Goal: Contribute content: Contribute content

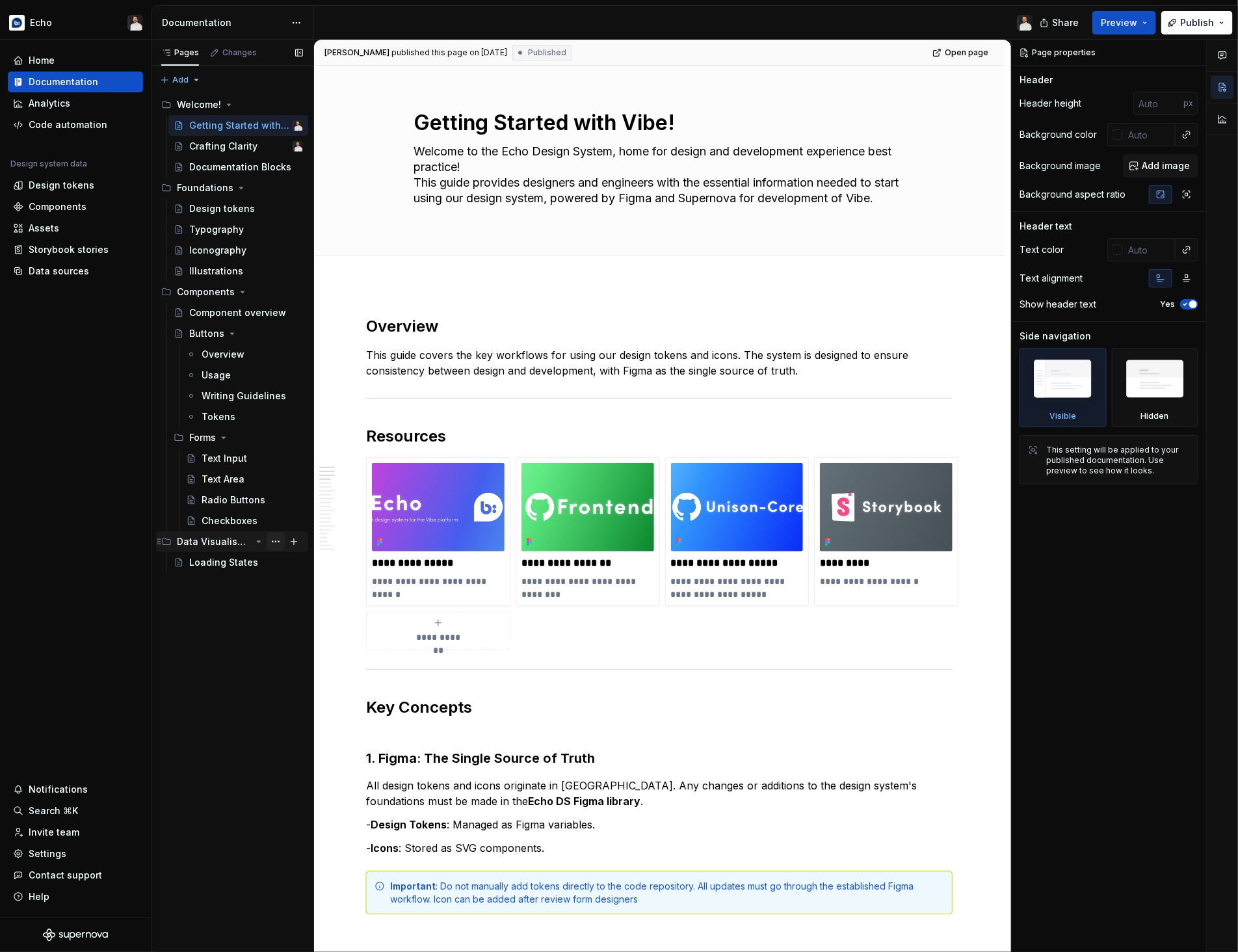
click at [272, 542] on button "Page tree" at bounding box center [276, 542] width 18 height 18
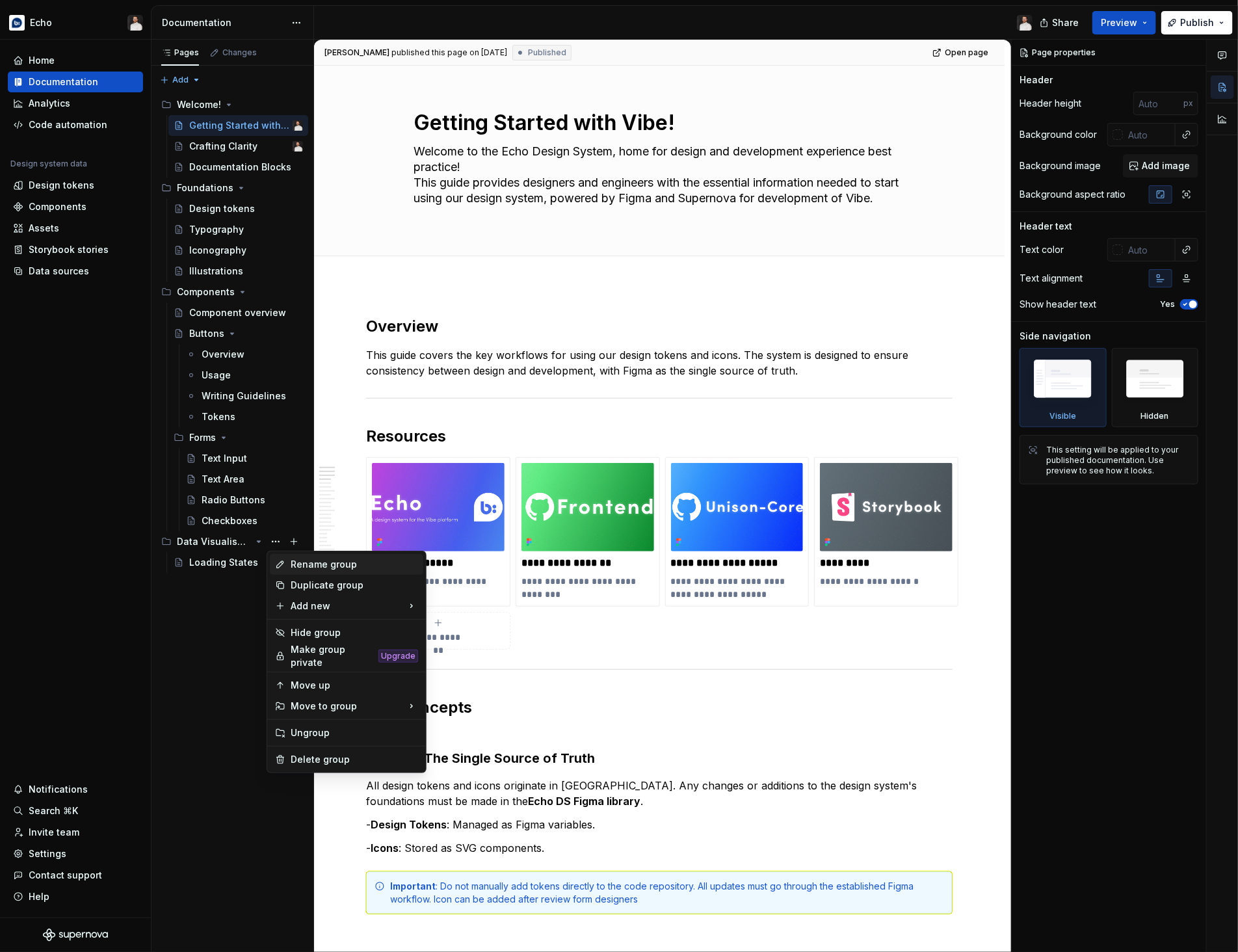
type textarea "*"
click at [475, 604] on div "New page" at bounding box center [489, 609] width 85 height 13
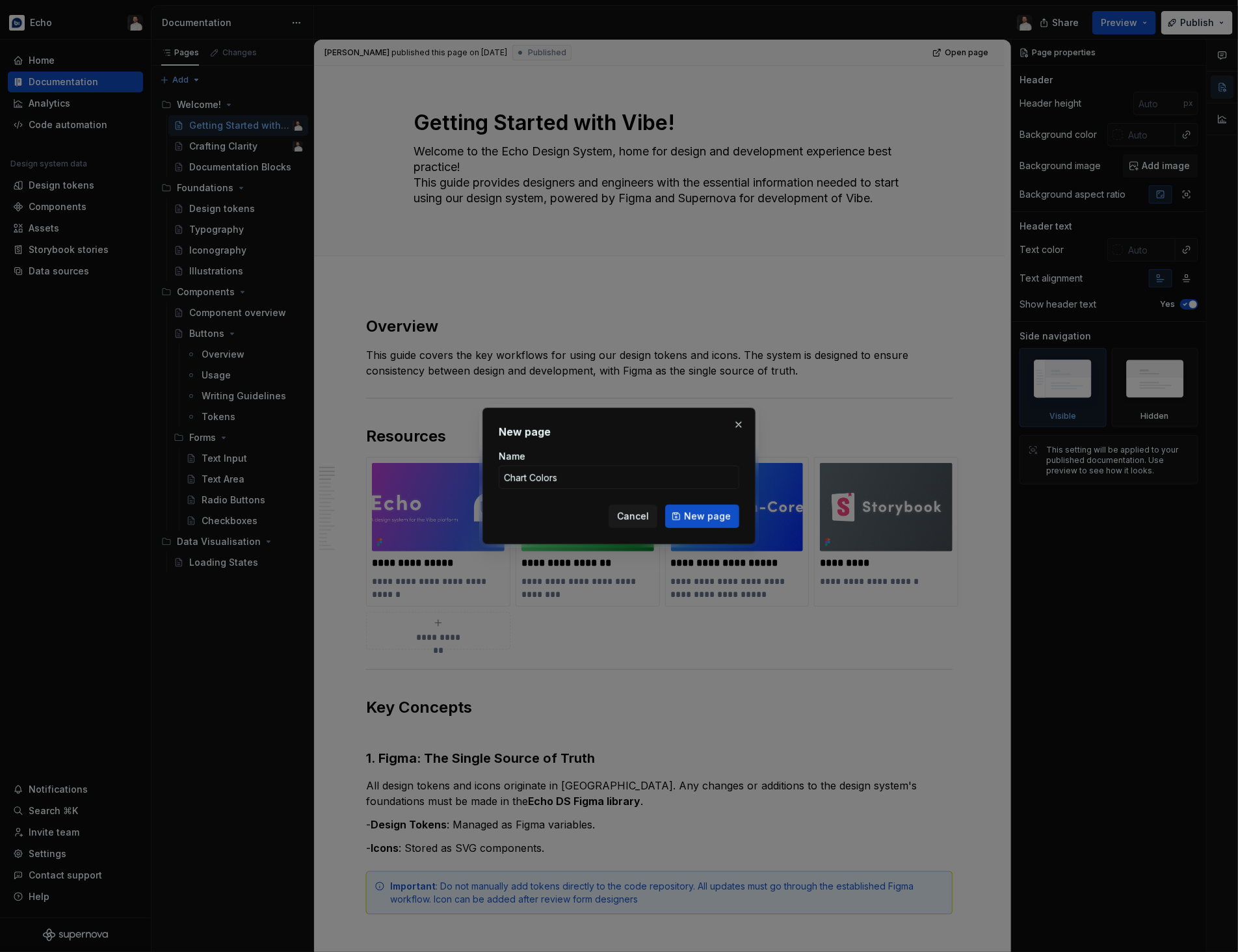
type input "Colors"
click button "New page" at bounding box center [702, 515] width 74 height 23
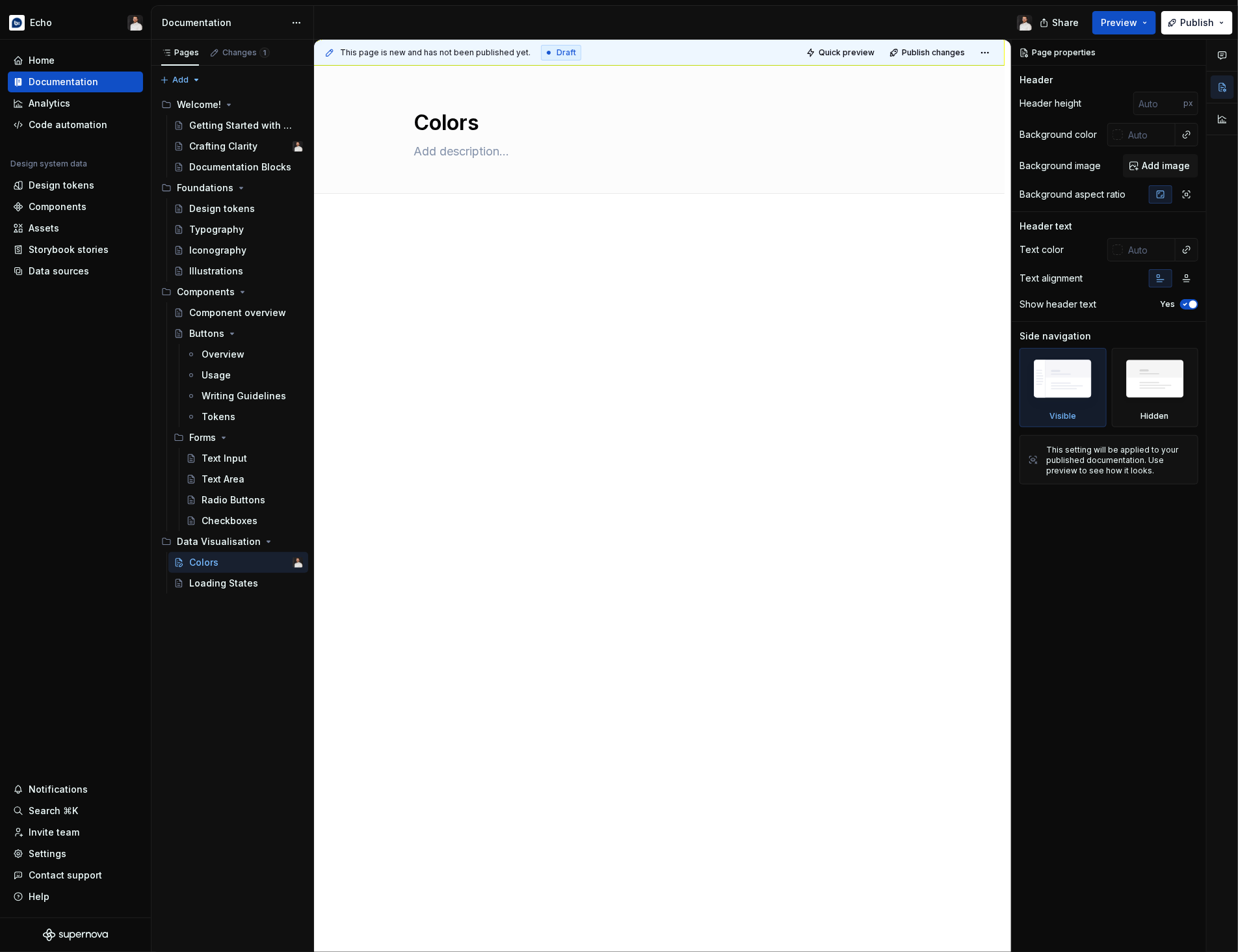
type textarea "*"
click at [530, 306] on div at bounding box center [659, 286] width 587 height 65
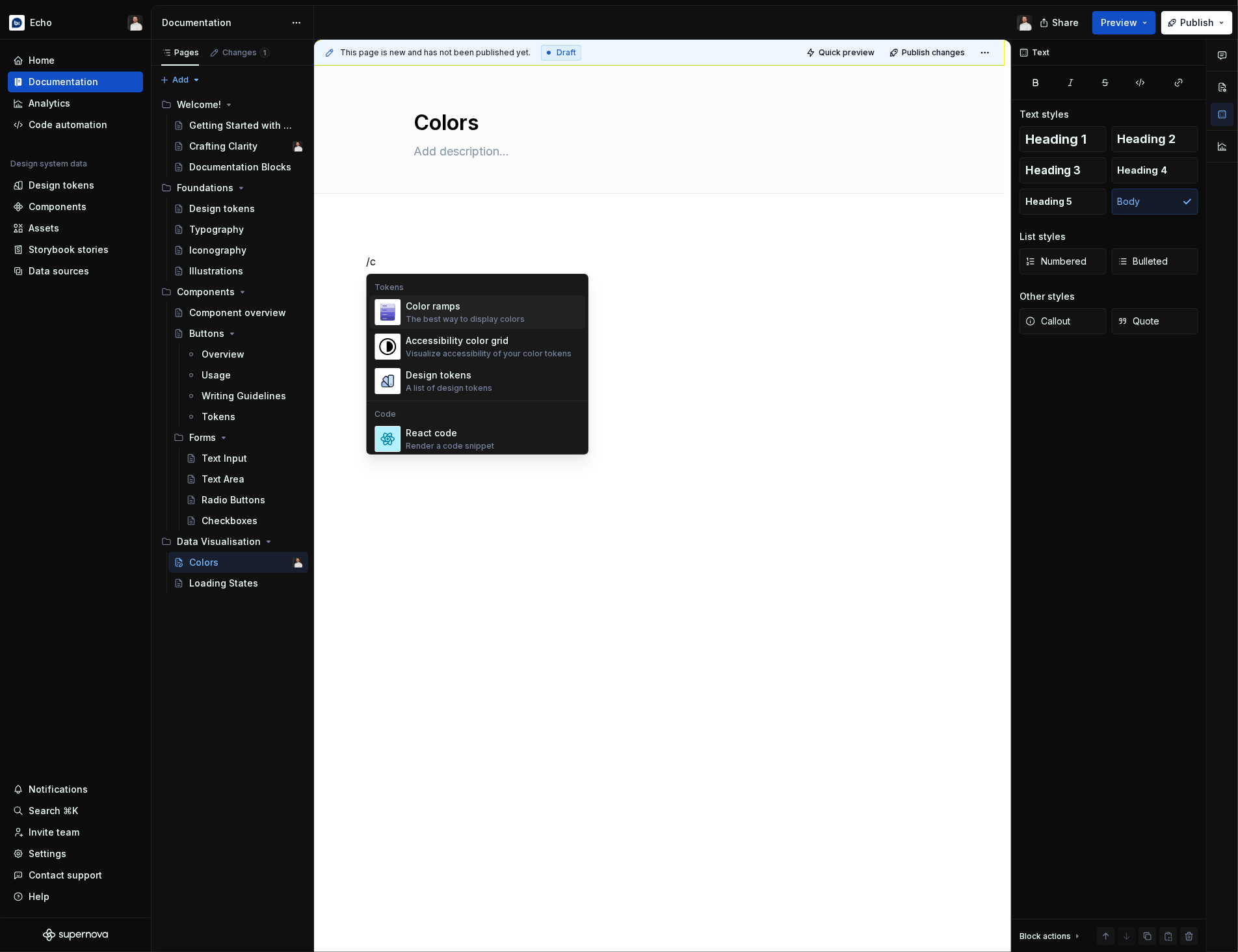
click at [513, 312] on div "Color ramps" at bounding box center [465, 306] width 119 height 13
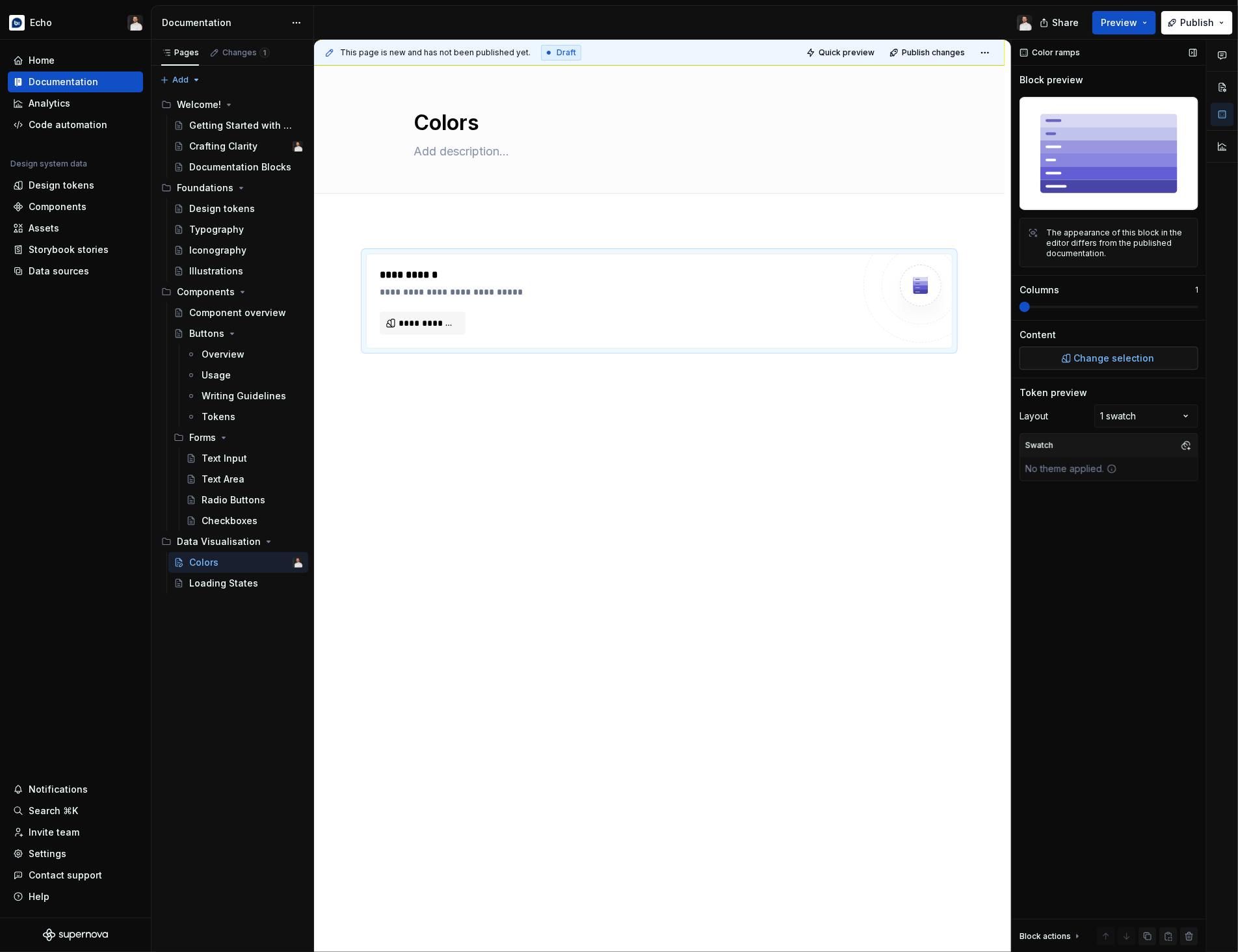
click at [1099, 354] on span "Change selection" at bounding box center [1114, 358] width 80 height 13
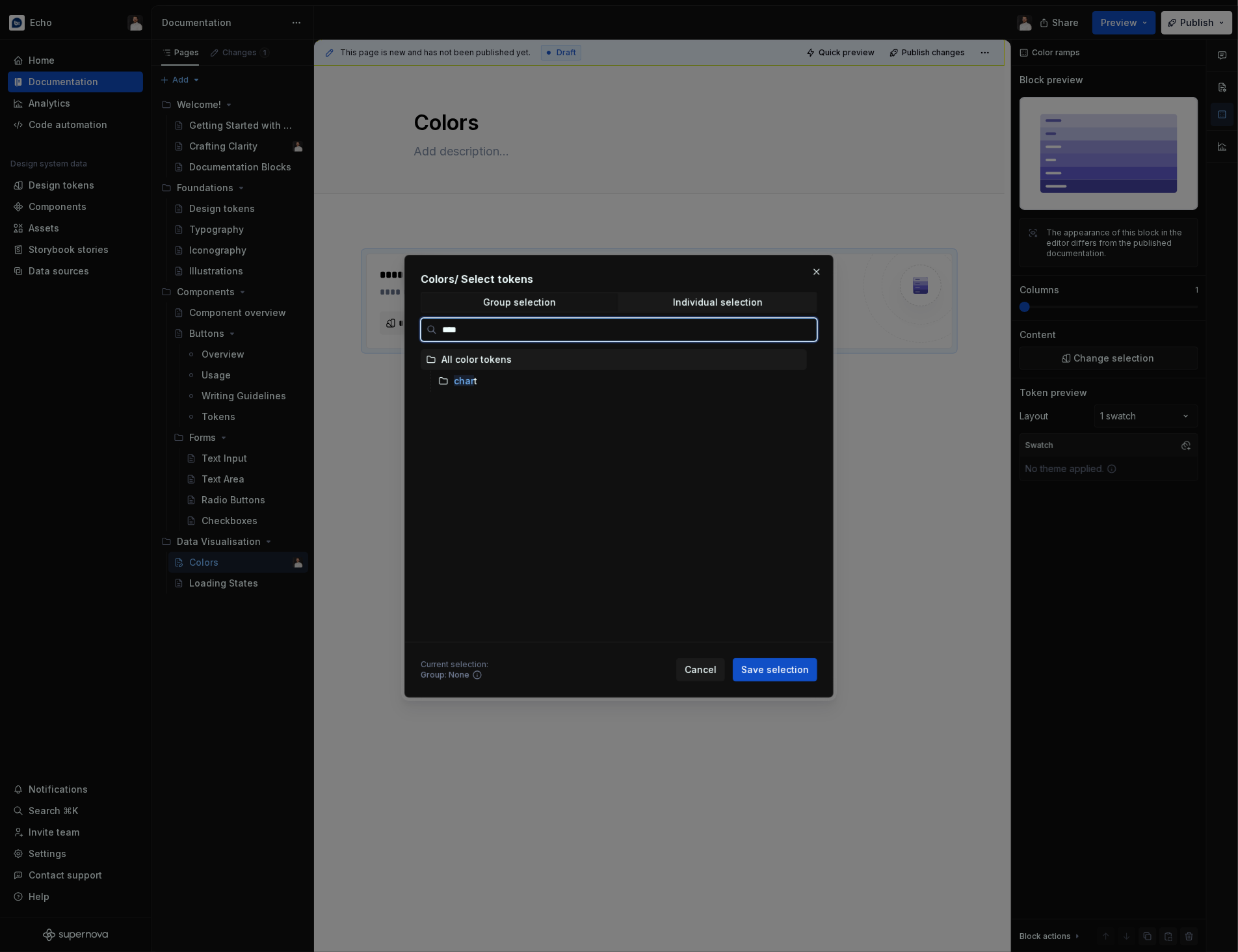
type input "*****"
click at [494, 383] on div "chart" at bounding box center [620, 380] width 374 height 21
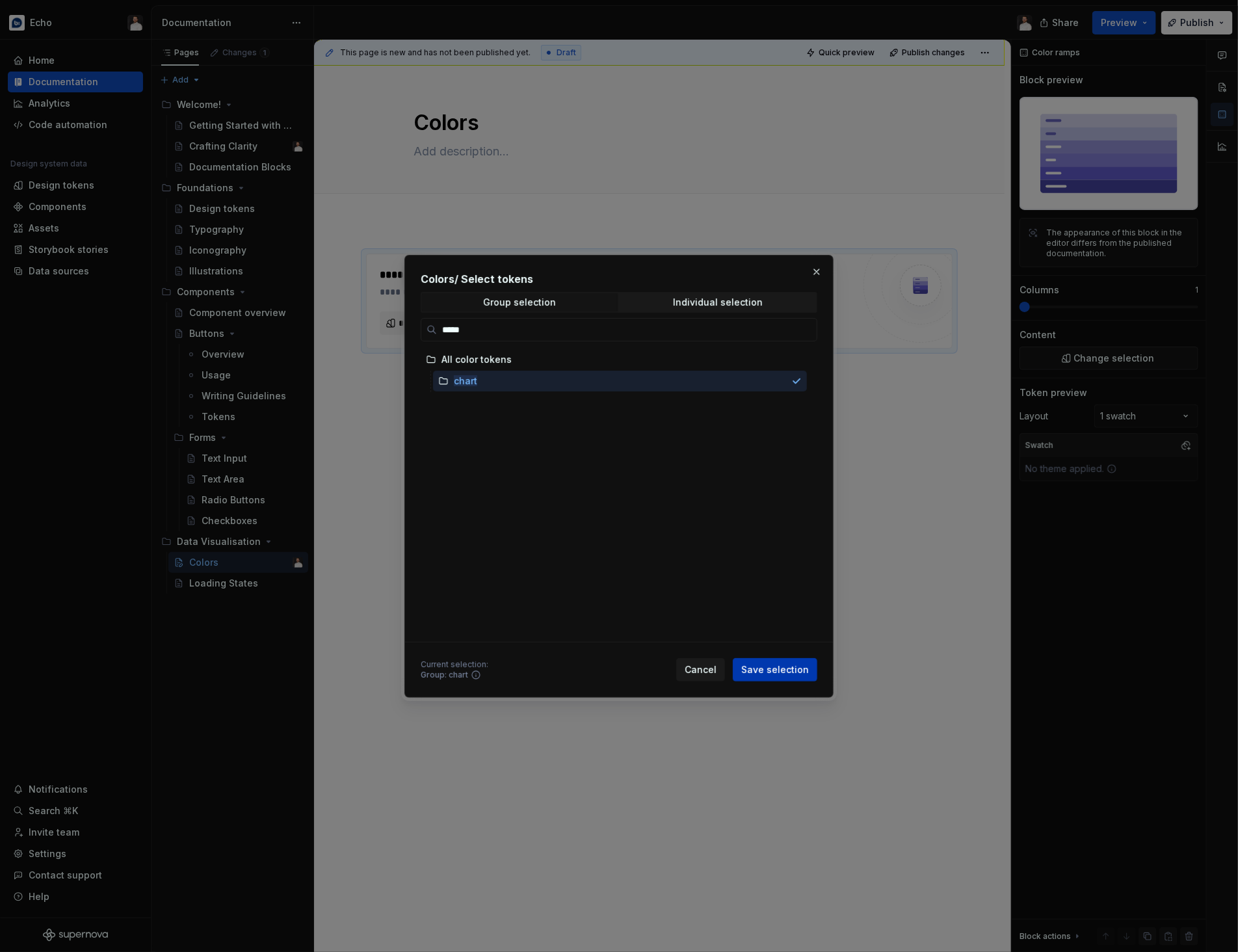
click at [787, 674] on span "Save selection" at bounding box center [774, 670] width 68 height 13
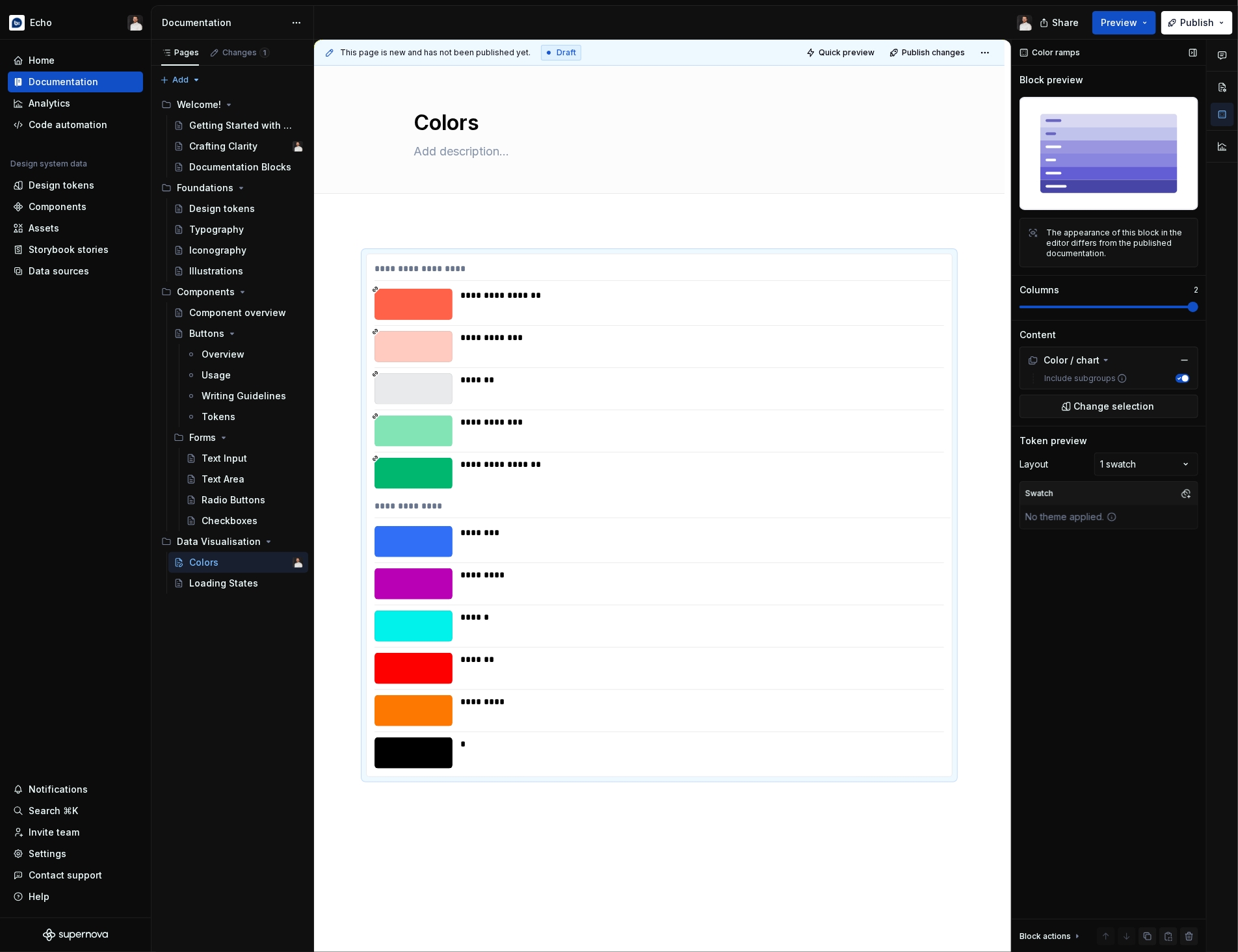
click at [1188, 309] on span at bounding box center [1192, 306] width 11 height 11
click at [1180, 21] on button "Publish" at bounding box center [1197, 23] width 72 height 23
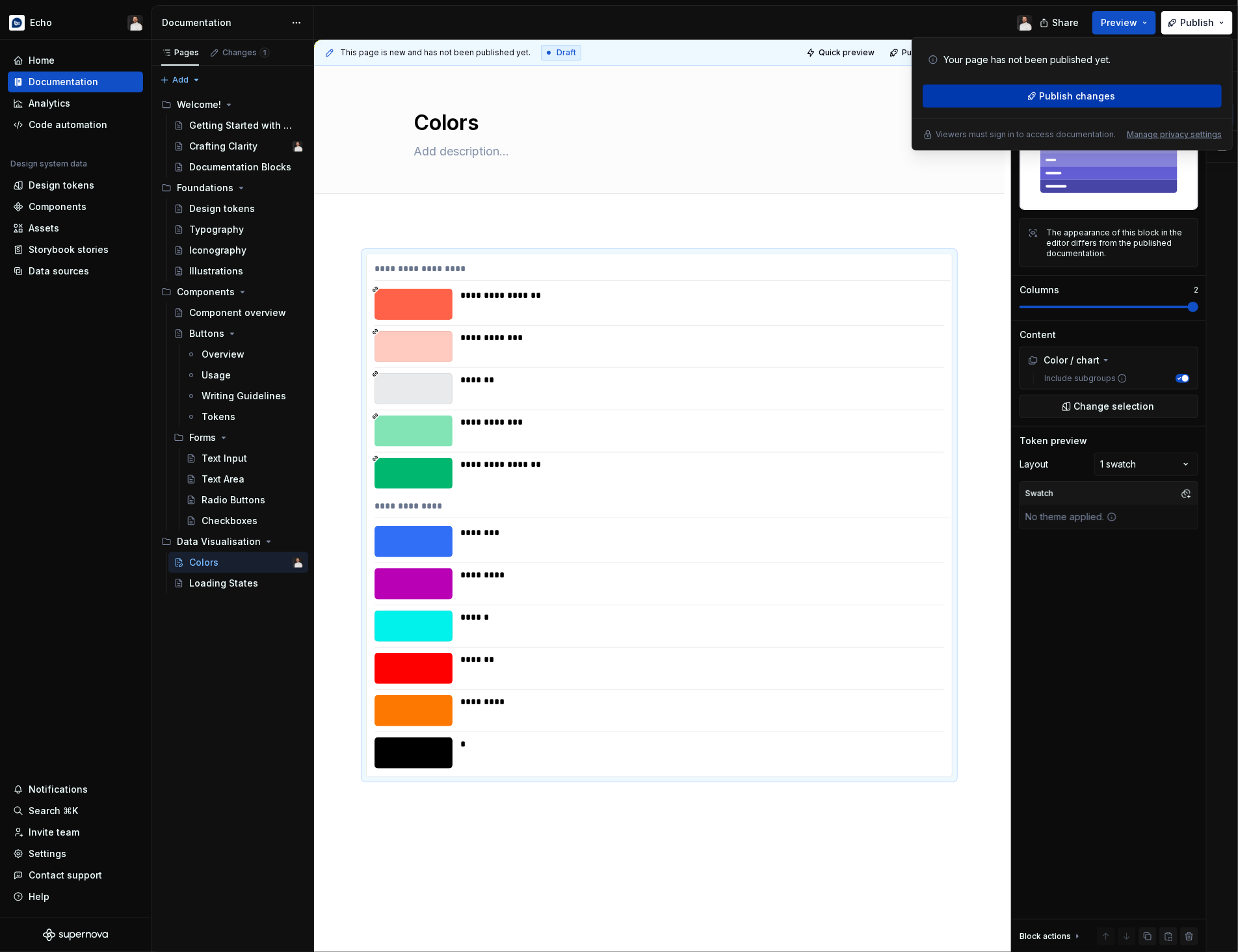
click at [1146, 101] on button "Publish changes" at bounding box center [1072, 96] width 299 height 23
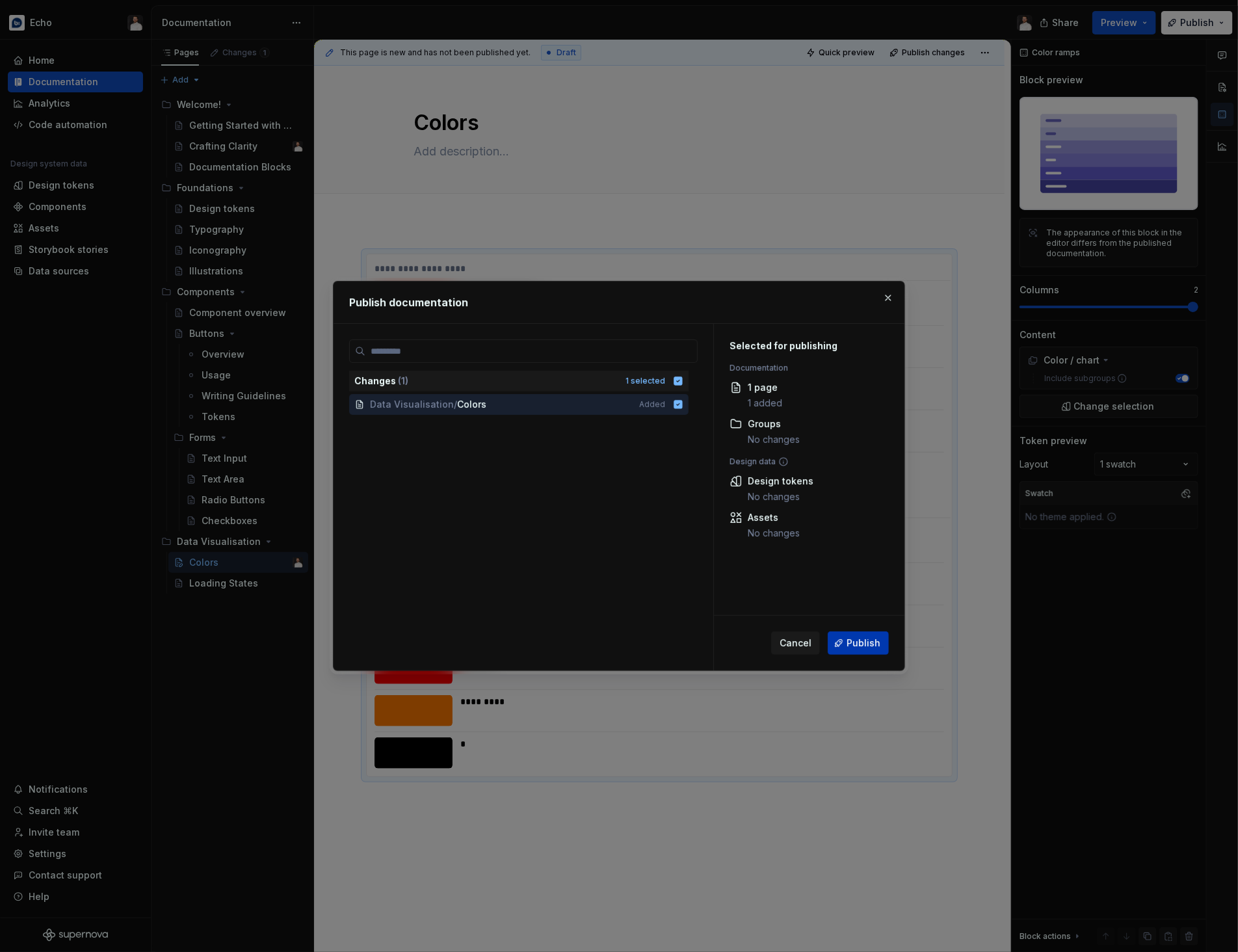
click at [874, 651] on button "Publish" at bounding box center [858, 643] width 61 height 23
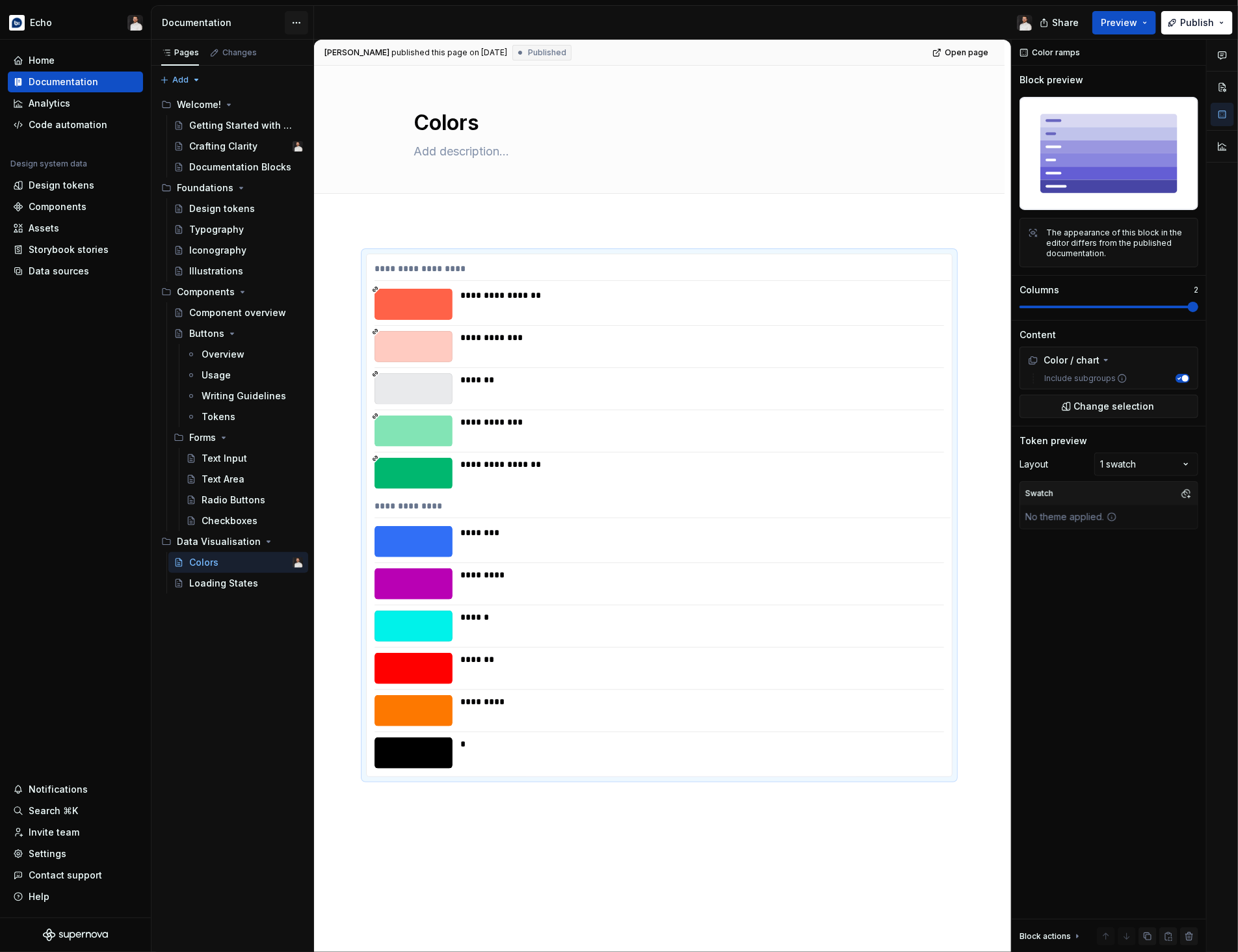
click at [302, 23] on html "Echo Home Documentation Analytics Code automation Design system data Design tok…" at bounding box center [619, 476] width 1238 height 952
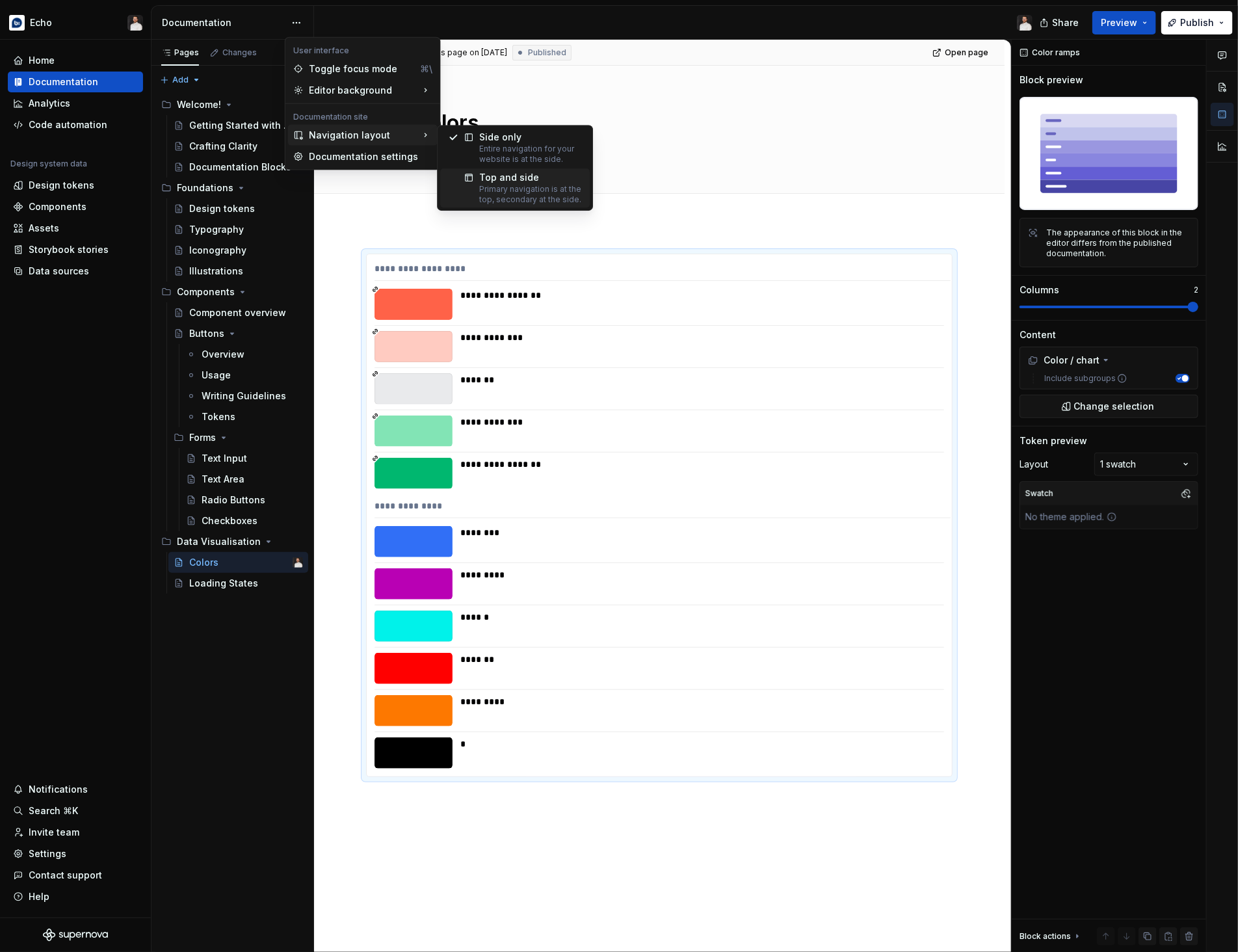
click at [523, 187] on div "Primary navigation is at the top, secondary at the side." at bounding box center [530, 194] width 102 height 21
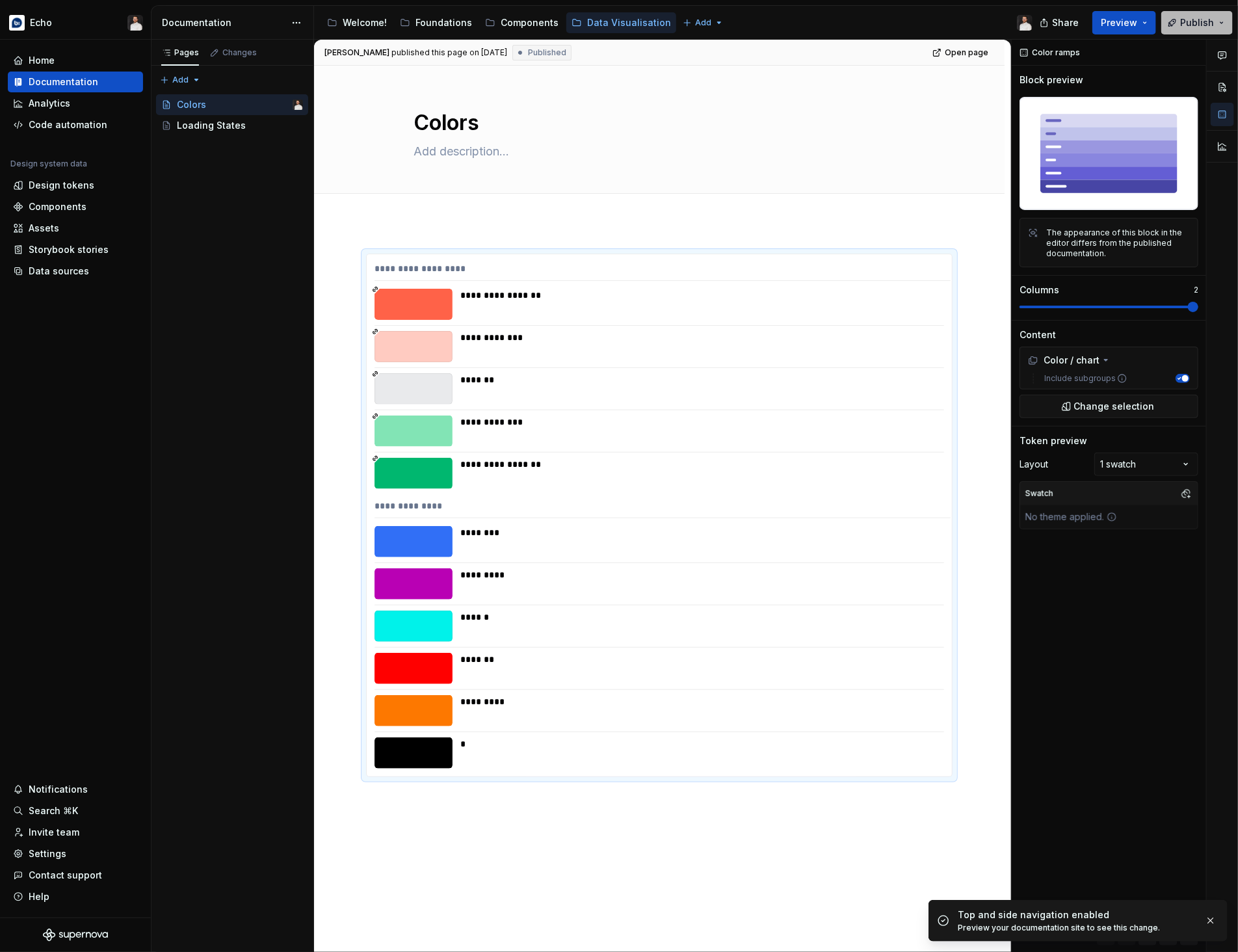
click at [1185, 26] on span "Publish" at bounding box center [1197, 23] width 34 height 13
click at [240, 265] on div "Pages Changes Add Accessibility guide for tree Page tree. Navigate the tree wit…" at bounding box center [232, 496] width 163 height 913
click at [358, 23] on div "Welcome!" at bounding box center [365, 23] width 44 height 13
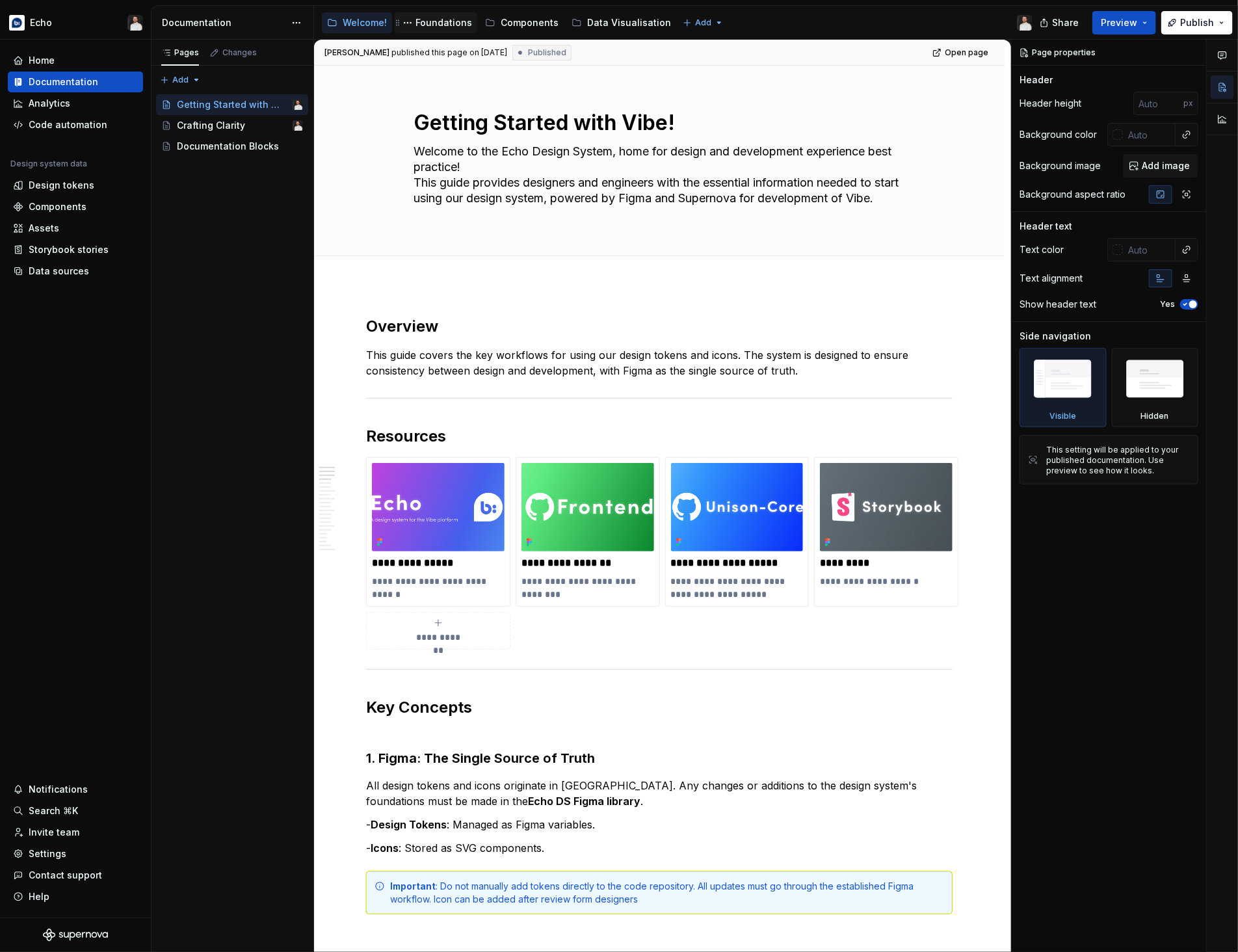
click at [440, 26] on div "Foundations" at bounding box center [444, 23] width 57 height 13
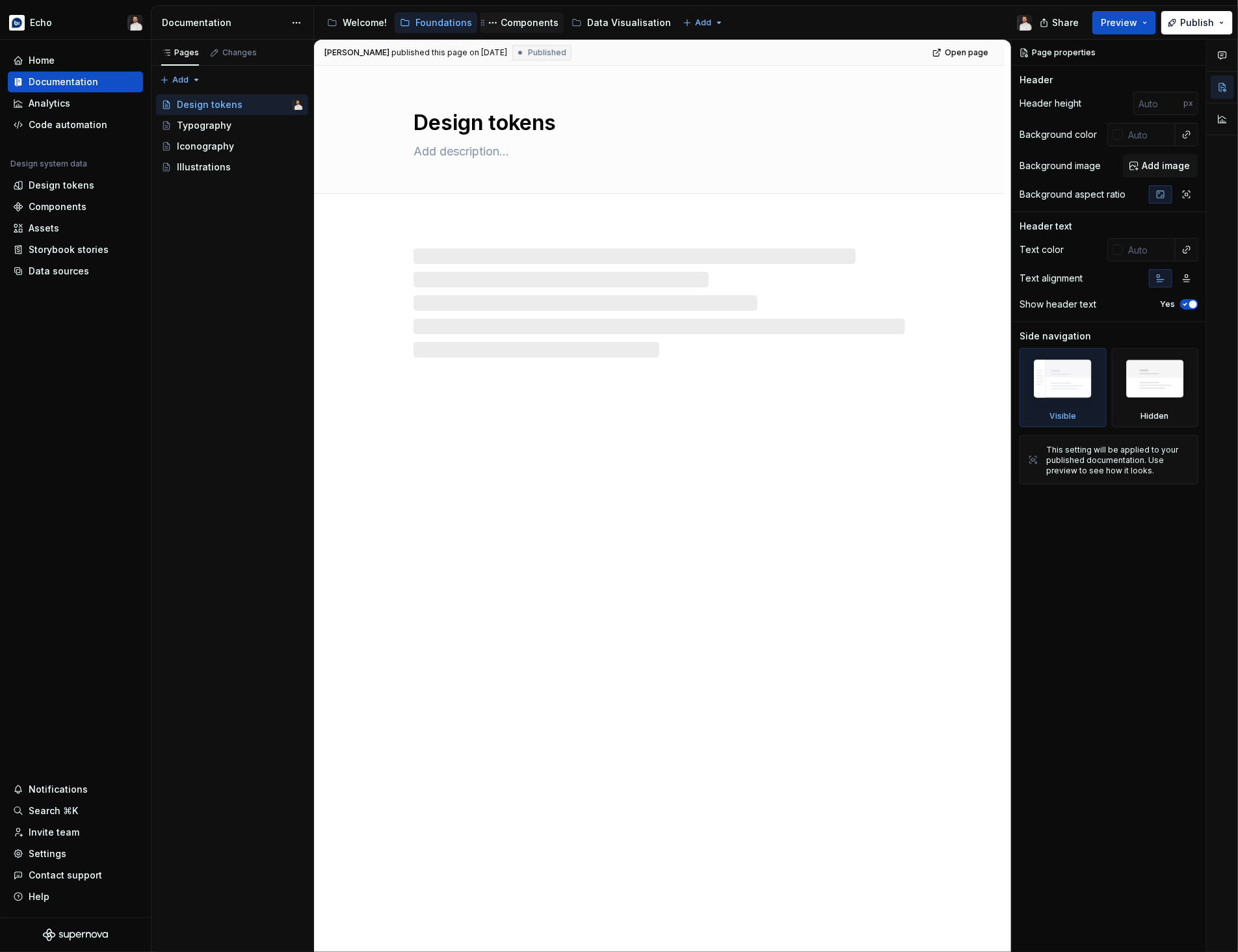
click at [516, 28] on div "Components" at bounding box center [529, 23] width 58 height 13
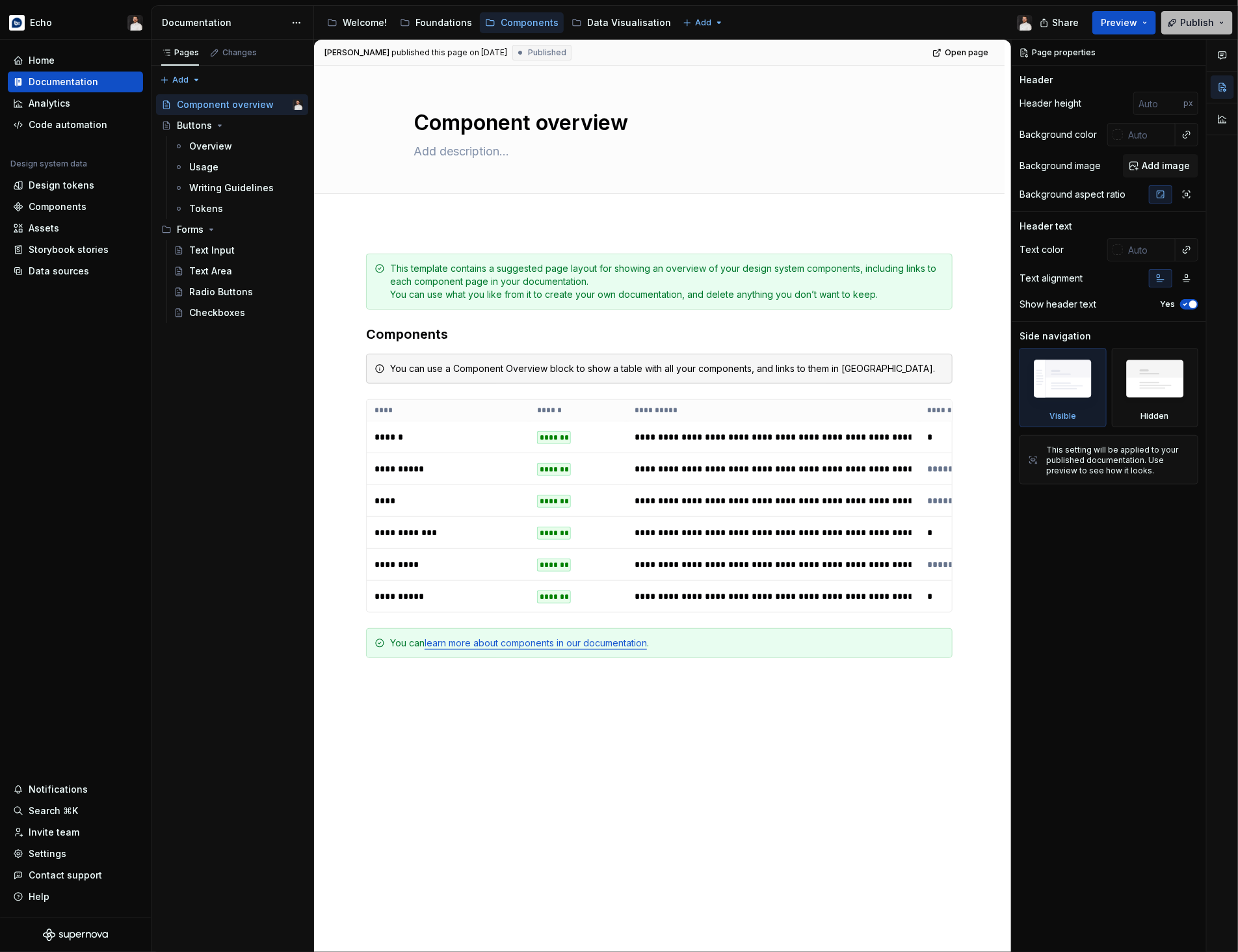
click at [1183, 19] on span "Publish" at bounding box center [1197, 23] width 34 height 13
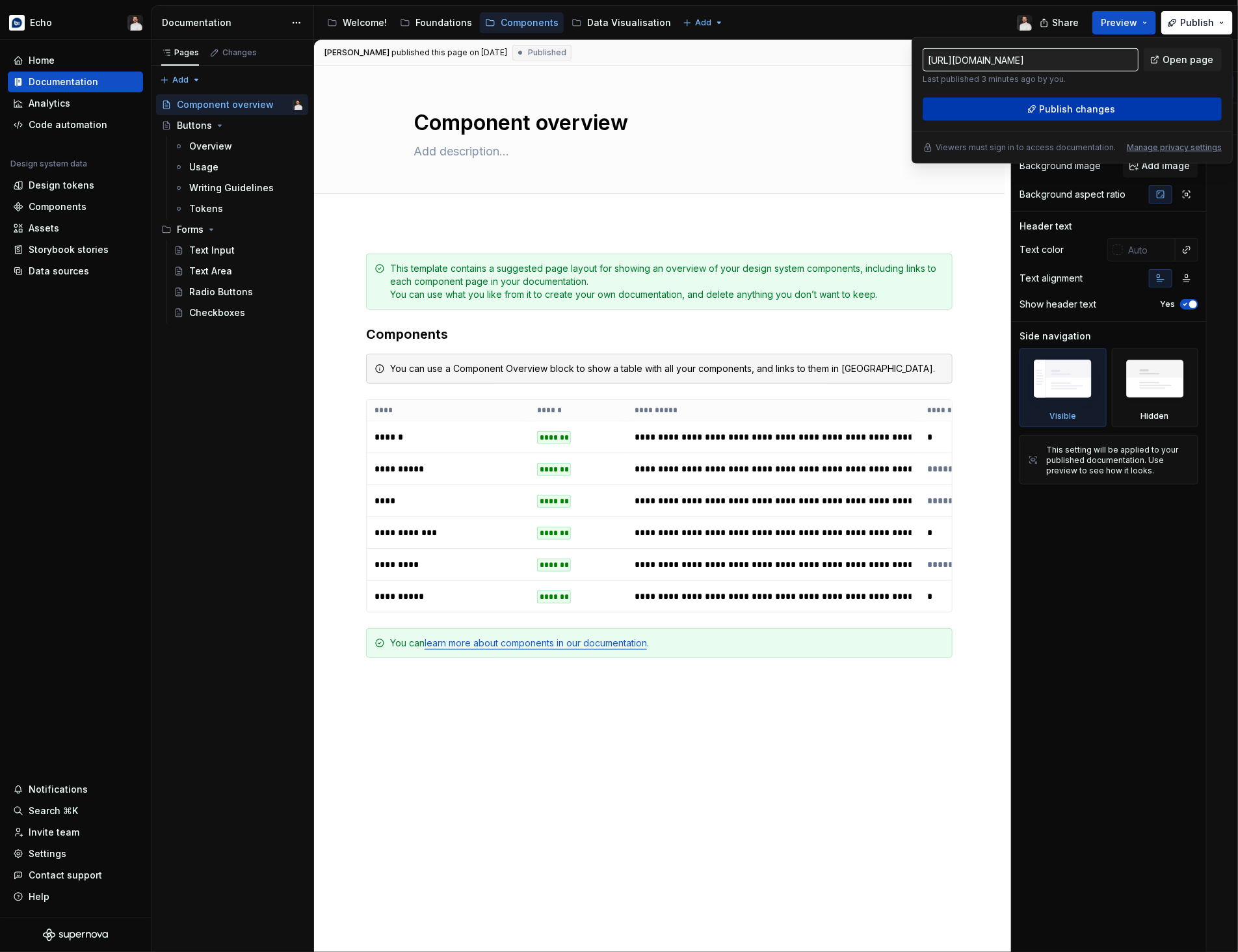
click at [1104, 109] on span "Publish changes" at bounding box center [1077, 109] width 76 height 13
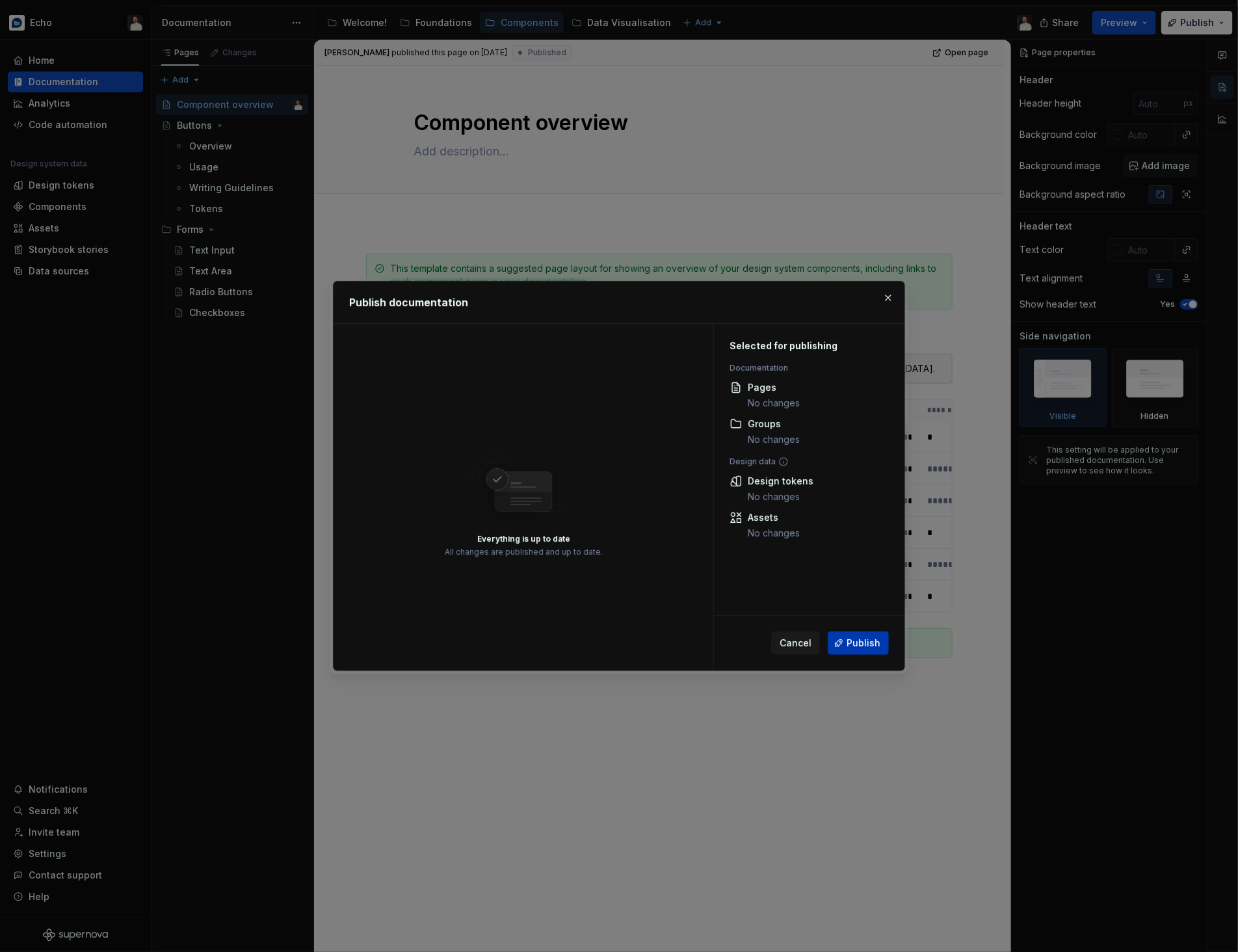
click at [858, 643] on span "Publish" at bounding box center [863, 643] width 34 height 13
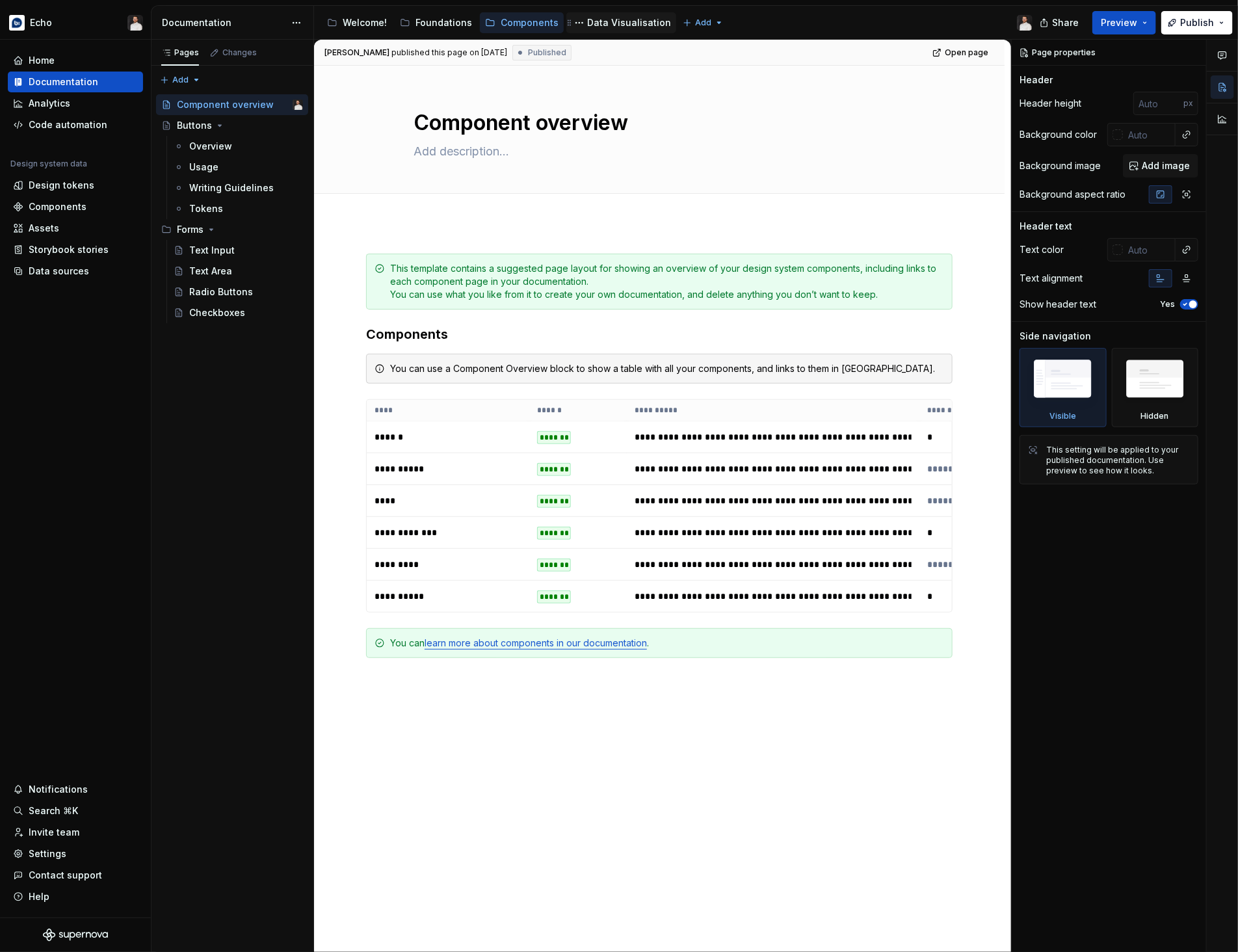
click at [619, 23] on div "Data Visualisation" at bounding box center [629, 23] width 84 height 13
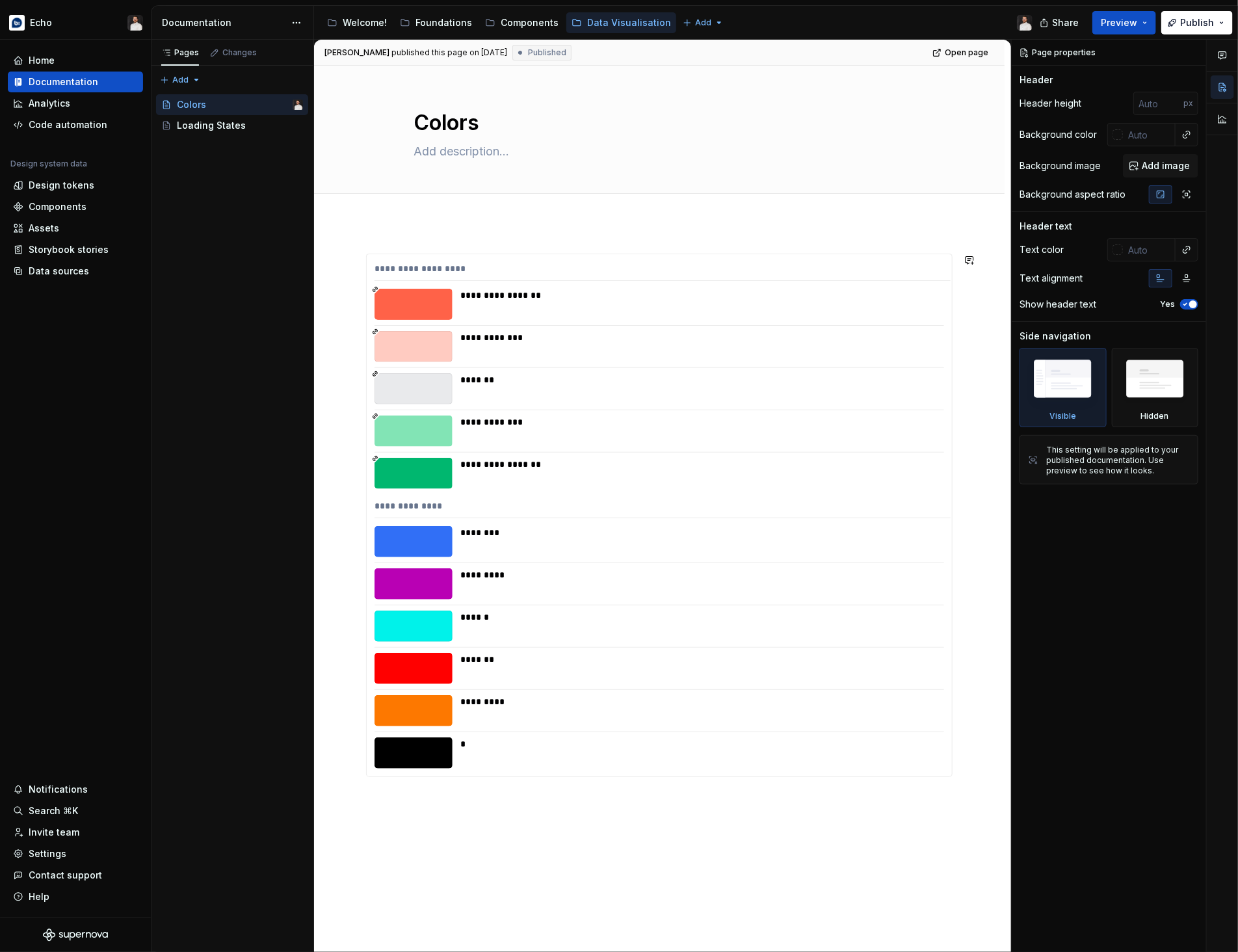
click at [409, 231] on div "**********" at bounding box center [659, 650] width 690 height 855
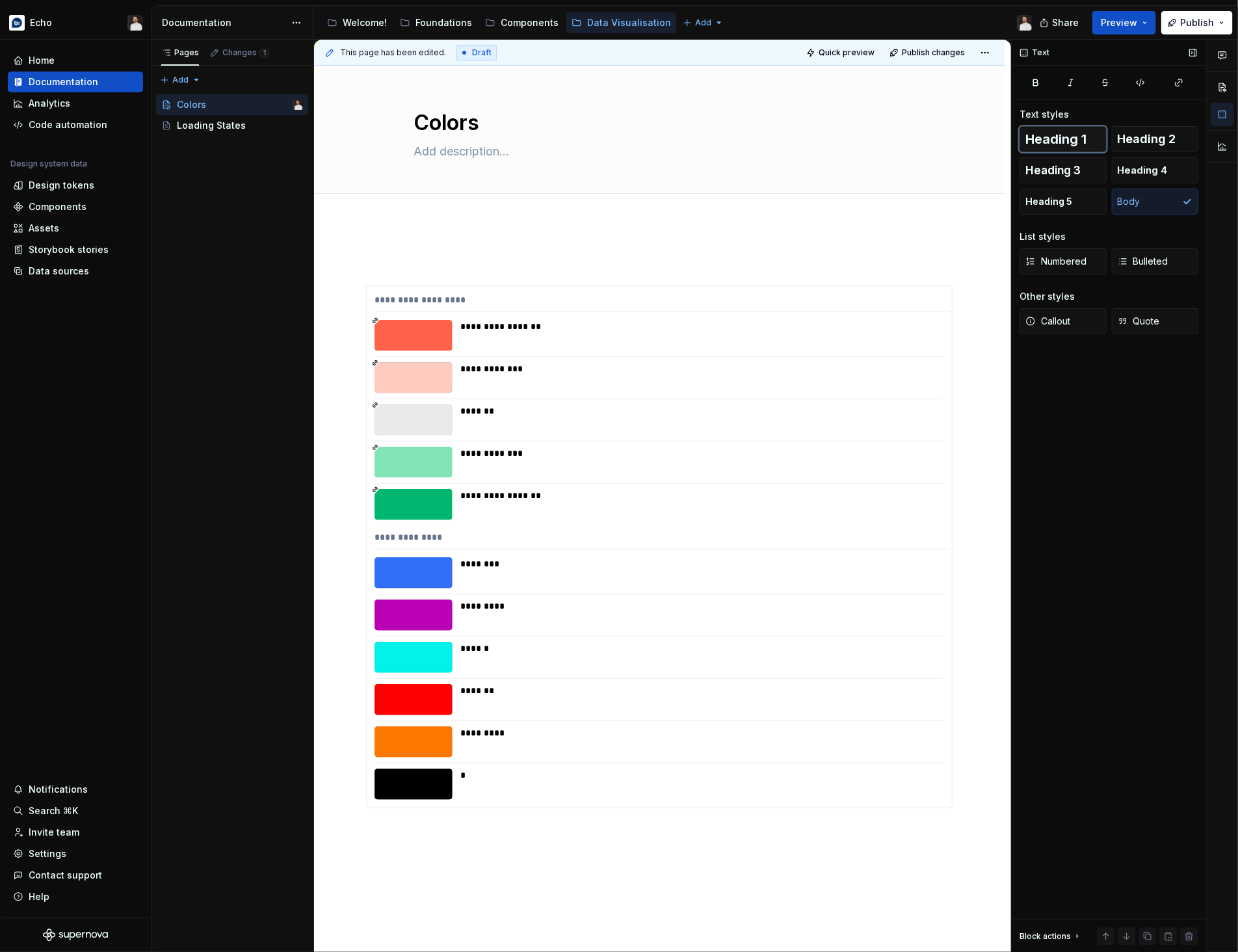
click at [1071, 140] on span "Heading 1" at bounding box center [1056, 139] width 61 height 13
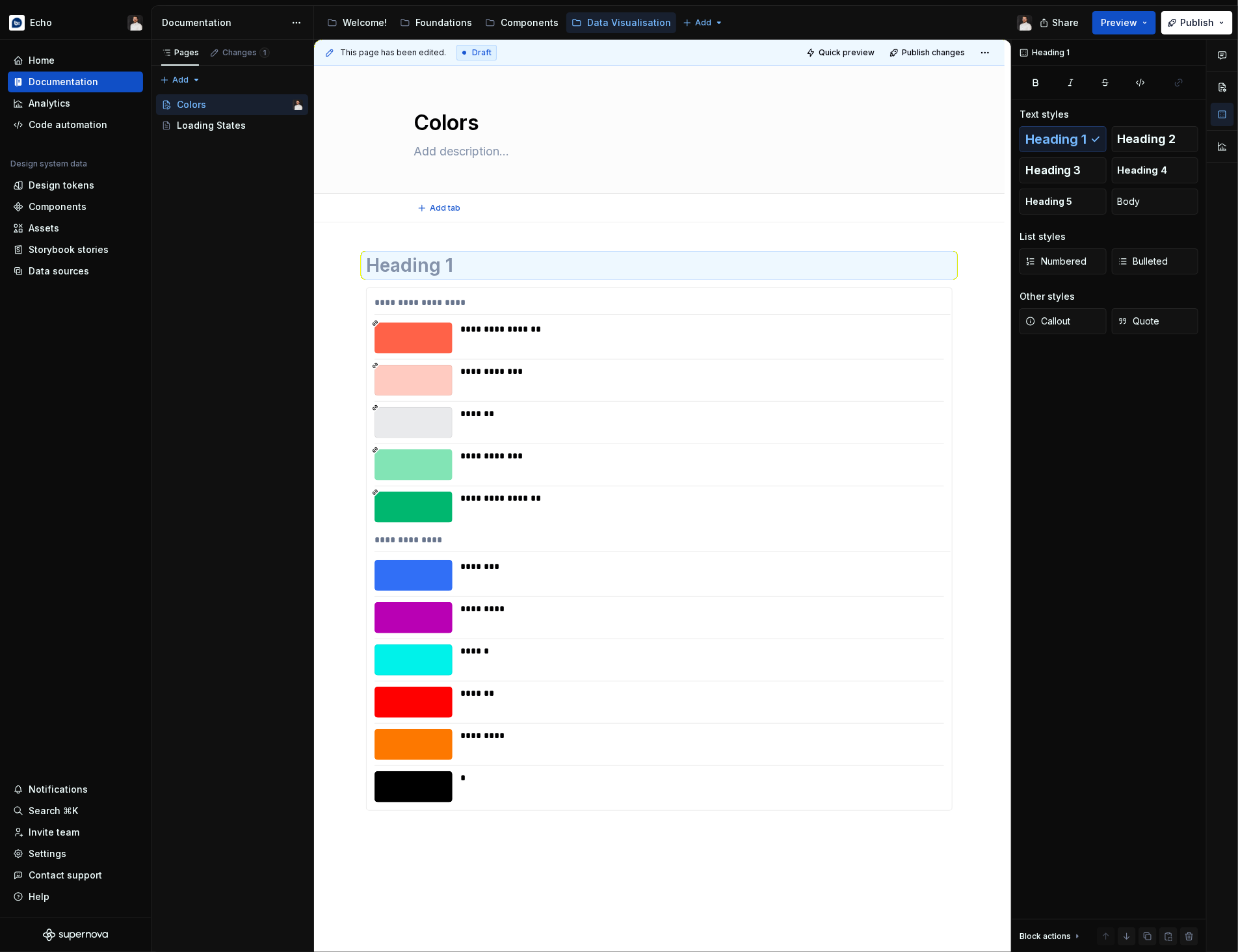
type textarea "*"
click at [469, 273] on h1 at bounding box center [659, 265] width 587 height 23
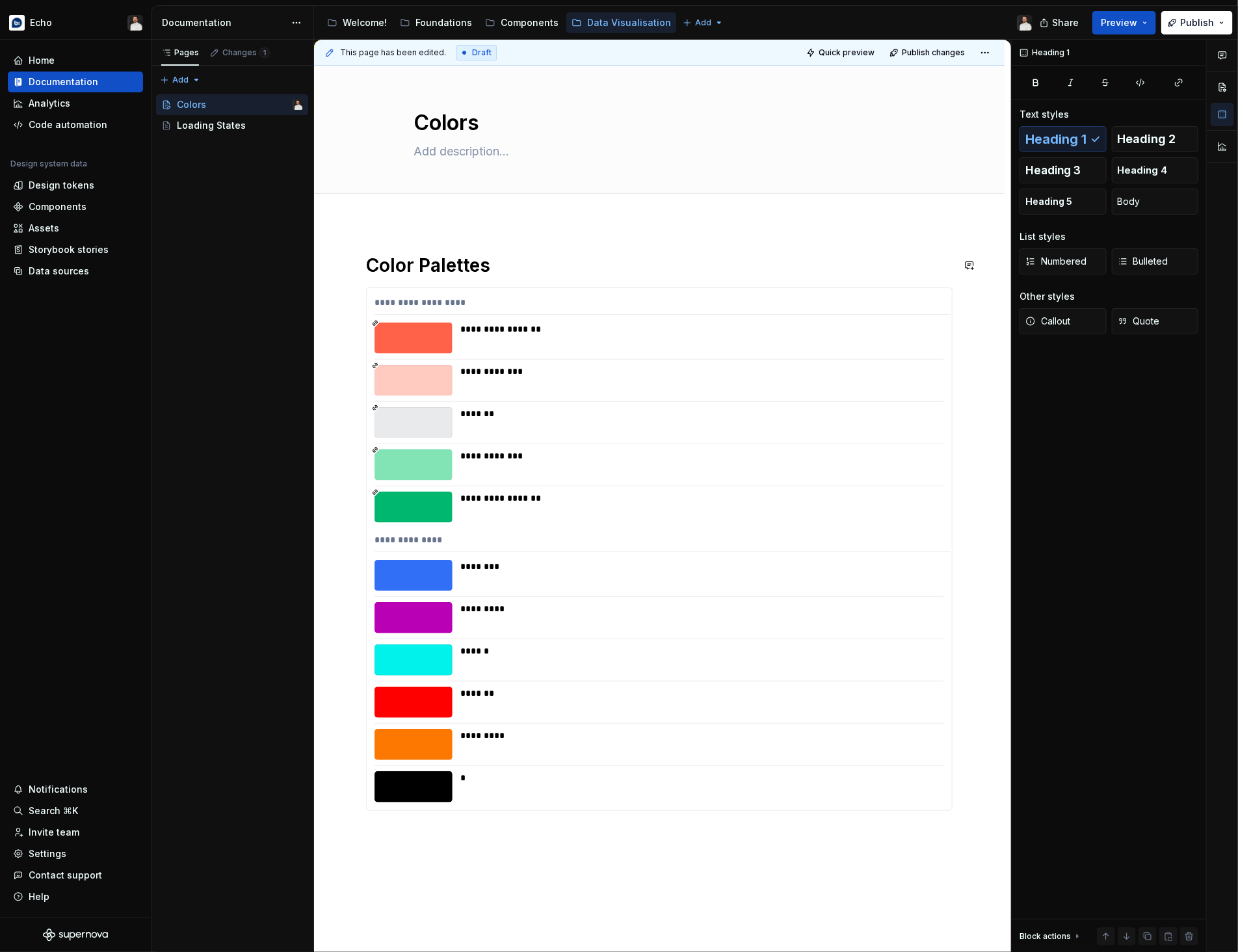
click at [513, 251] on div "**********" at bounding box center [659, 667] width 690 height 889
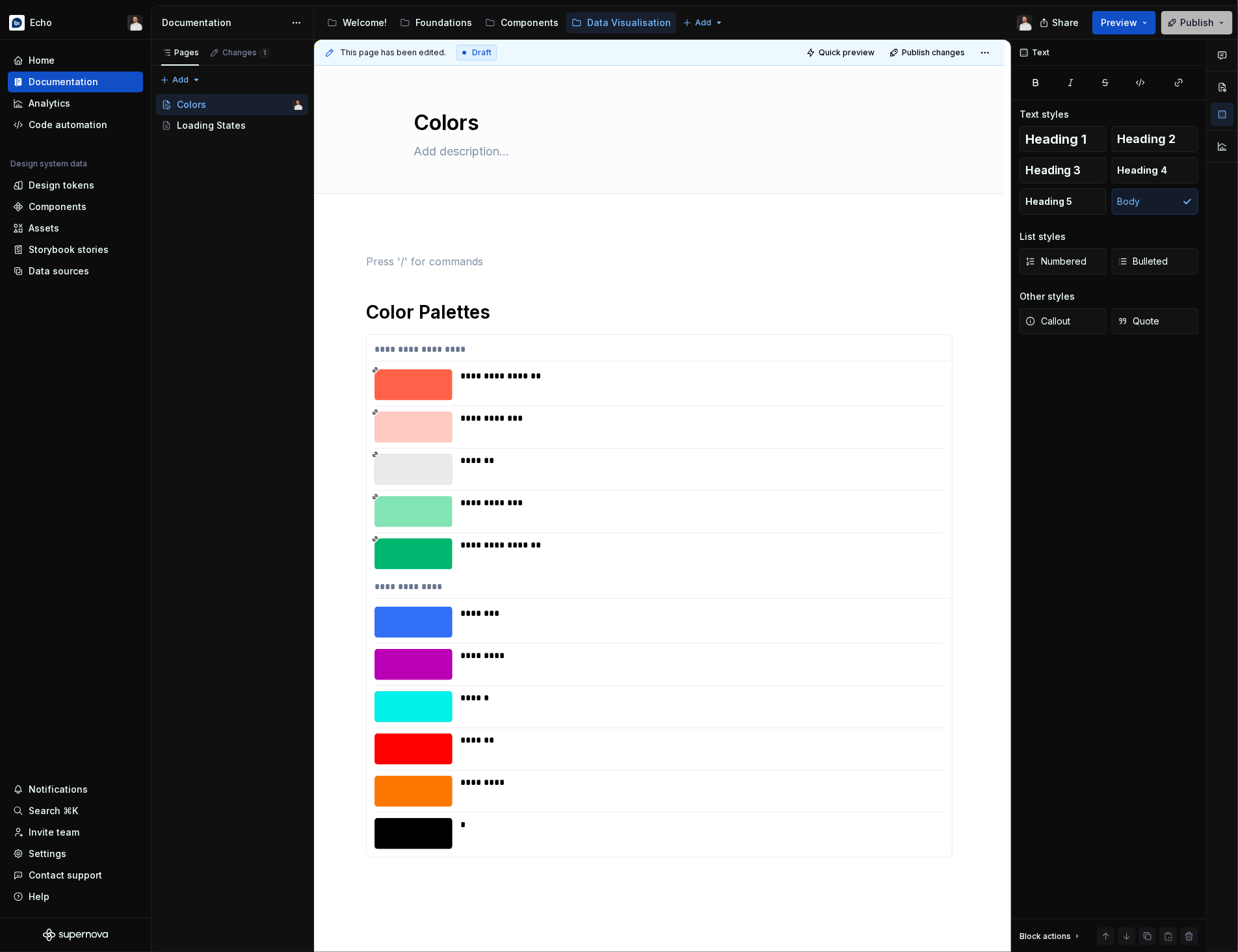
click at [1179, 23] on button "Publish" at bounding box center [1197, 23] width 72 height 23
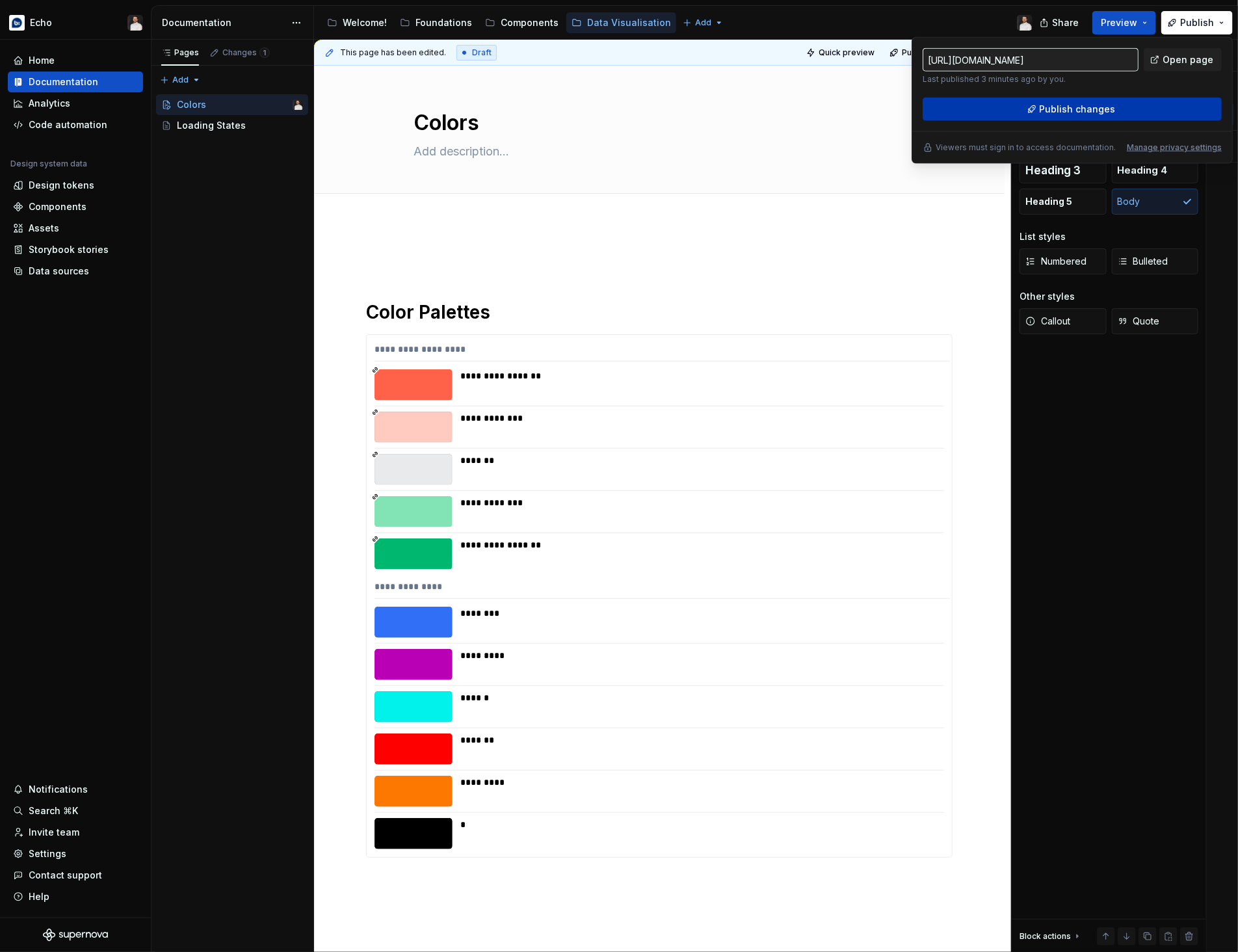
click at [1104, 105] on span "Publish changes" at bounding box center [1077, 109] width 76 height 13
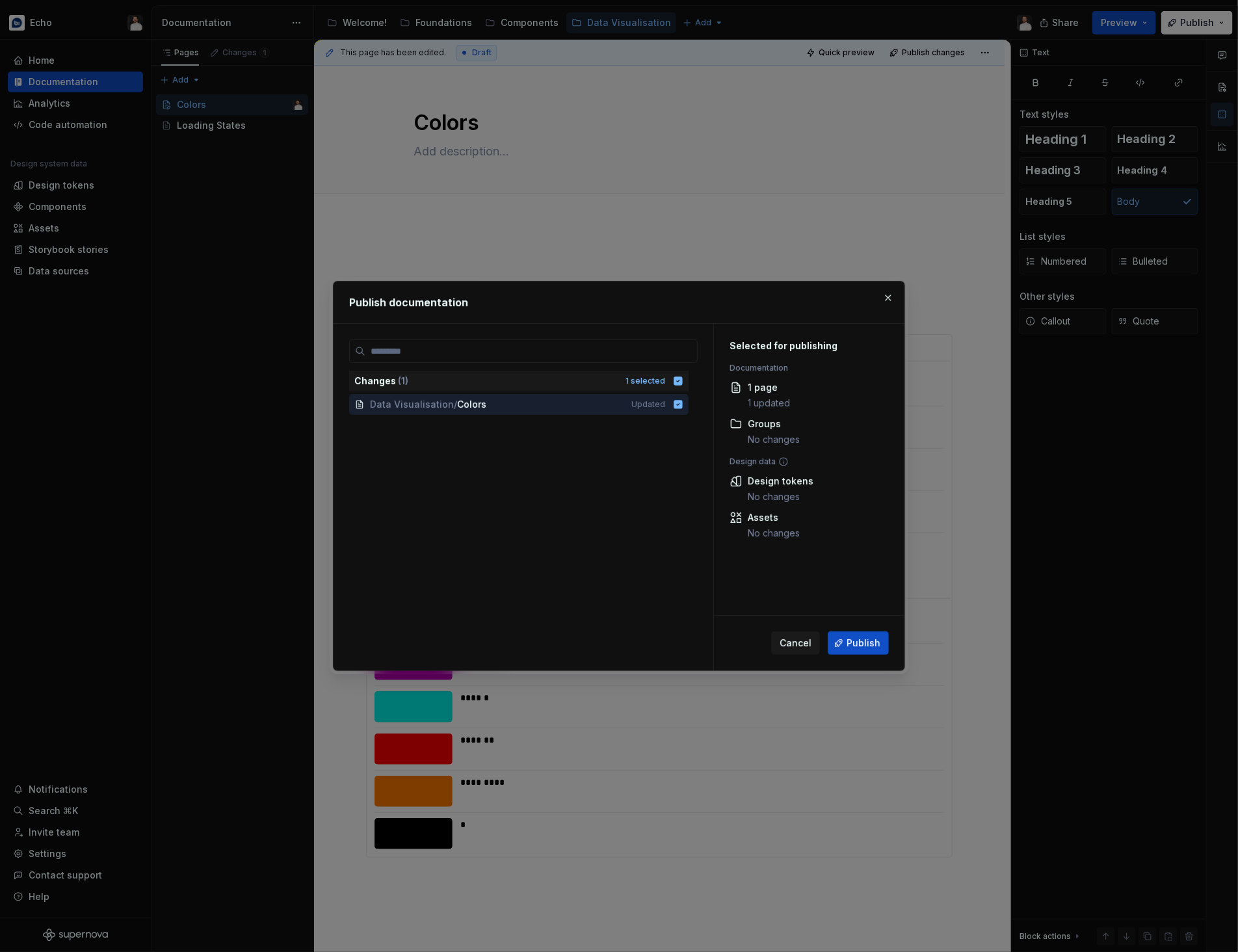
click at [861, 628] on div "Cancel Publish" at bounding box center [809, 643] width 191 height 55
click at [863, 637] on span "Publish" at bounding box center [863, 643] width 34 height 13
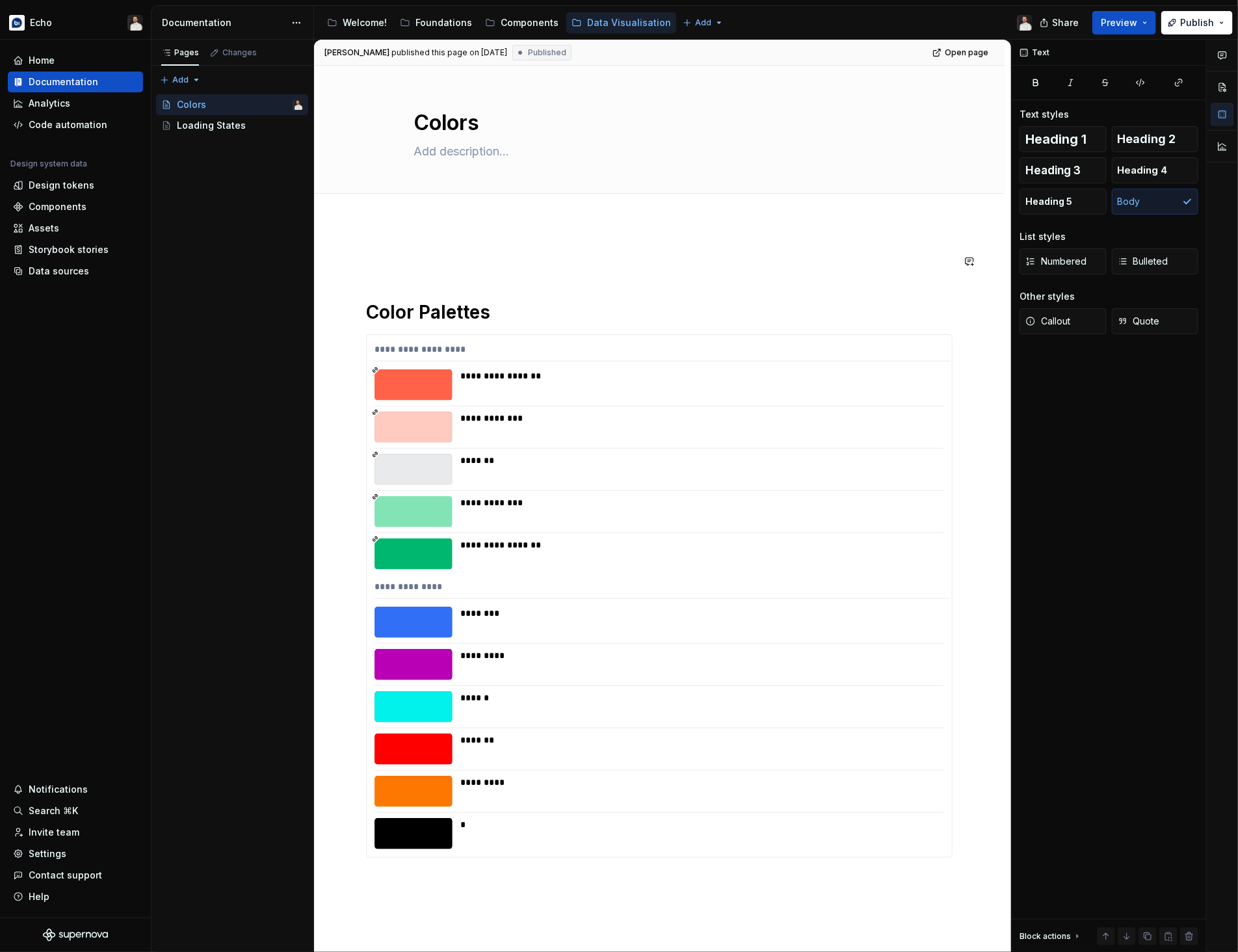
click at [410, 283] on div "**********" at bounding box center [659, 555] width 587 height 604
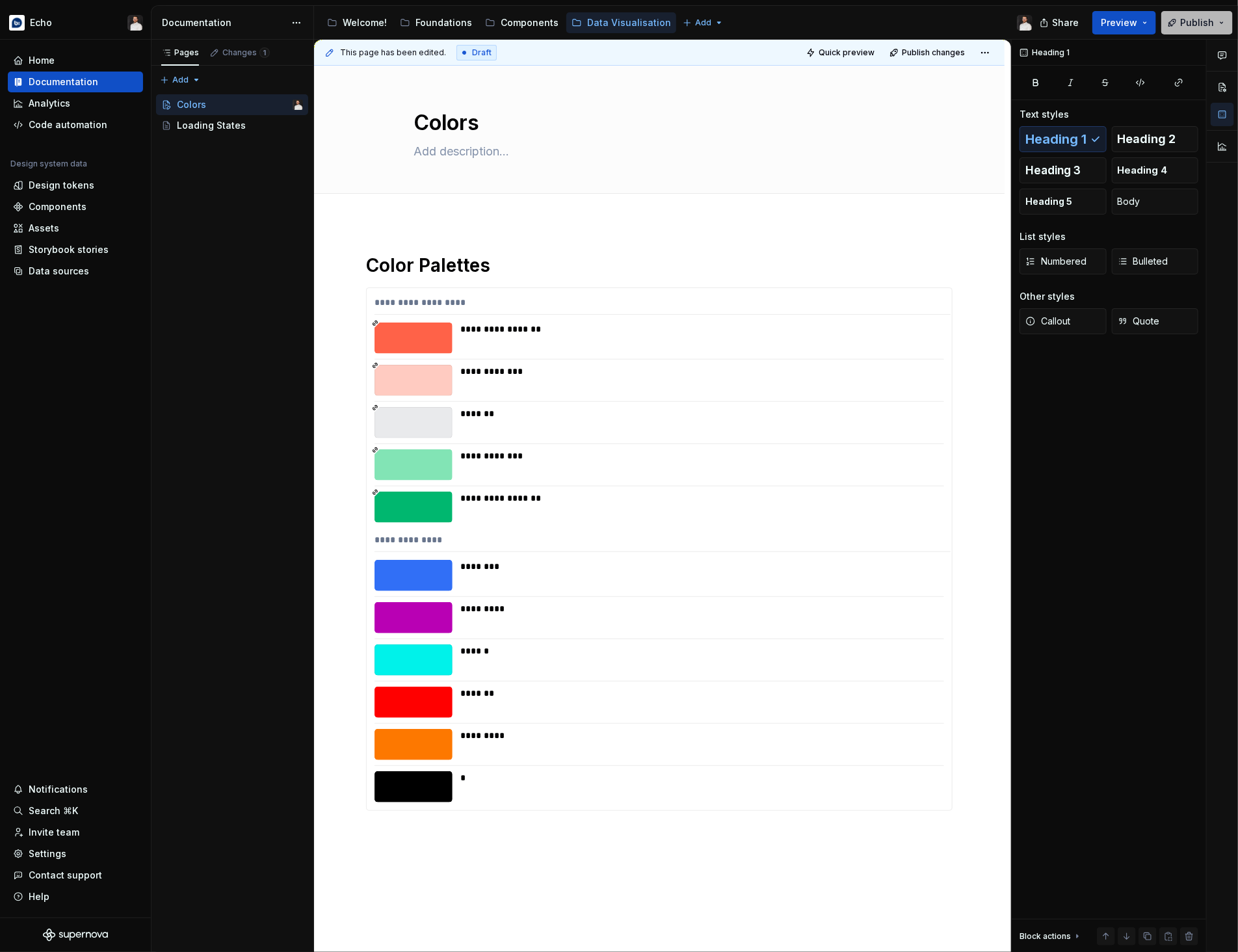
click at [1195, 23] on span "Publish" at bounding box center [1197, 23] width 34 height 13
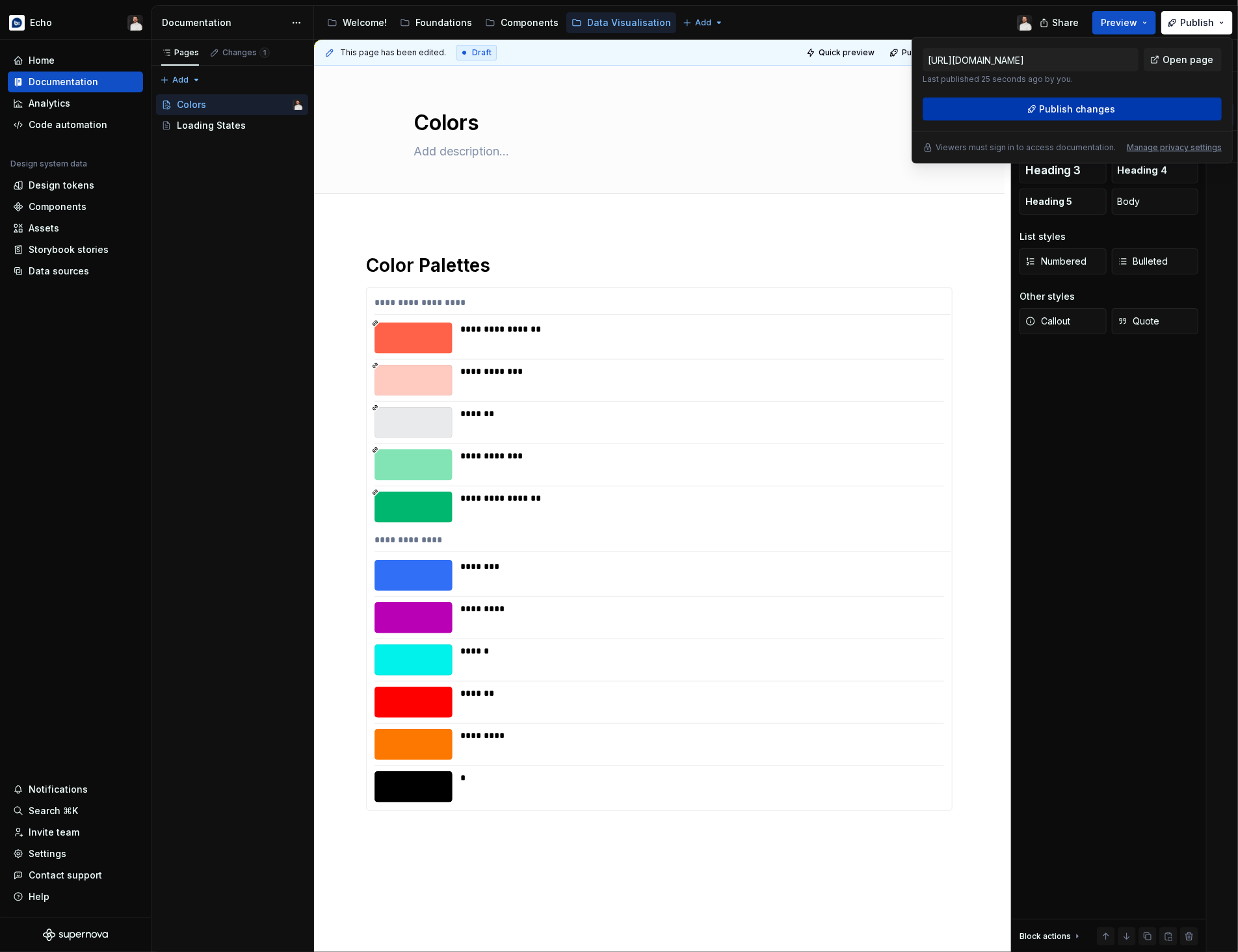
click at [1141, 108] on button "Publish changes" at bounding box center [1072, 109] width 299 height 23
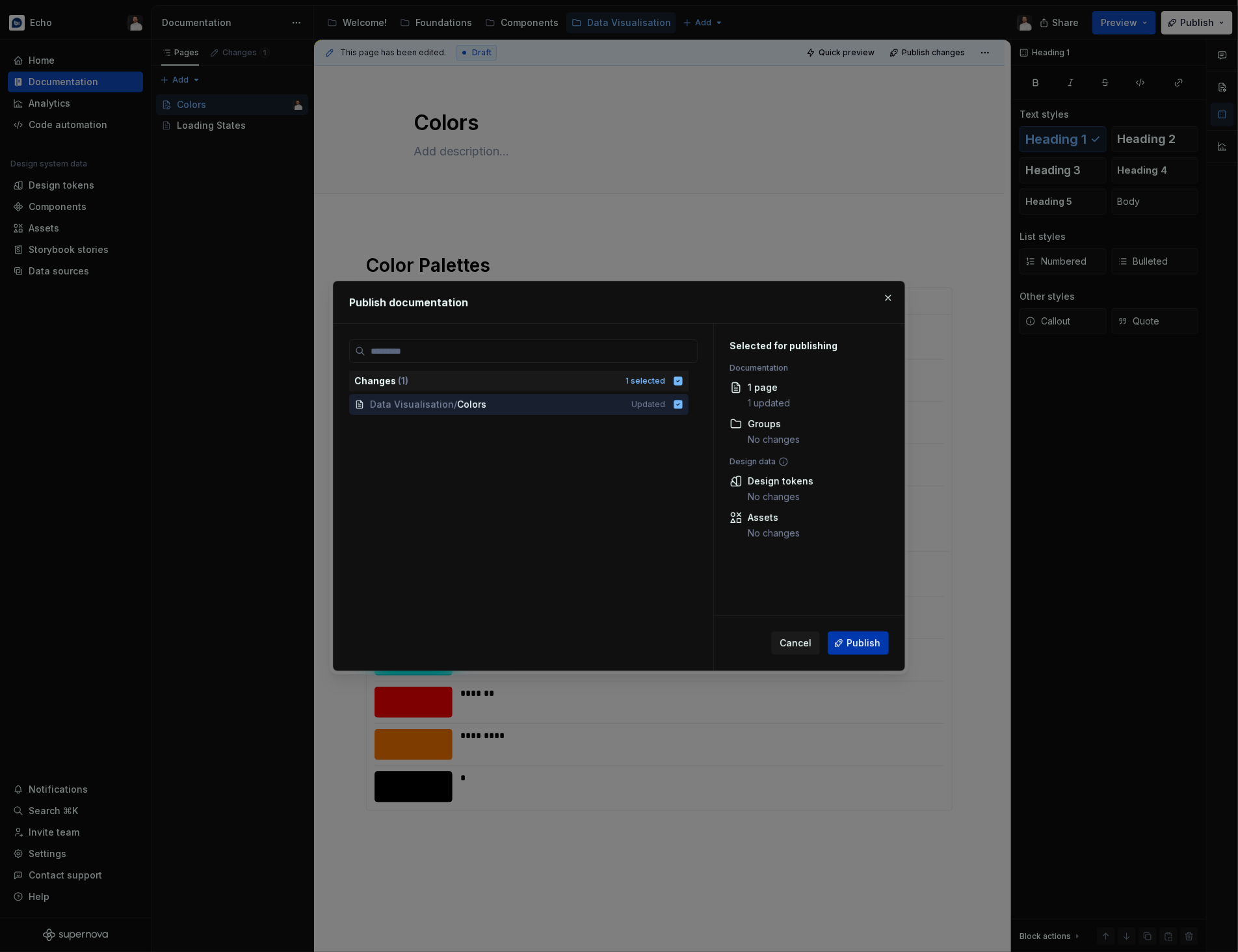
click at [861, 642] on span "Publish" at bounding box center [863, 643] width 34 height 13
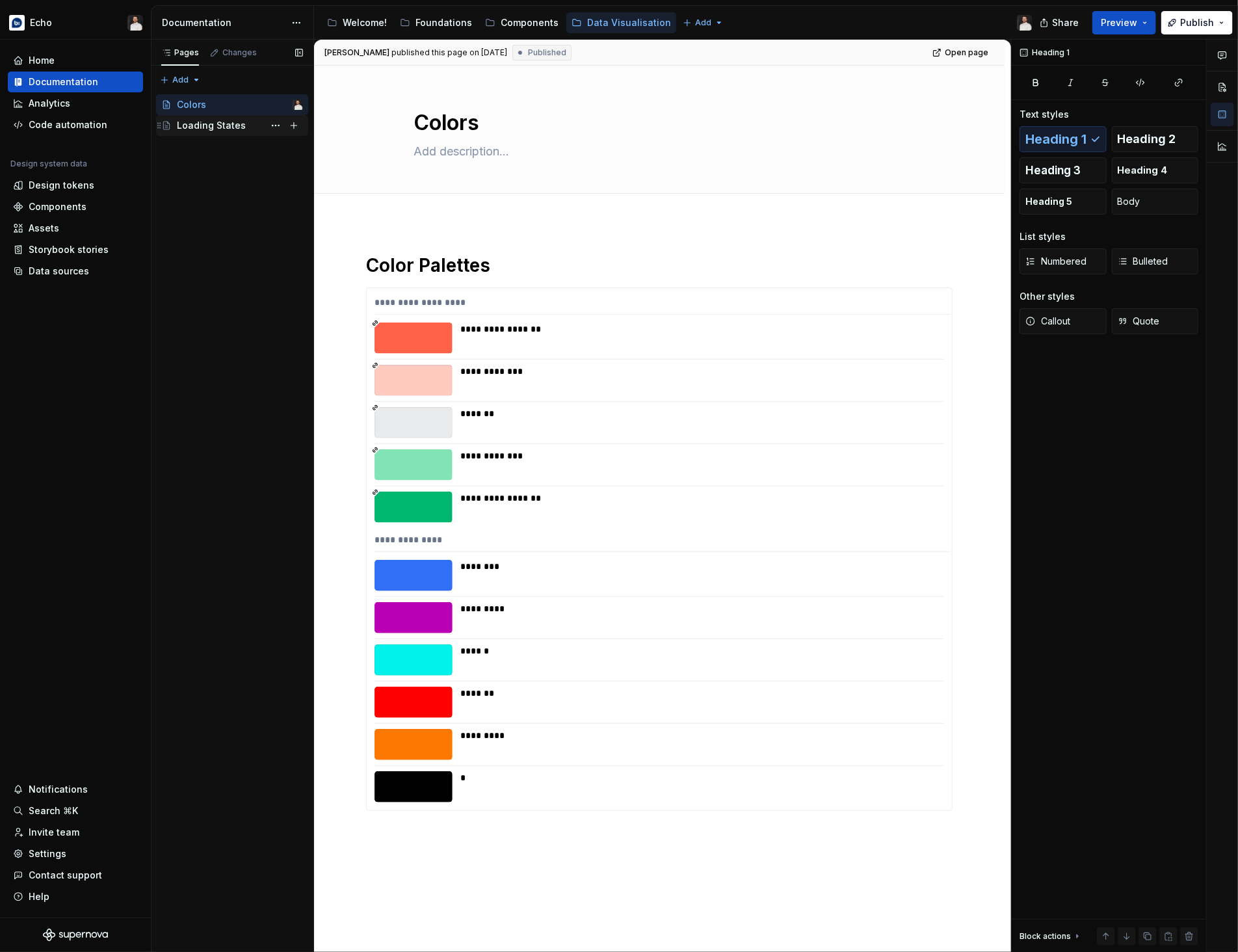
click at [213, 129] on div "Loading States" at bounding box center [211, 125] width 69 height 13
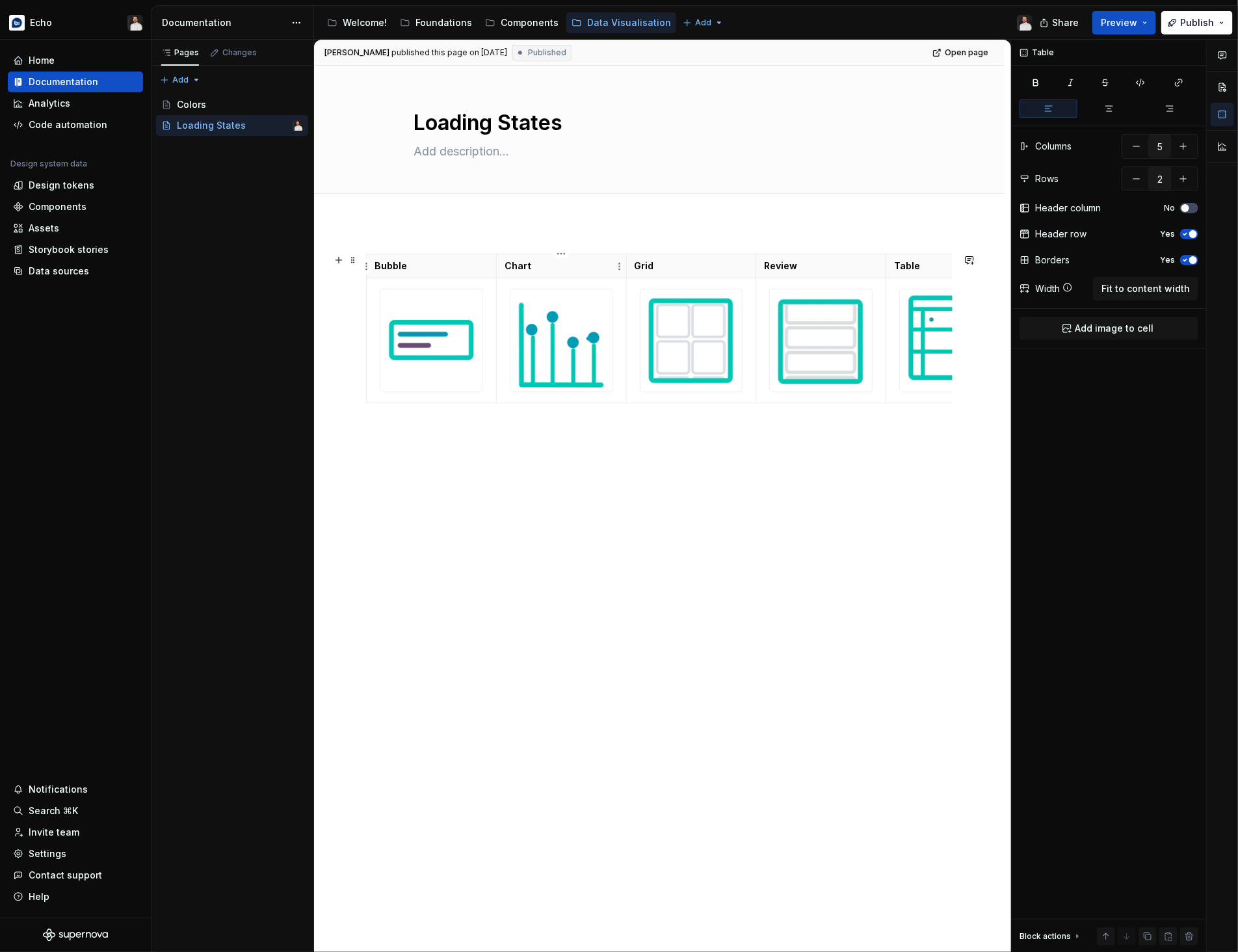
click at [537, 269] on p "Chart" at bounding box center [561, 266] width 114 height 13
click at [1139, 287] on span "Fit to content width" at bounding box center [1146, 289] width 88 height 13
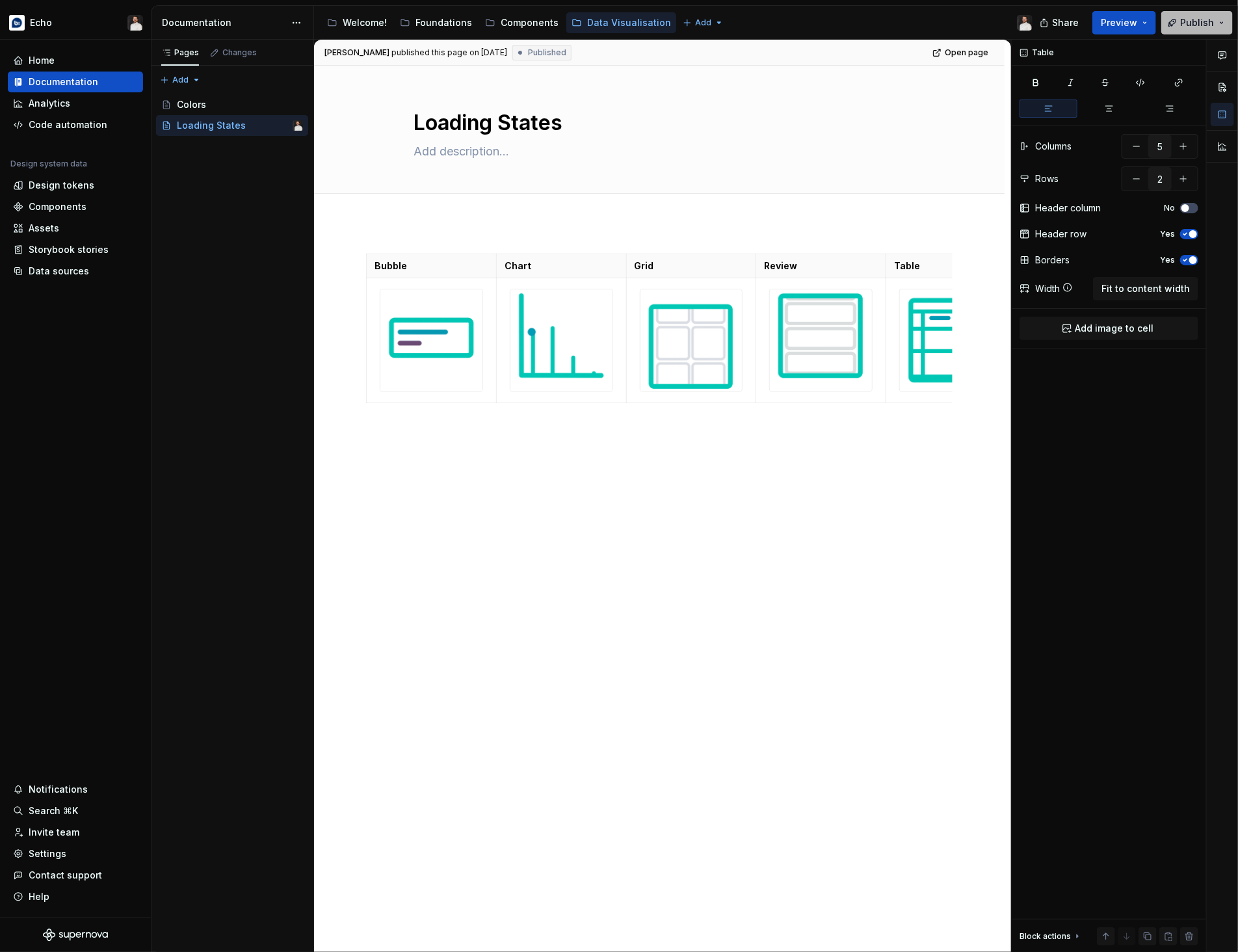
click at [1181, 21] on span "Publish" at bounding box center [1197, 23] width 34 height 13
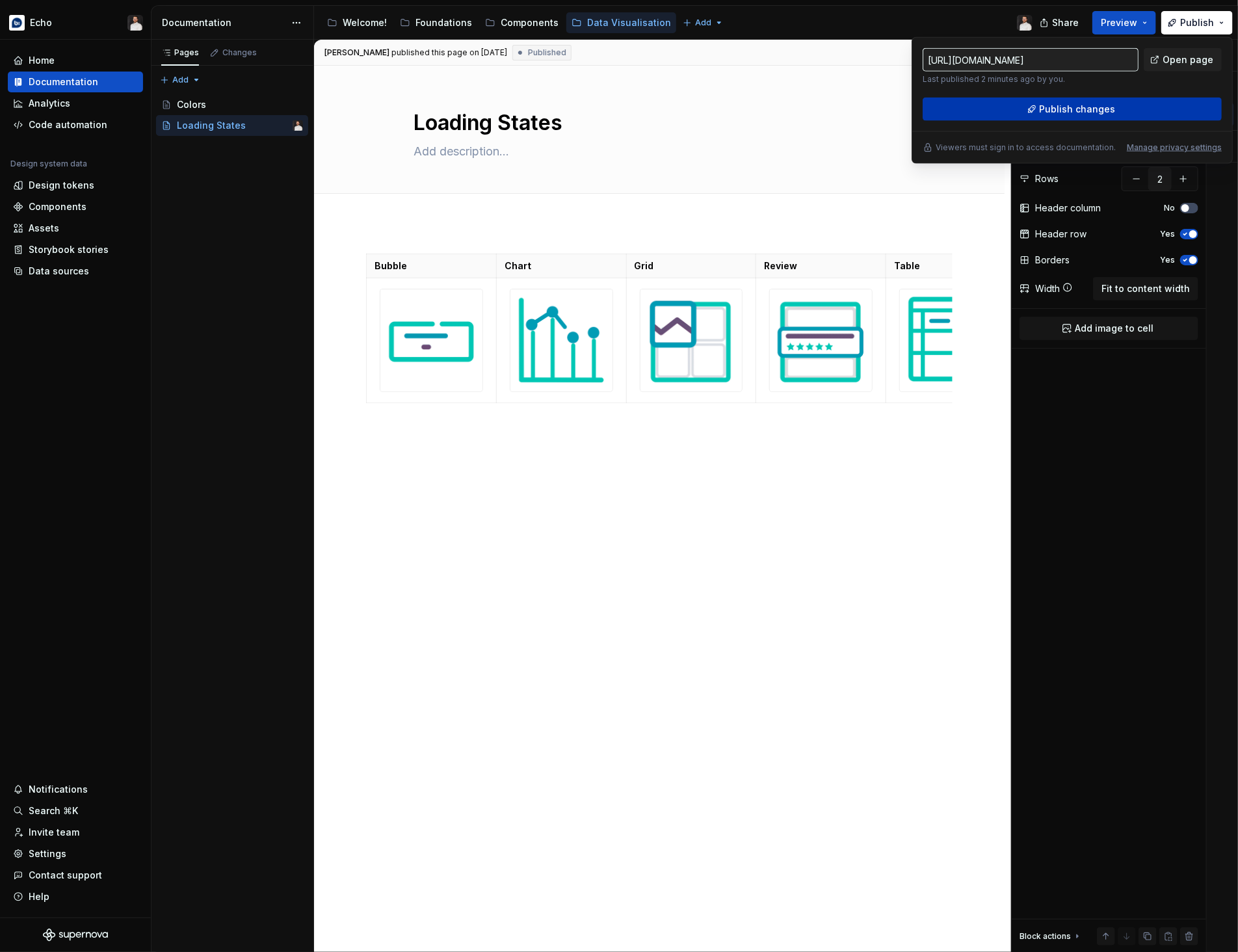
click at [1141, 113] on button "Publish changes" at bounding box center [1072, 109] width 299 height 23
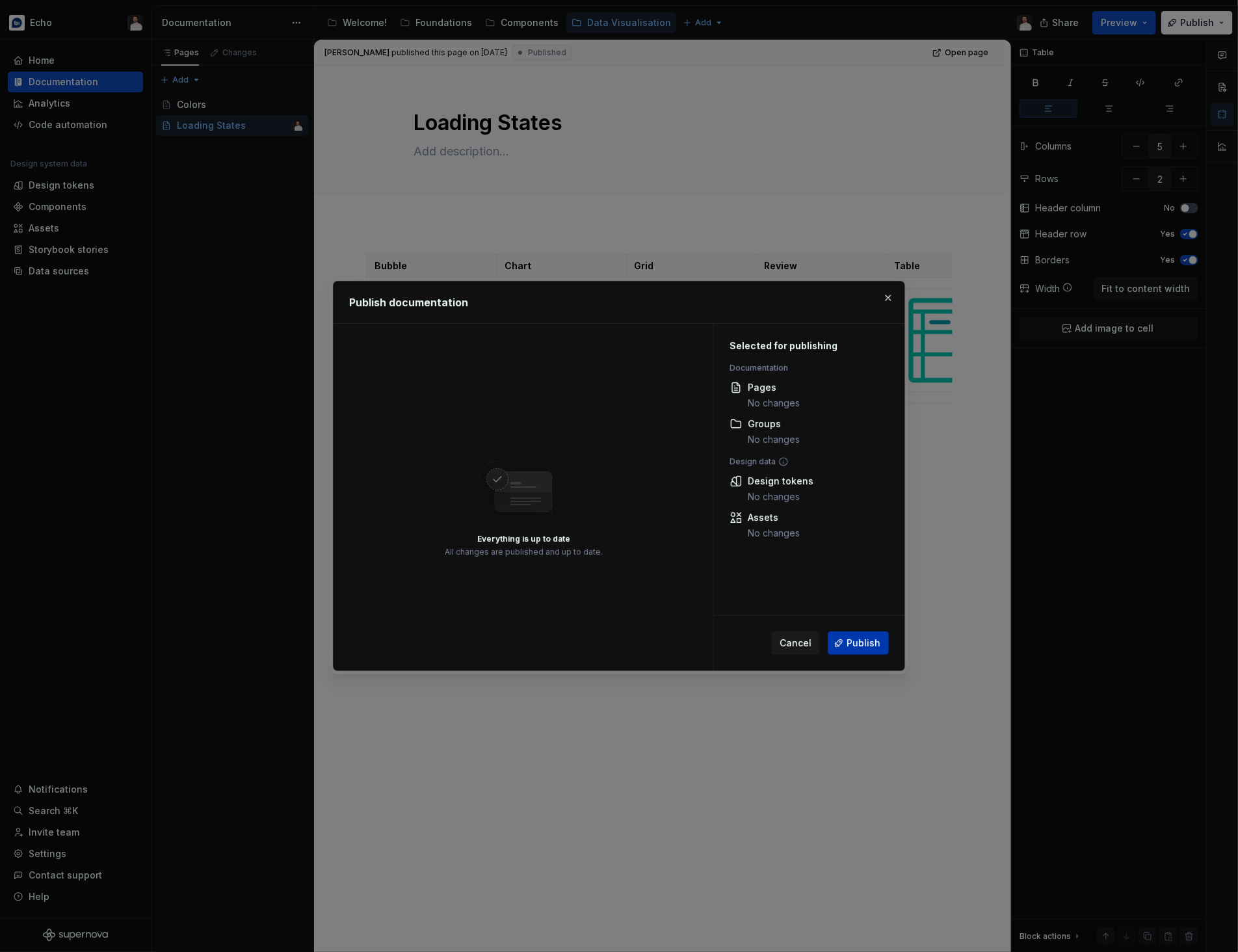
click at [873, 642] on span "Publish" at bounding box center [863, 643] width 34 height 13
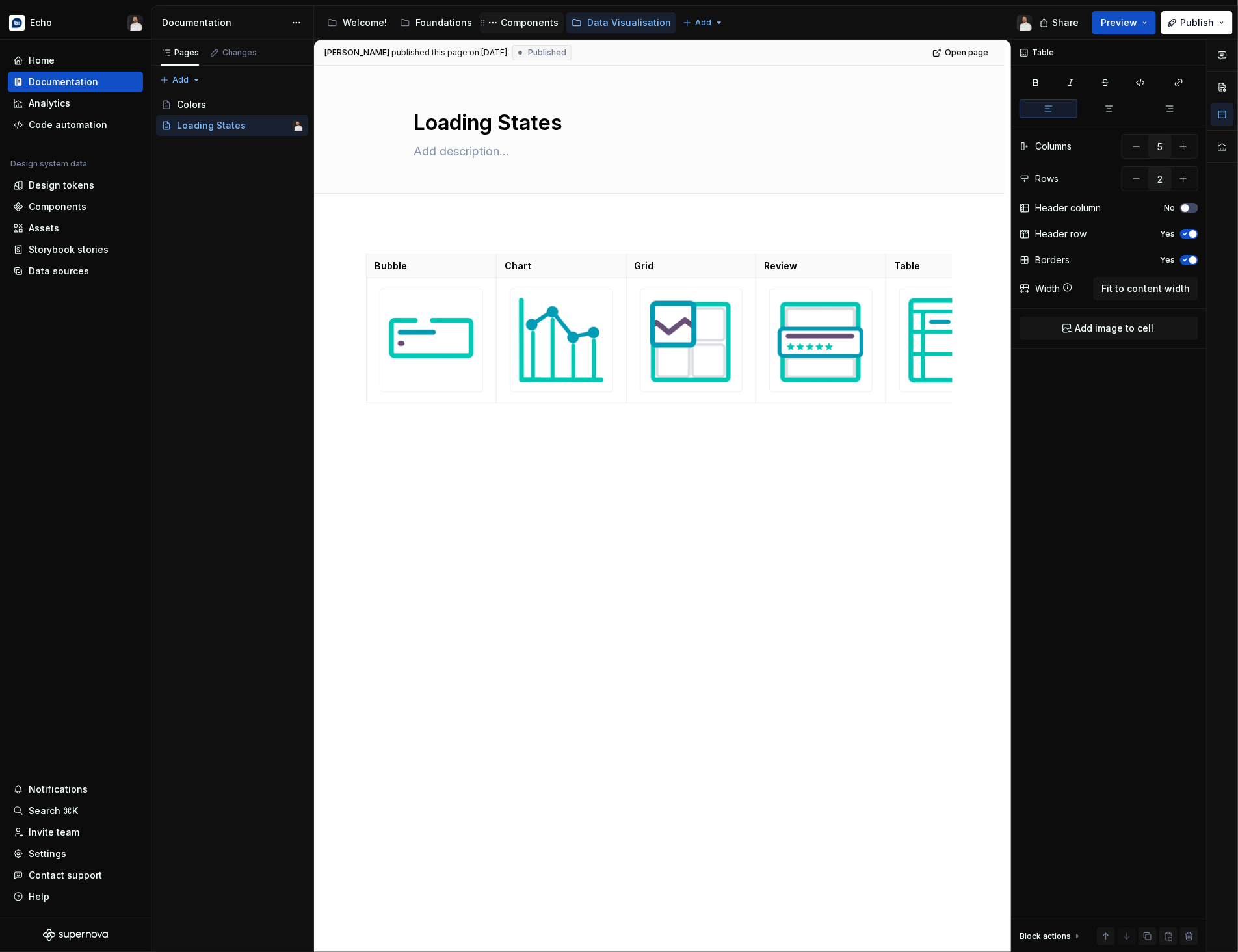
click at [520, 23] on div "Components" at bounding box center [529, 23] width 58 height 13
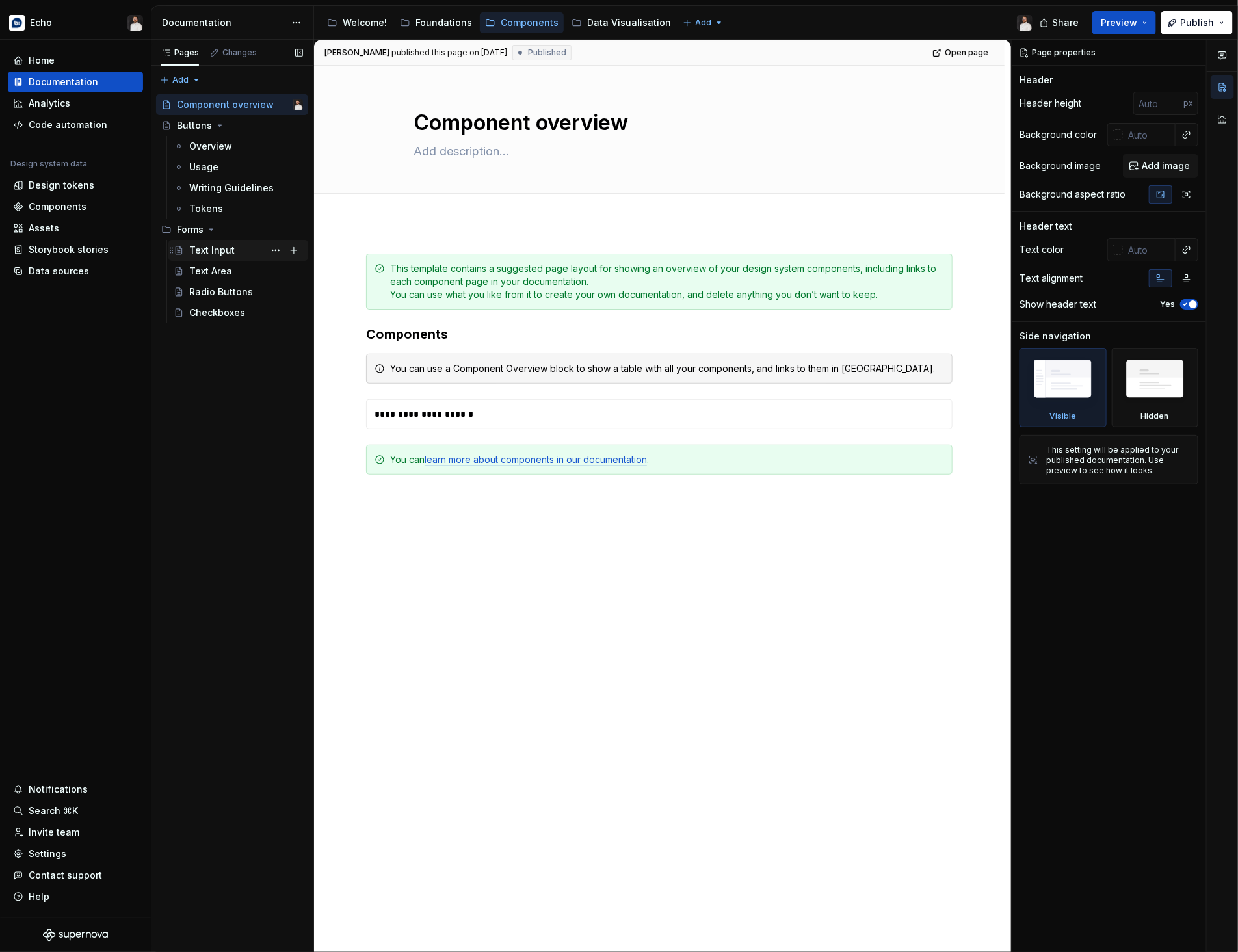
click at [224, 251] on div "Text Input" at bounding box center [212, 250] width 46 height 13
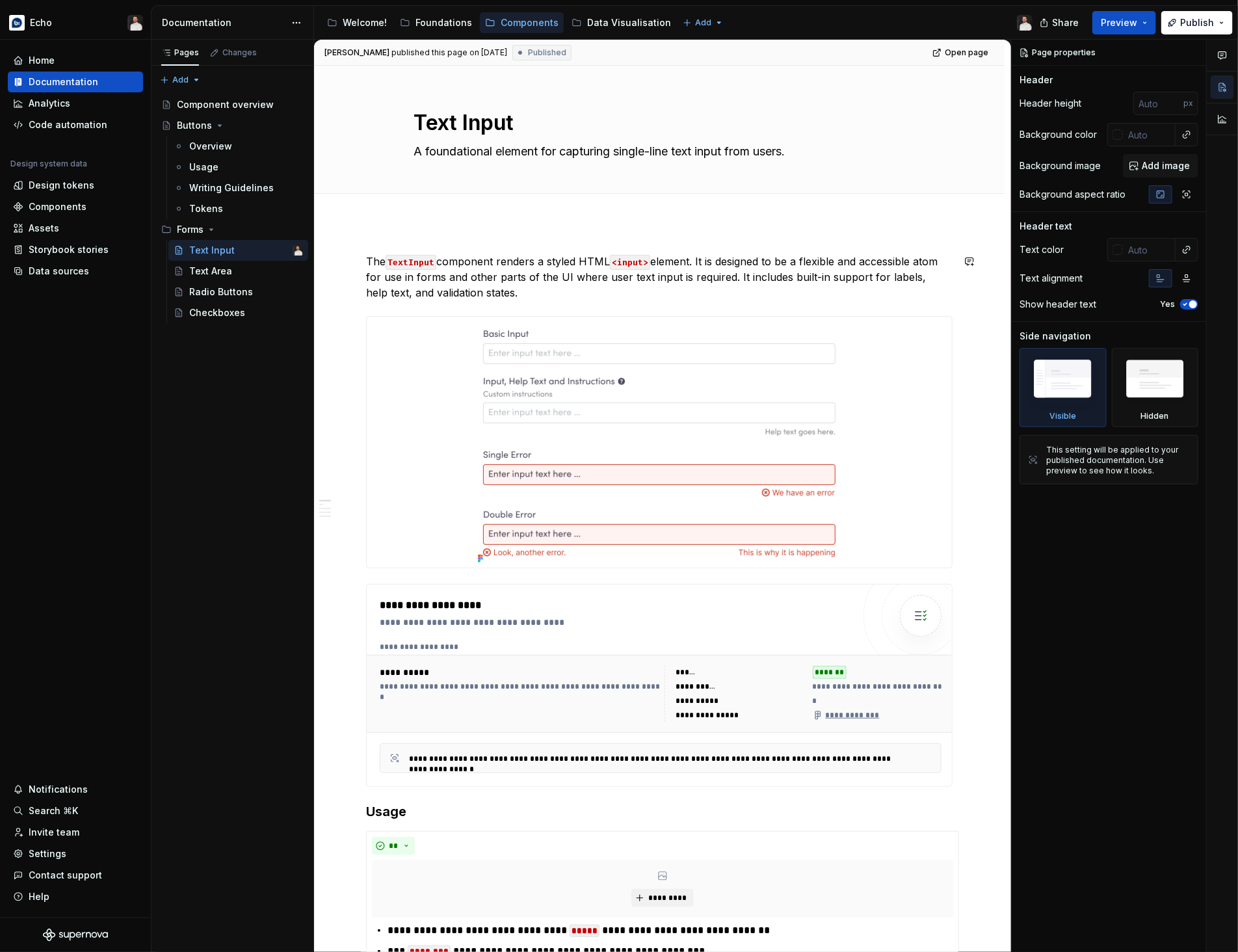
type textarea "*"
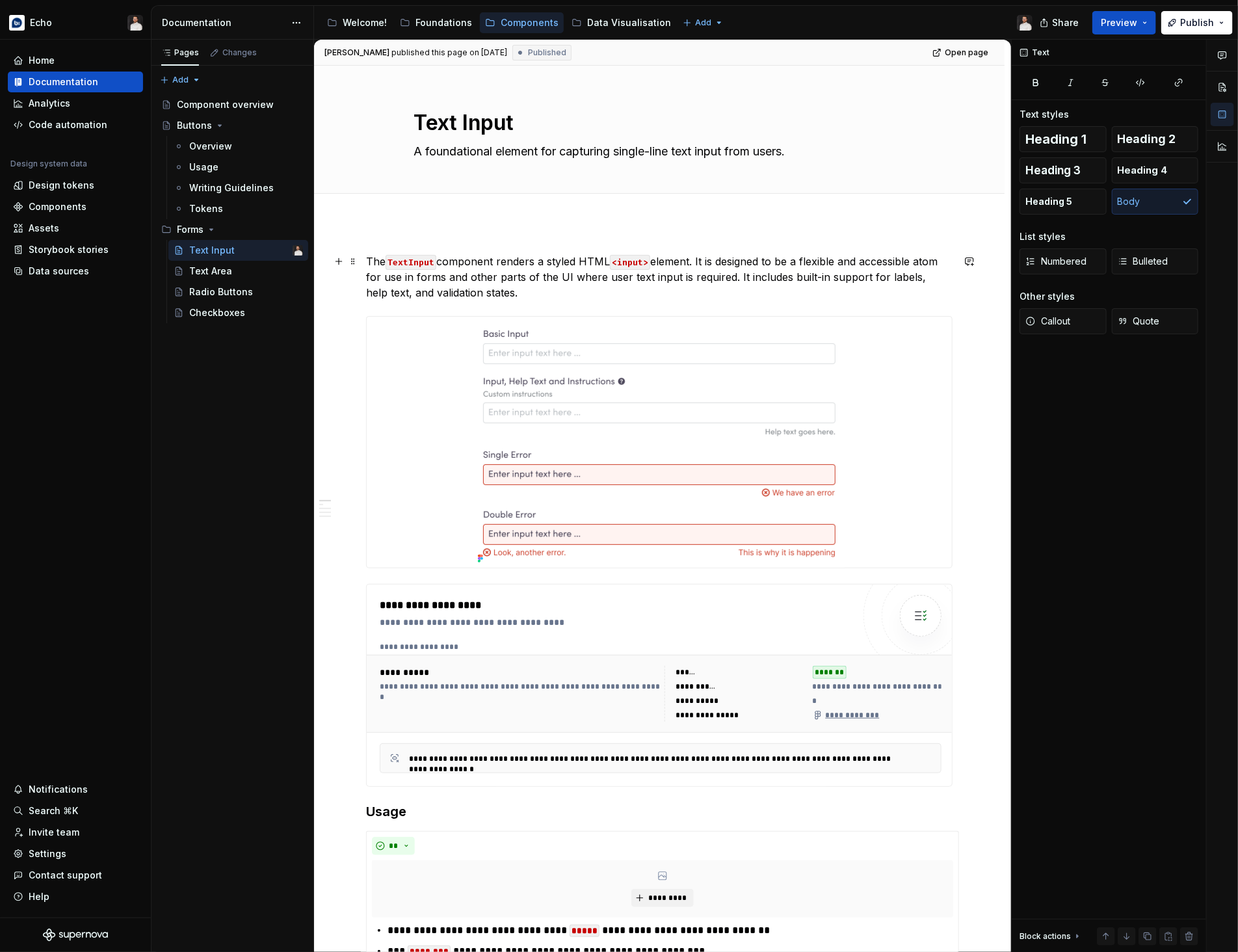
click at [461, 255] on p "The TextInput component renders a styled HTML <input> element. It is designed t…" at bounding box center [659, 277] width 587 height 47
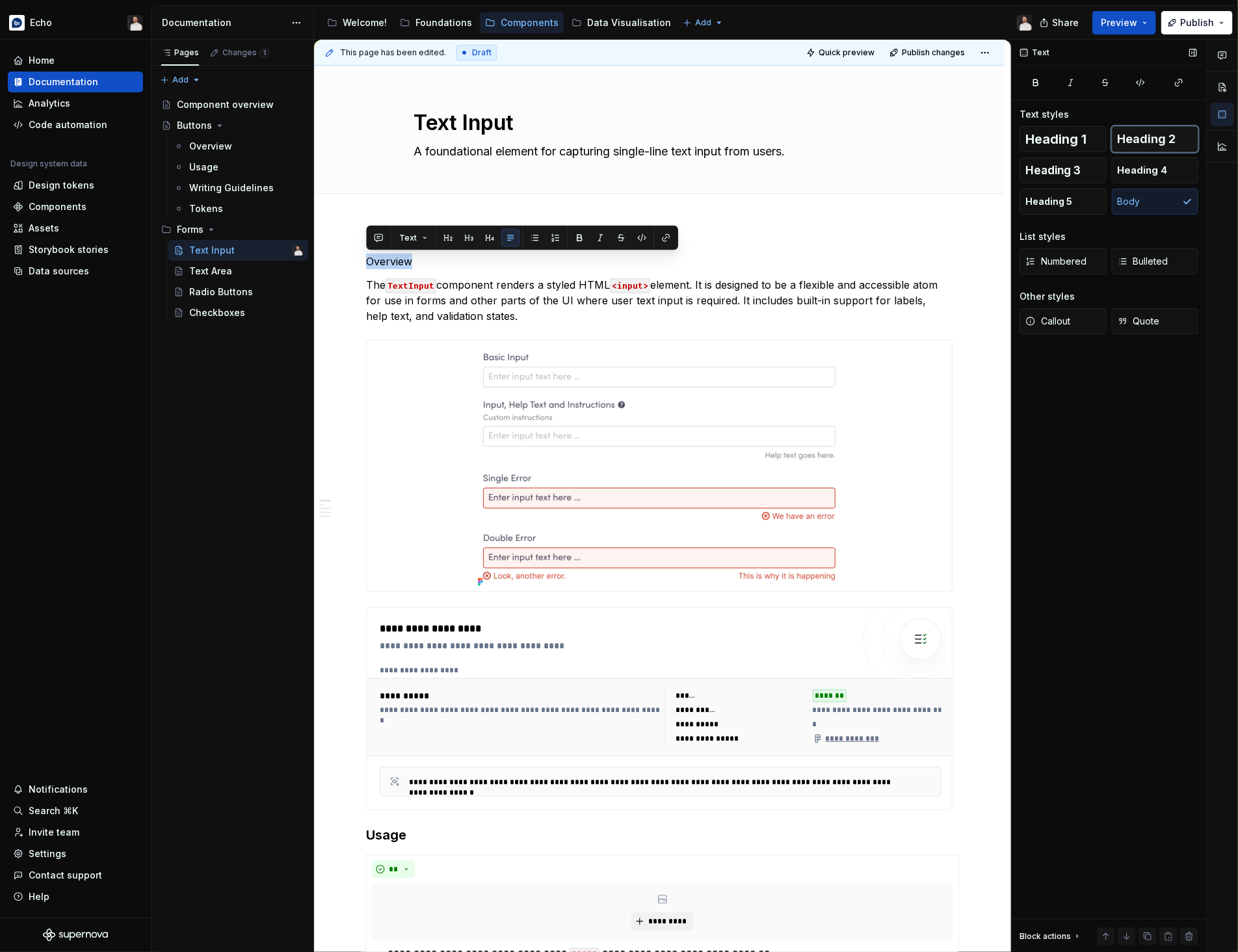
click at [1136, 143] on span "Heading 2" at bounding box center [1147, 139] width 58 height 13
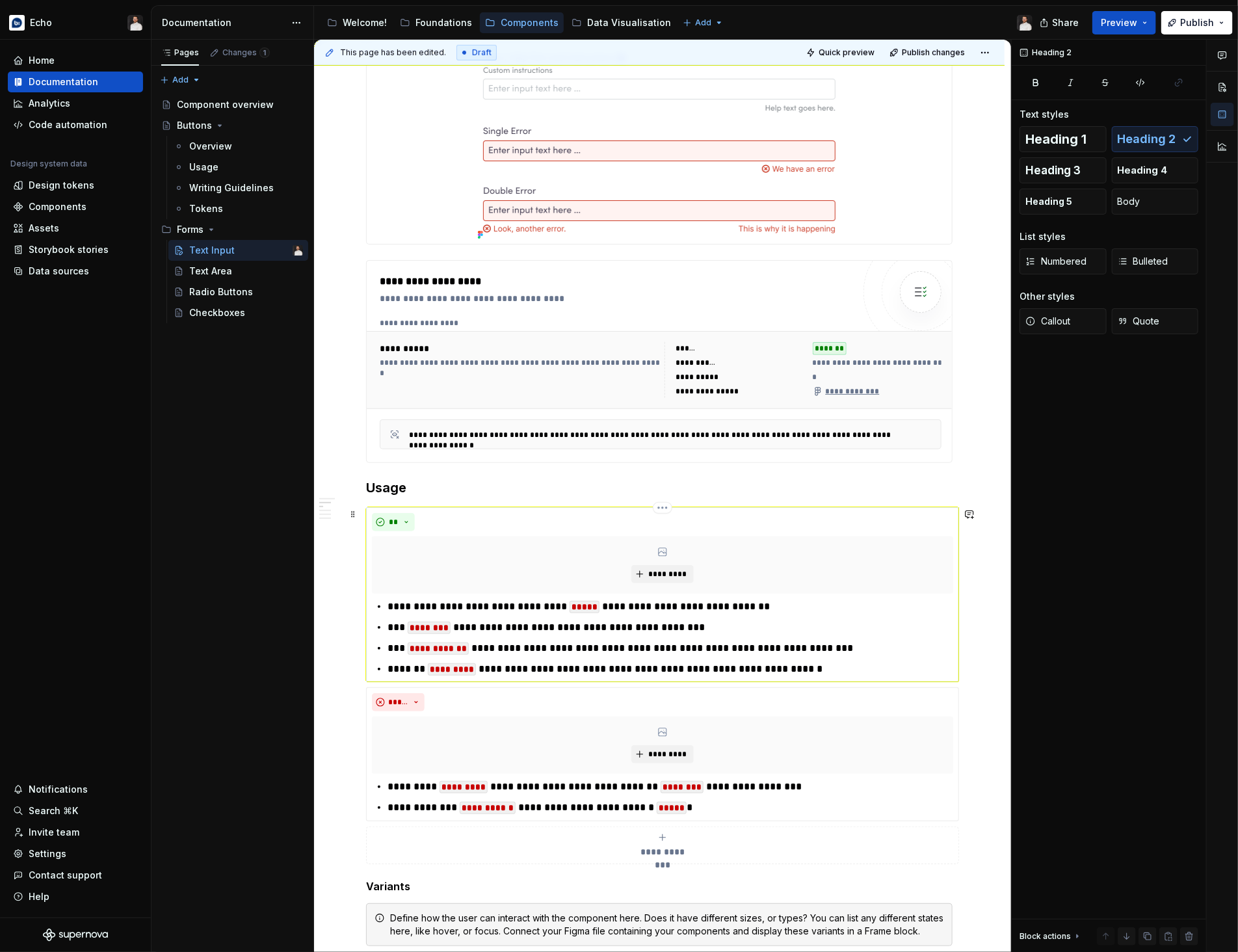
scroll to position [393, 0]
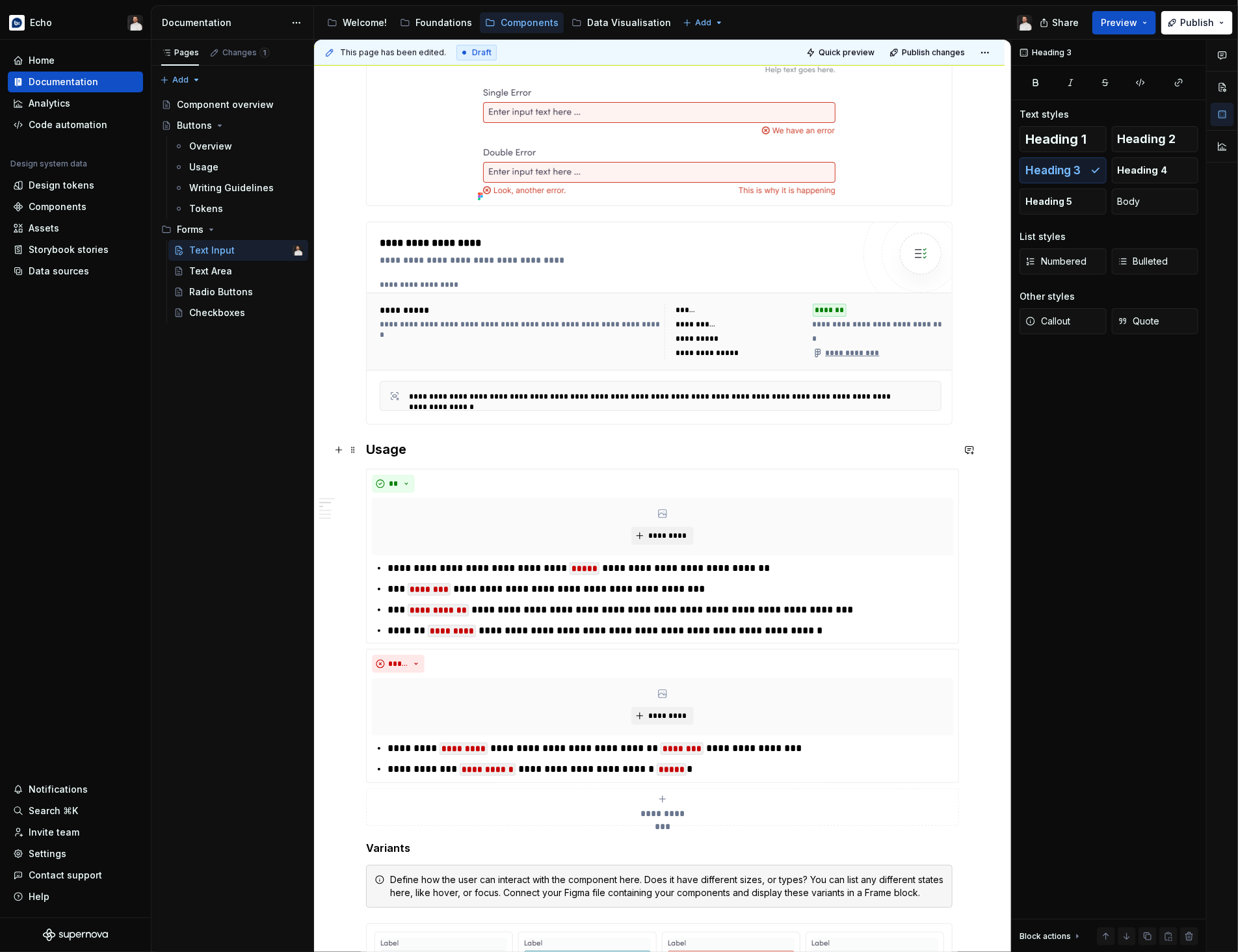
click at [389, 455] on h3 "Usage" at bounding box center [659, 449] width 587 height 18
click at [1127, 140] on span "Heading 2" at bounding box center [1147, 139] width 58 height 13
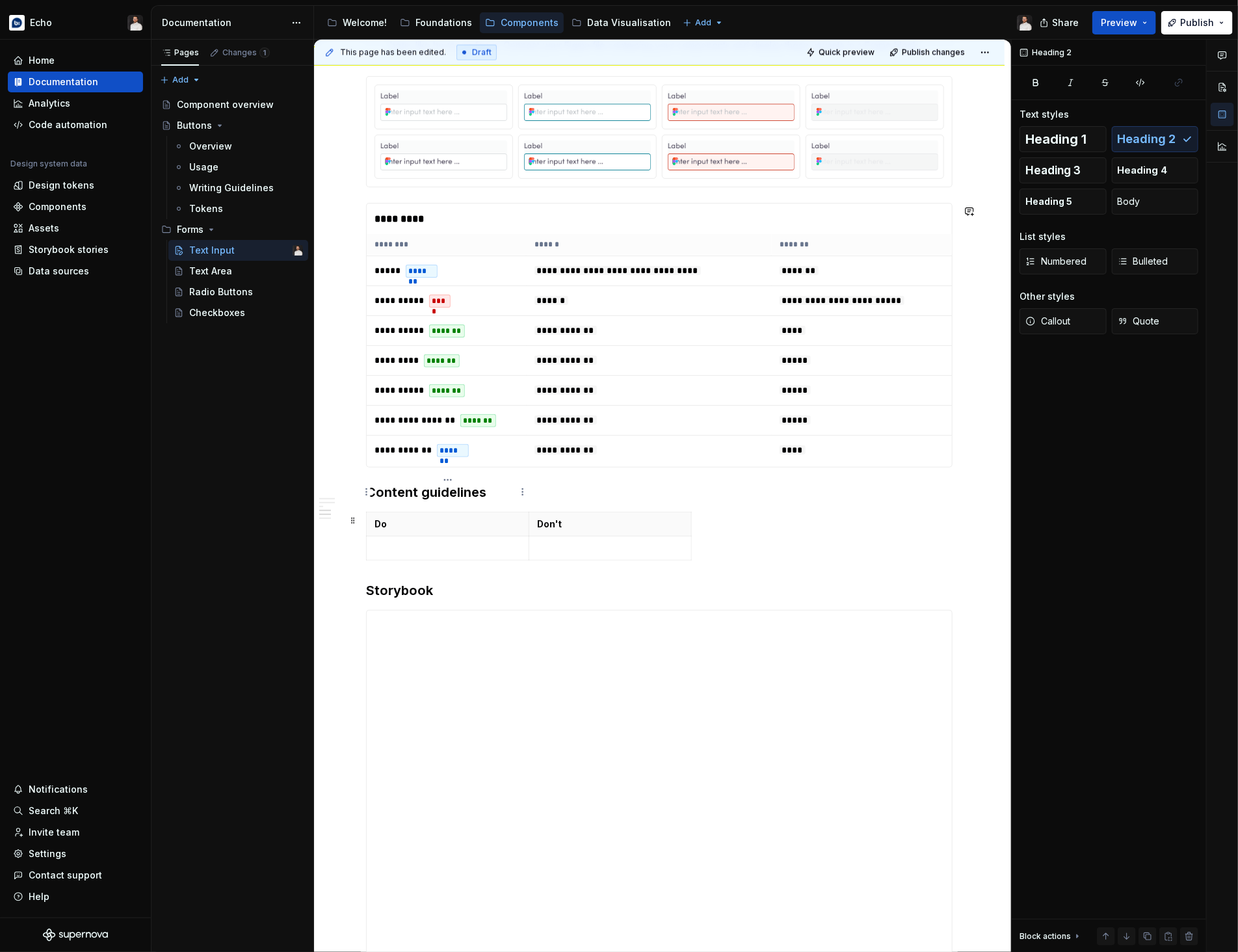
scroll to position [1297, 0]
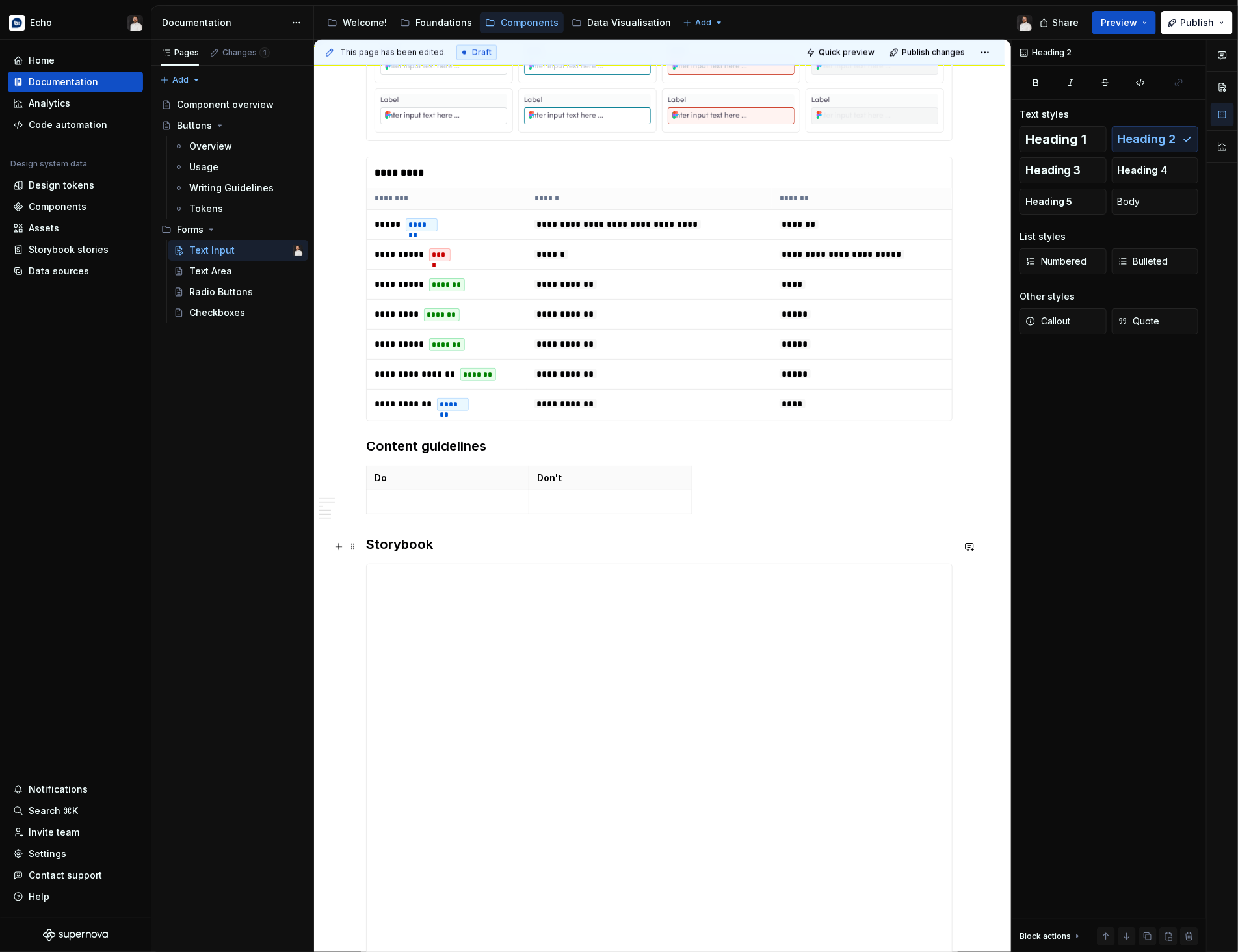
click at [397, 550] on h3 "Storybook" at bounding box center [659, 544] width 587 height 18
click at [1135, 140] on span "Heading 2" at bounding box center [1147, 139] width 58 height 13
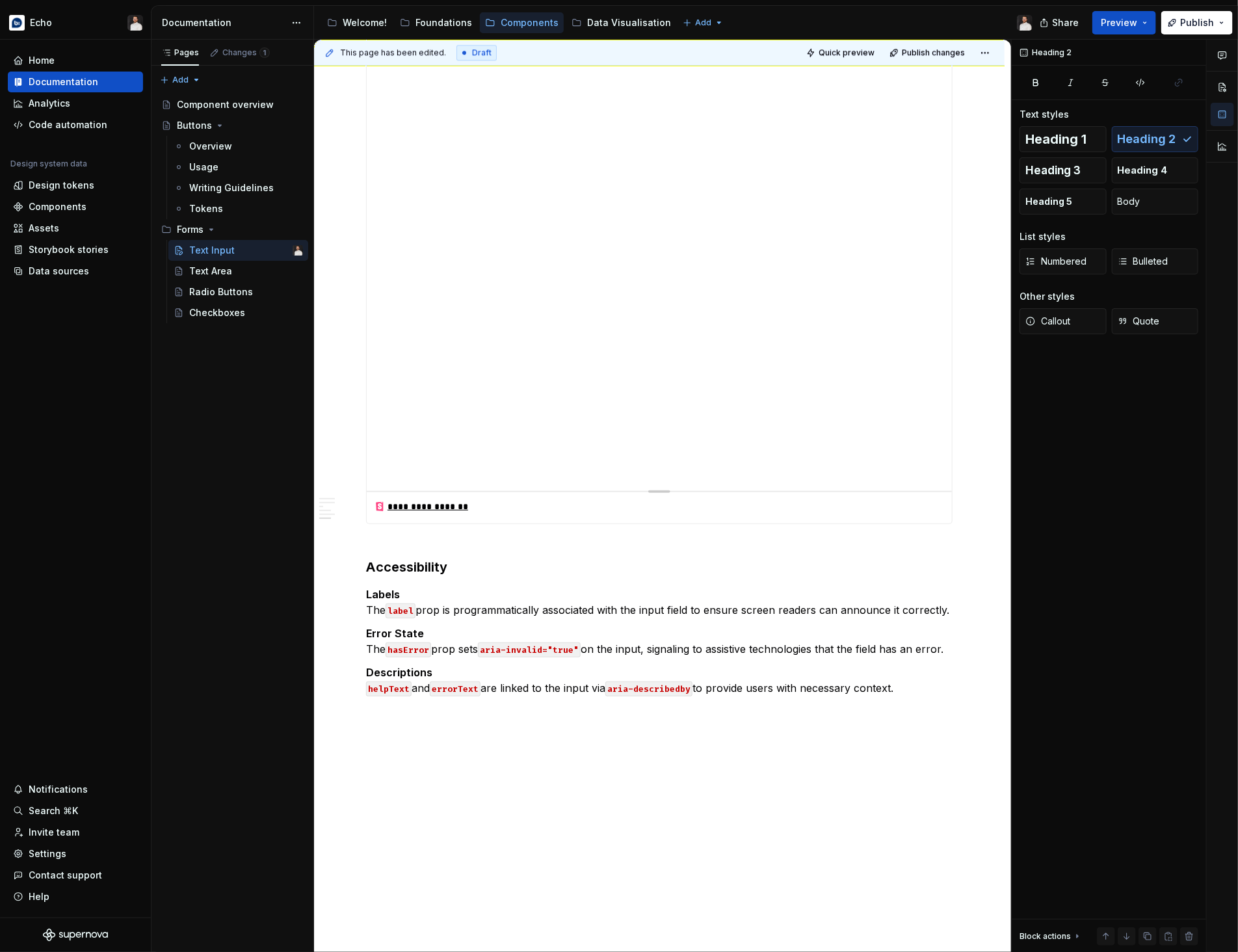
scroll to position [2101, 0]
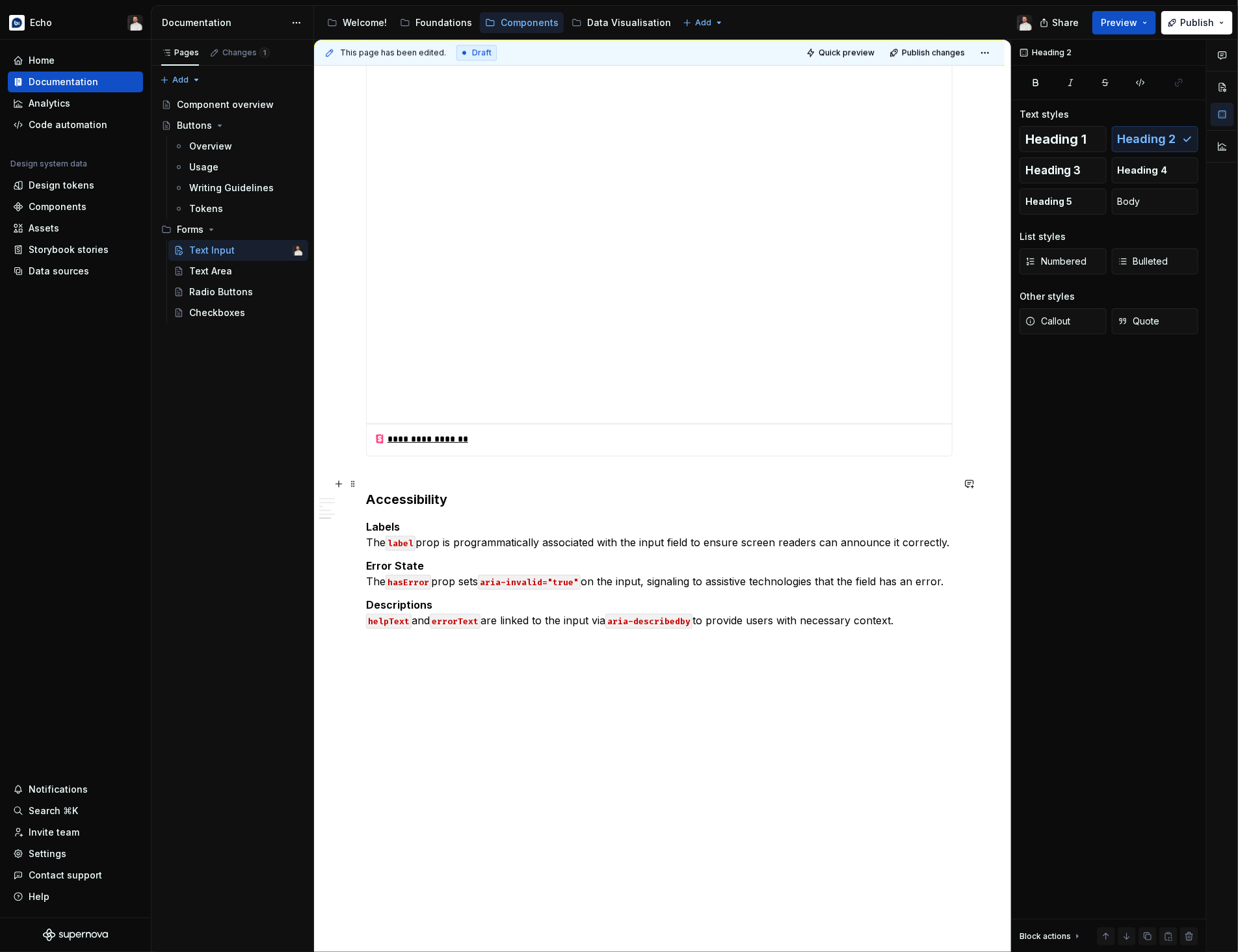
click at [425, 504] on h3 "Accessibility" at bounding box center [659, 490] width 587 height 36
click at [1153, 140] on span "Heading 2" at bounding box center [1147, 139] width 58 height 13
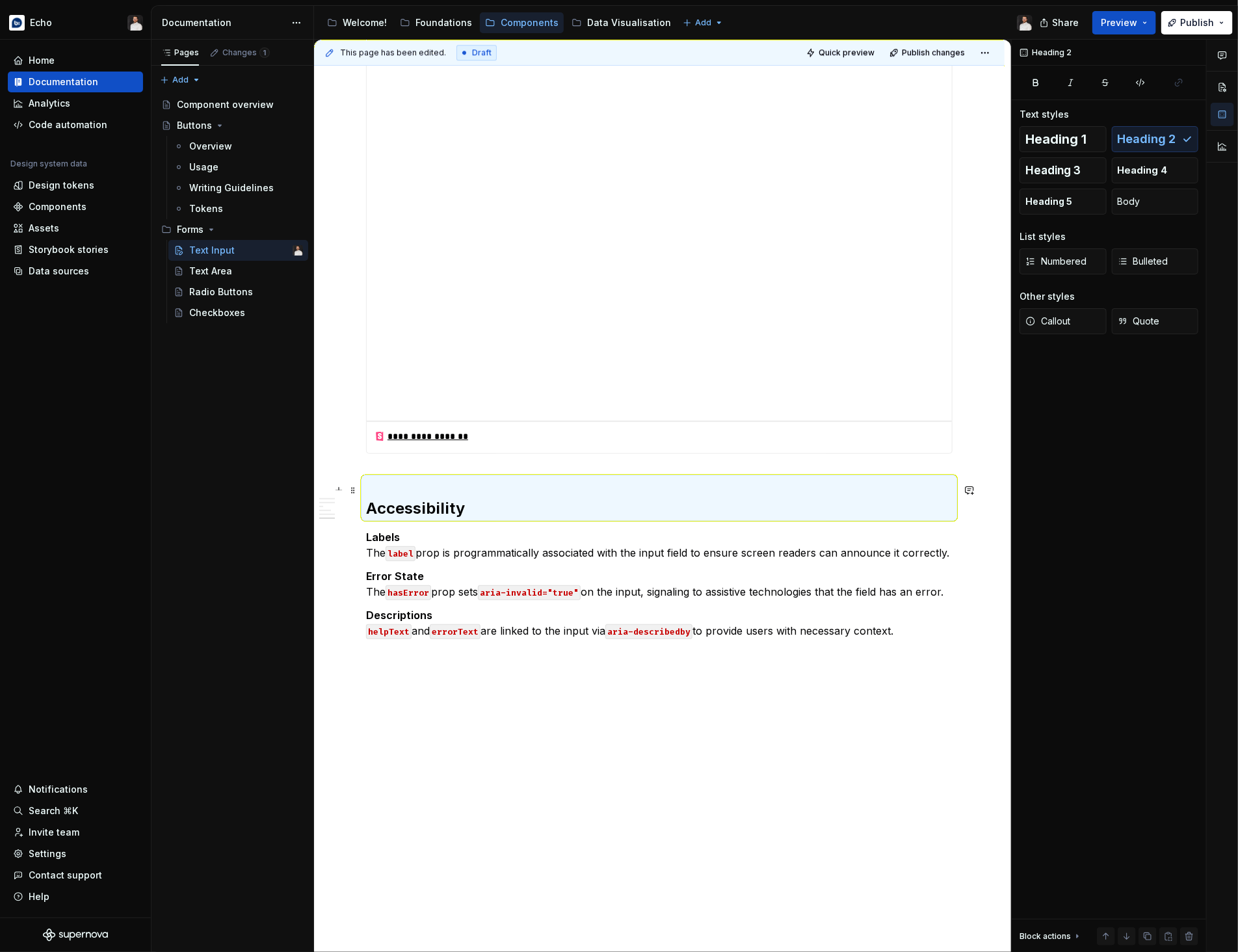
click at [466, 481] on h2 "Accessibility" at bounding box center [659, 498] width 587 height 42
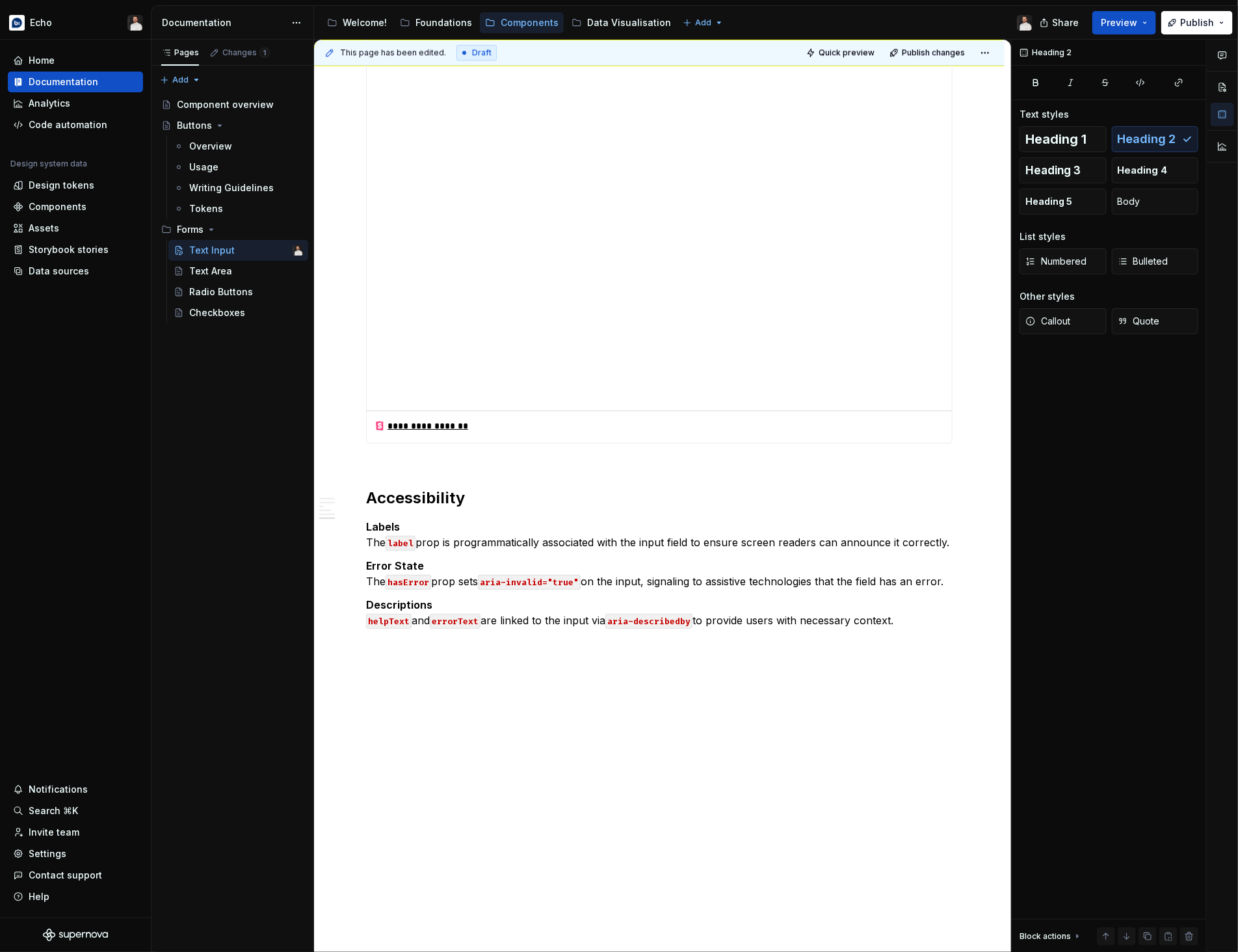
scroll to position [2093, 0]
click at [1180, 20] on button "Publish" at bounding box center [1197, 23] width 72 height 23
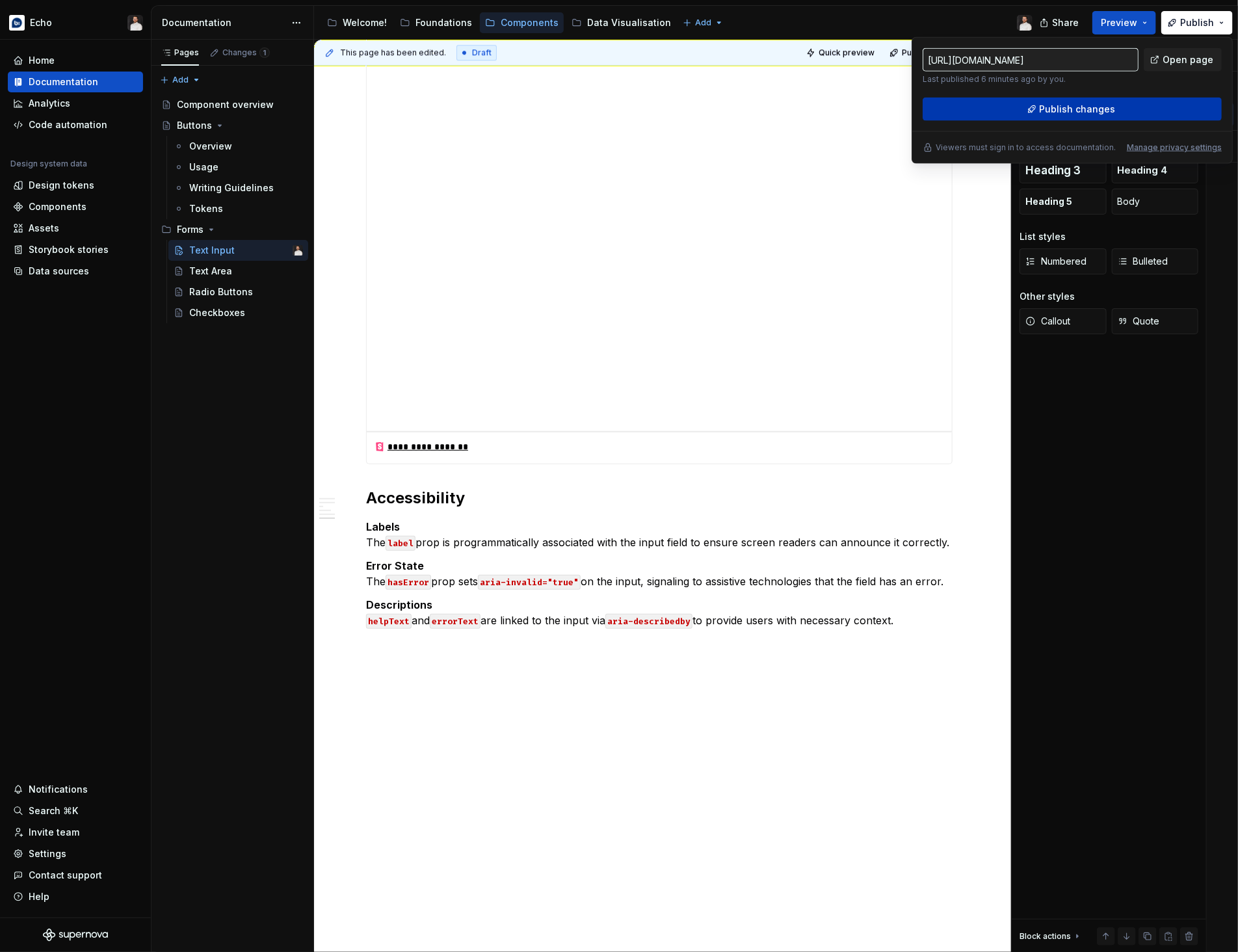
click at [1144, 105] on button "Publish changes" at bounding box center [1072, 109] width 299 height 23
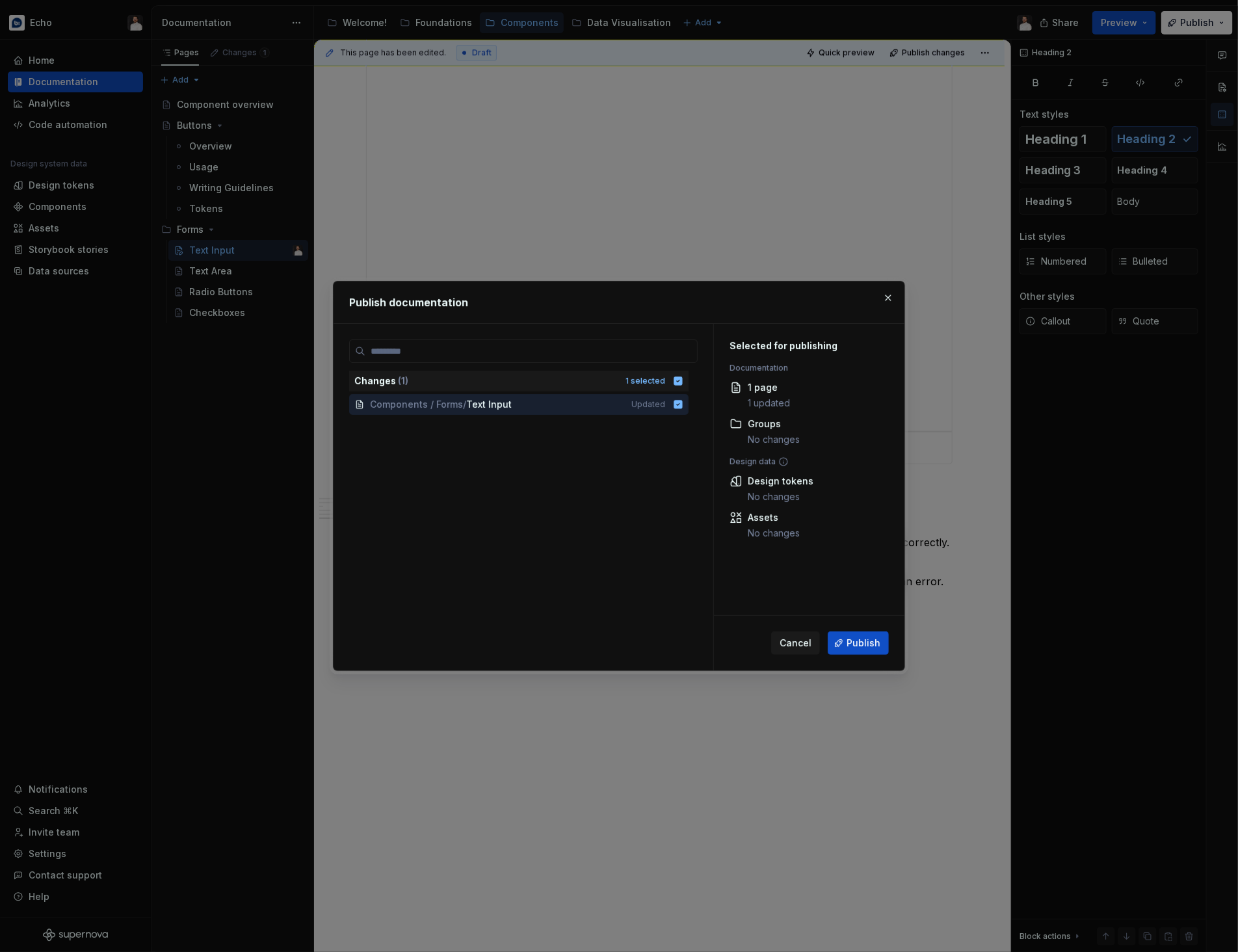
drag, startPoint x: 880, startPoint y: 641, endPoint x: 876, endPoint y: 630, distance: 11.7
click at [879, 641] on span "Publish" at bounding box center [863, 643] width 34 height 13
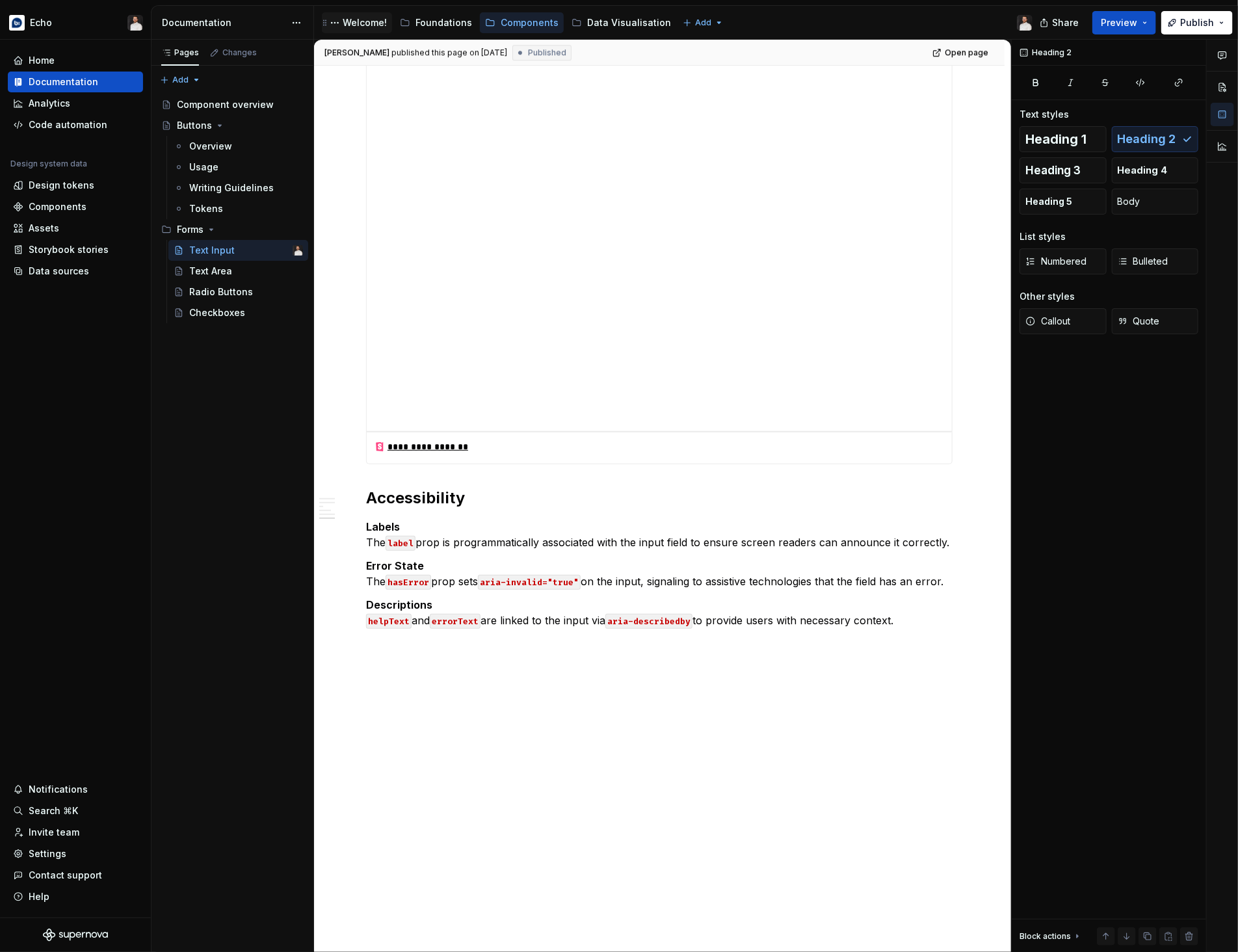
click at [354, 26] on div "Welcome!" at bounding box center [365, 23] width 44 height 13
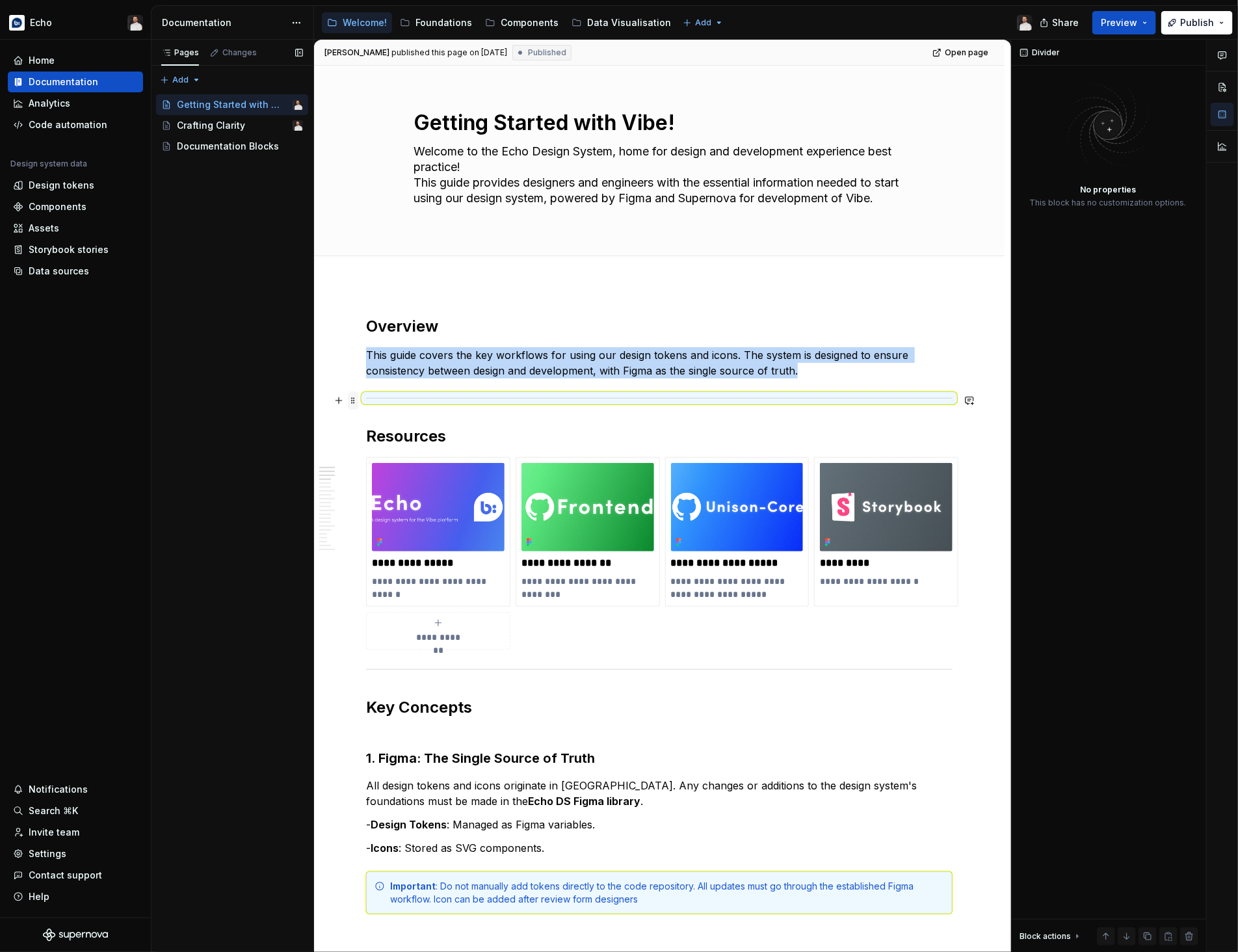
click at [353, 401] on span at bounding box center [353, 400] width 11 height 18
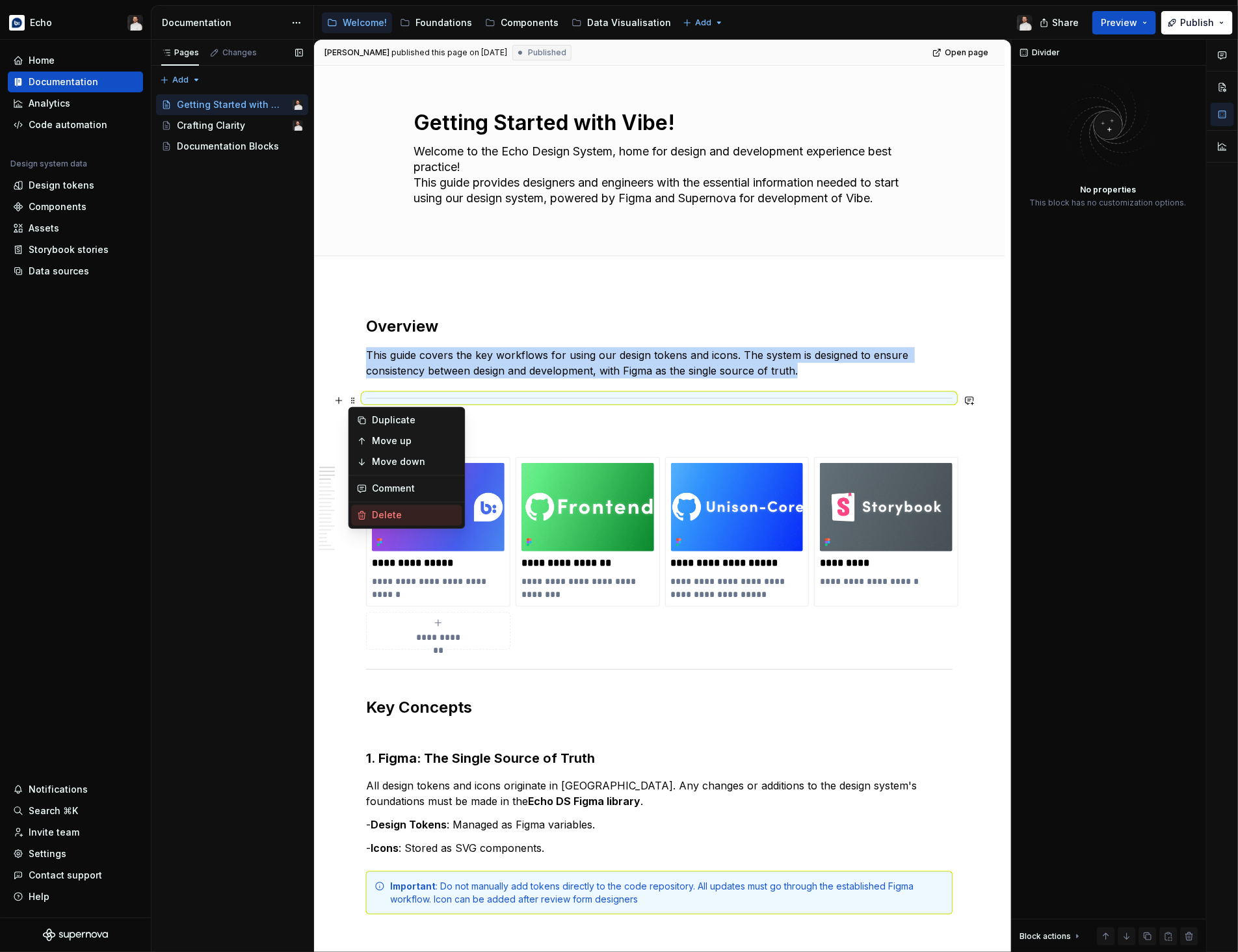
click at [394, 515] on div "Delete" at bounding box center [415, 515] width 85 height 13
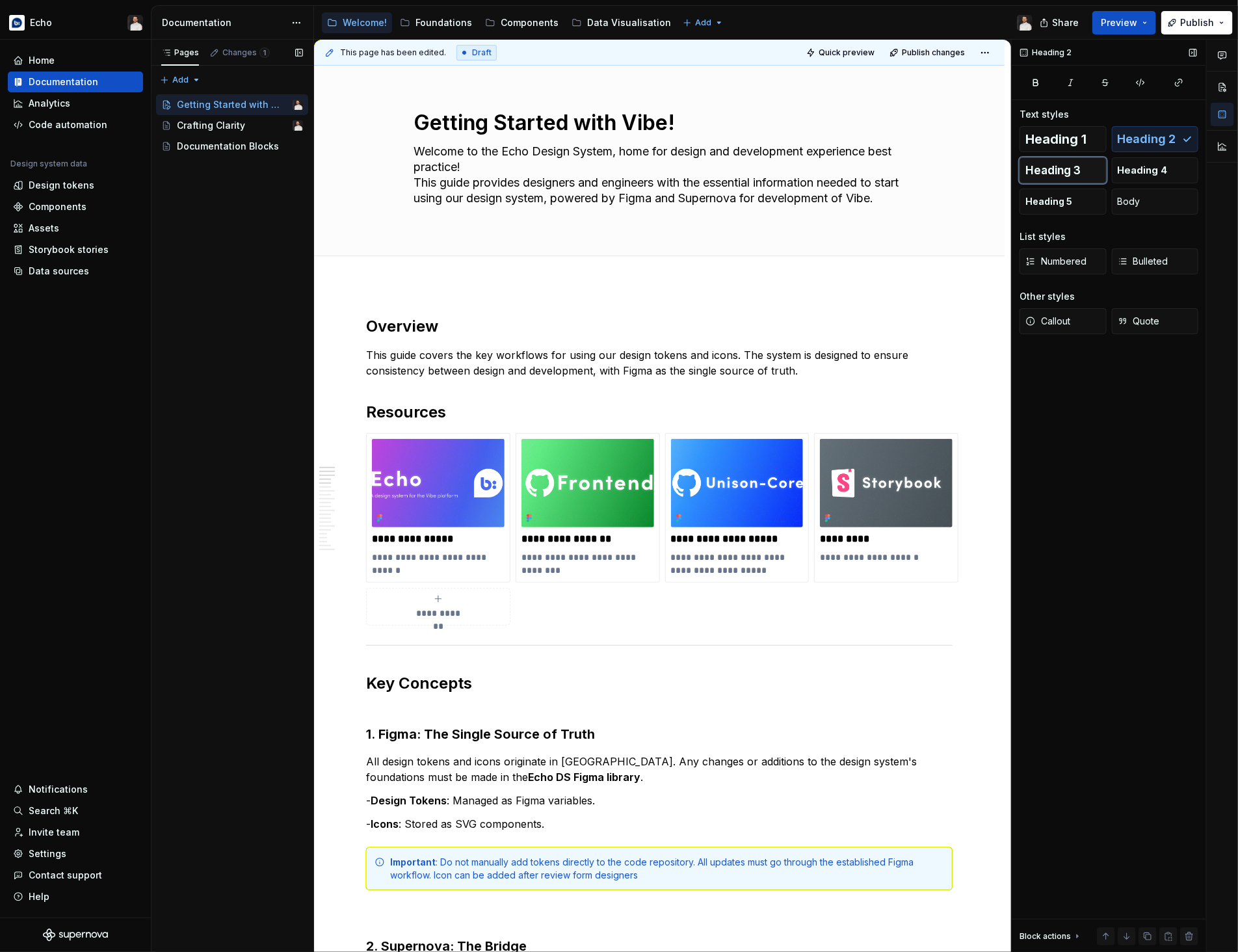
click at [1052, 164] on span "Heading 3" at bounding box center [1053, 170] width 55 height 13
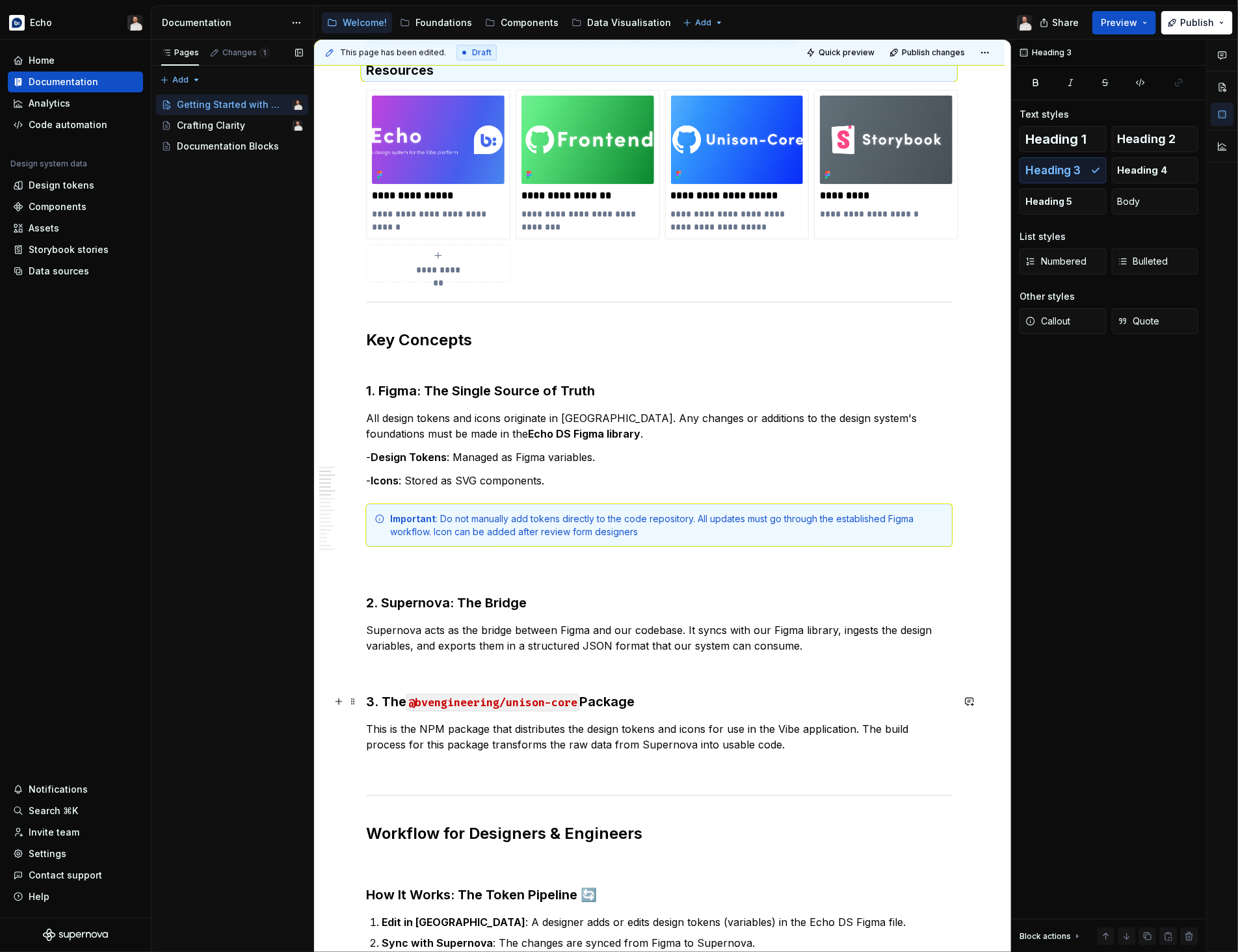
scroll to position [334, 0]
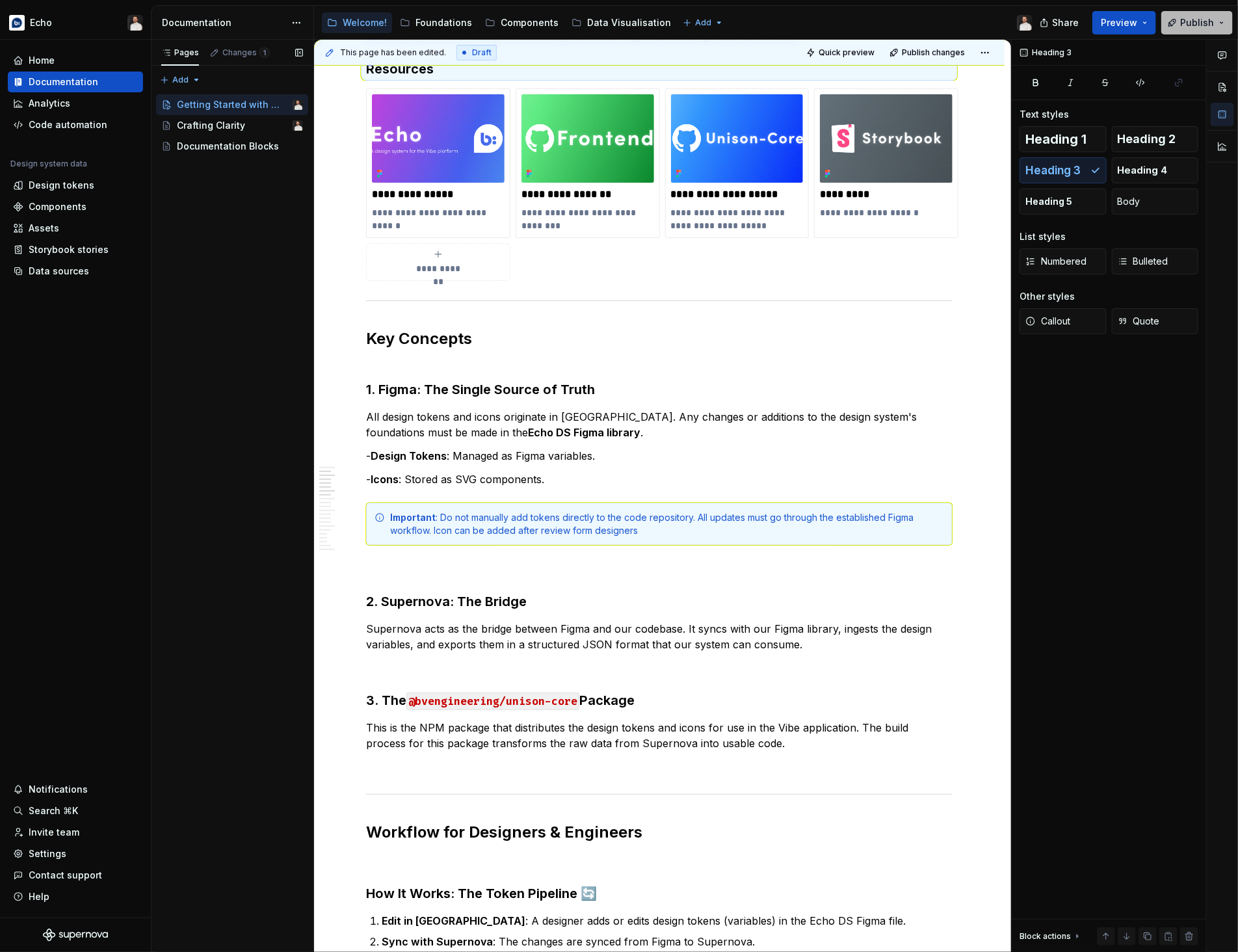
click at [1187, 28] on button "Publish" at bounding box center [1197, 23] width 72 height 23
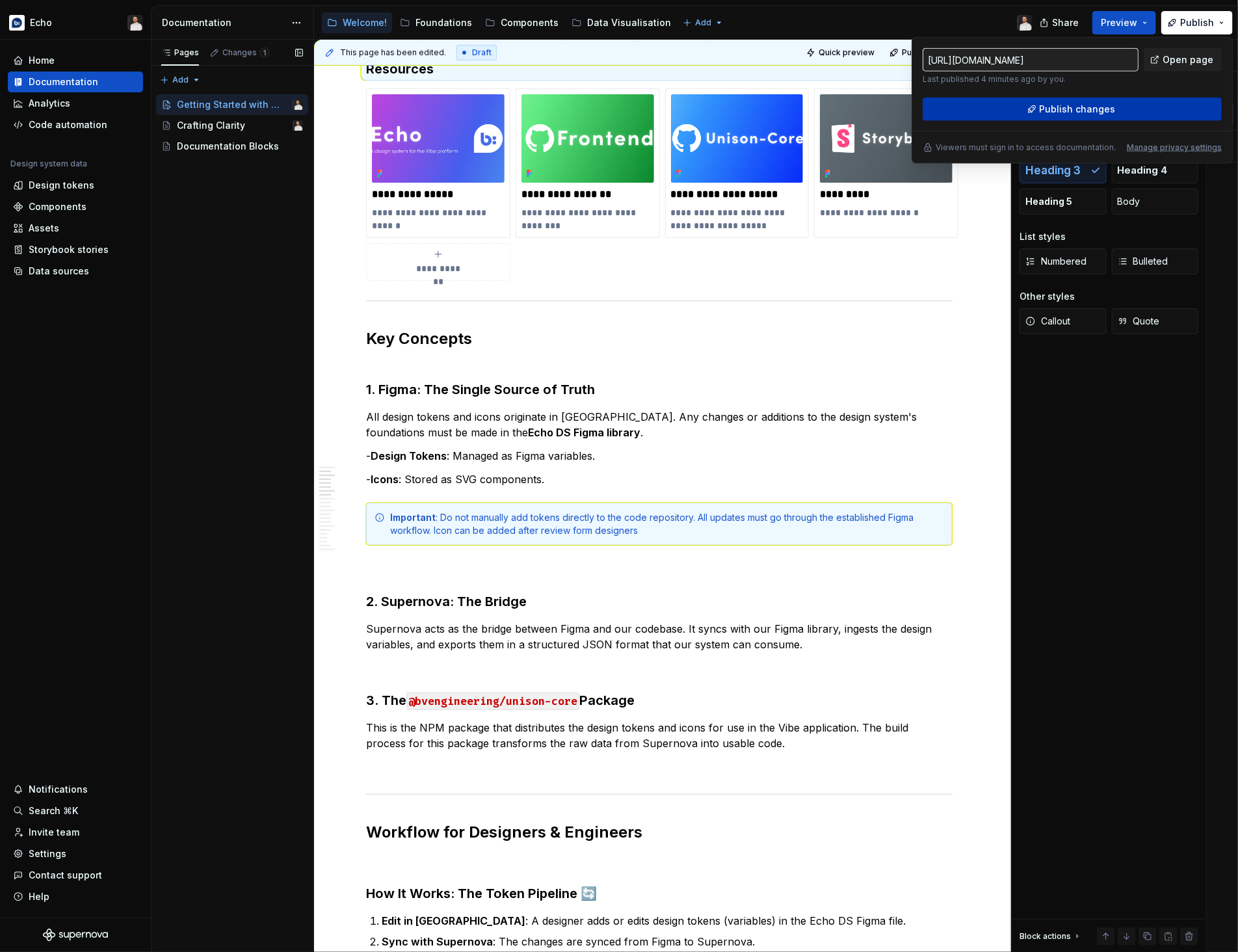
click at [1119, 108] on button "Publish changes" at bounding box center [1072, 109] width 299 height 23
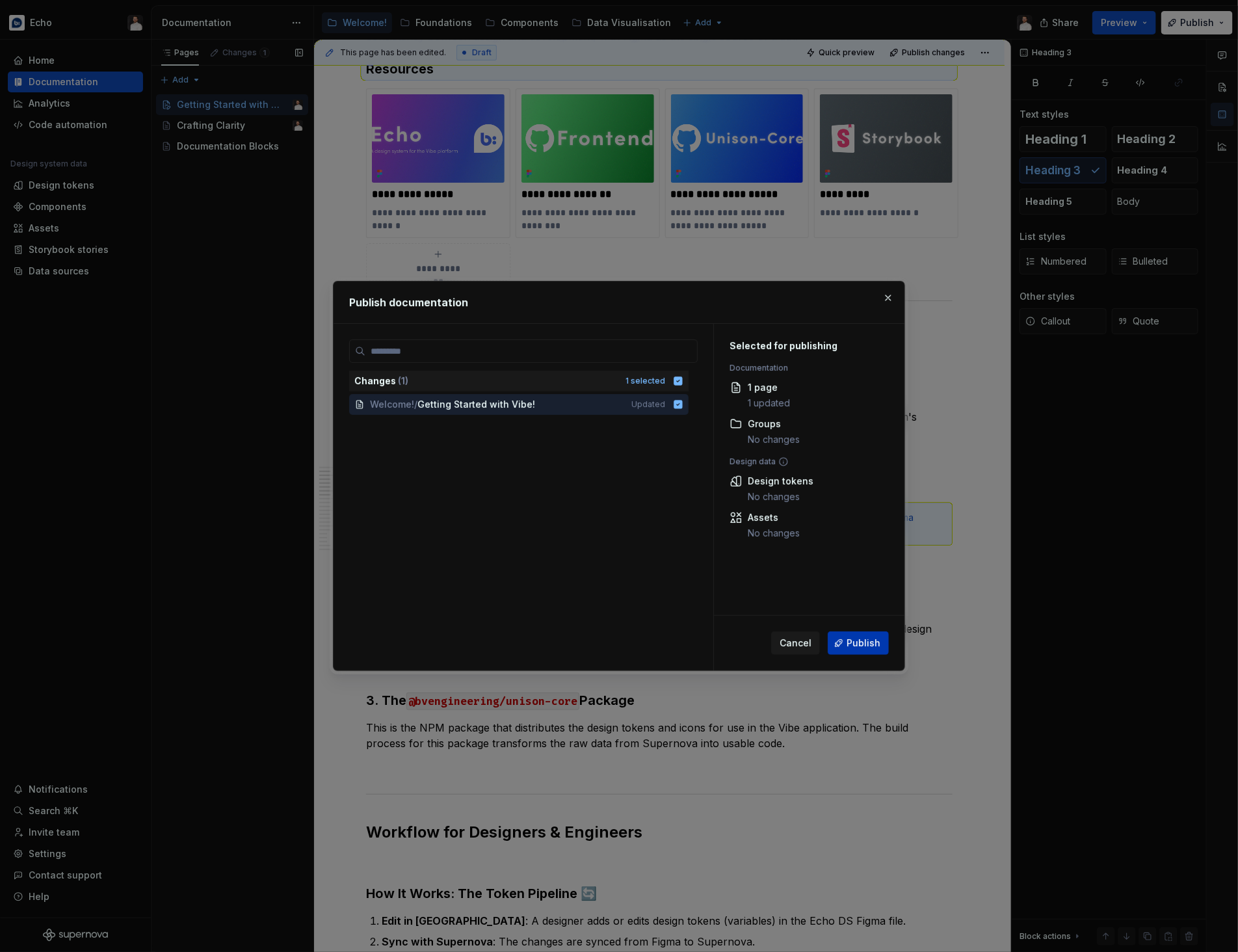
click at [852, 650] on button "Publish" at bounding box center [858, 643] width 61 height 23
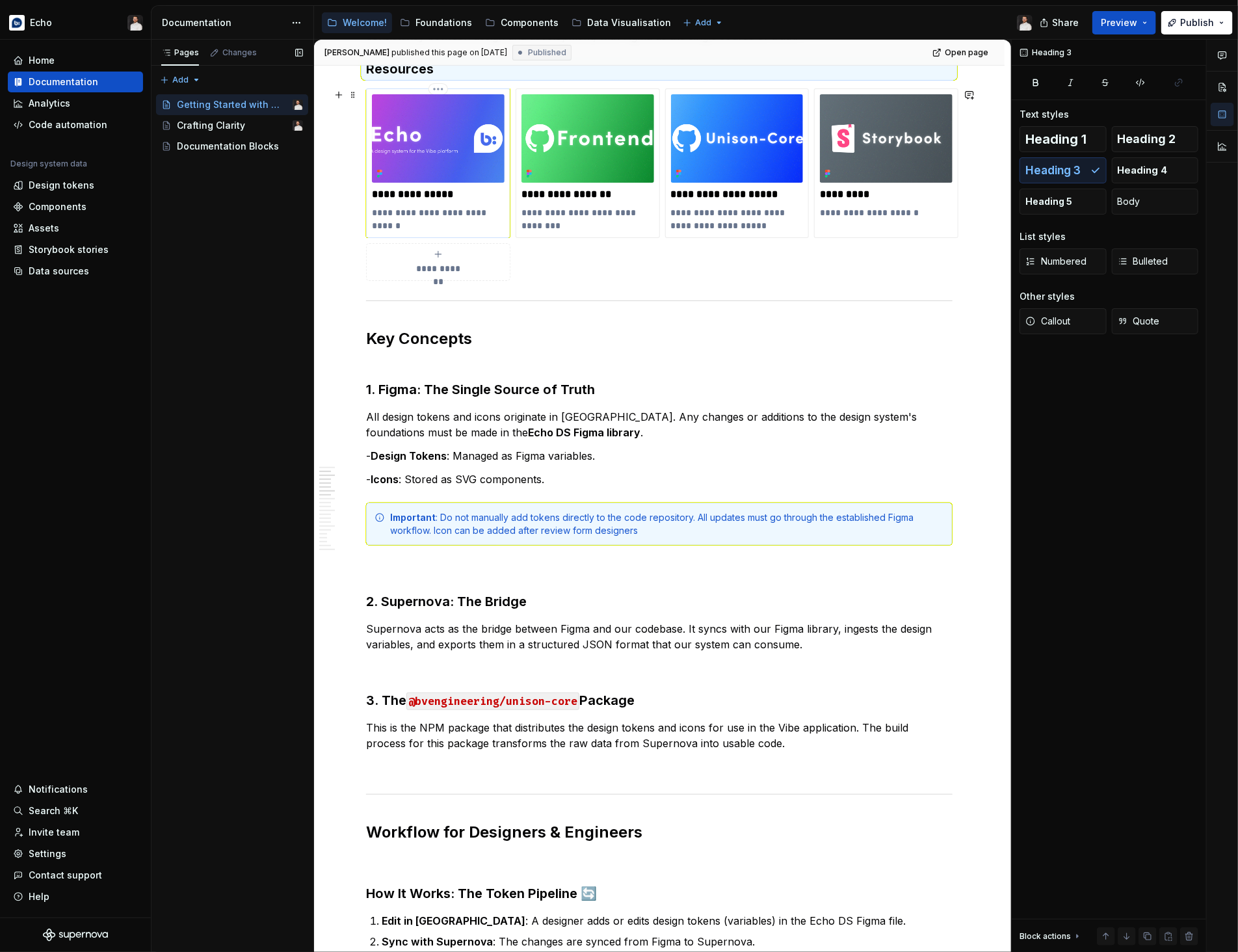
click at [436, 146] on img at bounding box center [438, 139] width 133 height 88
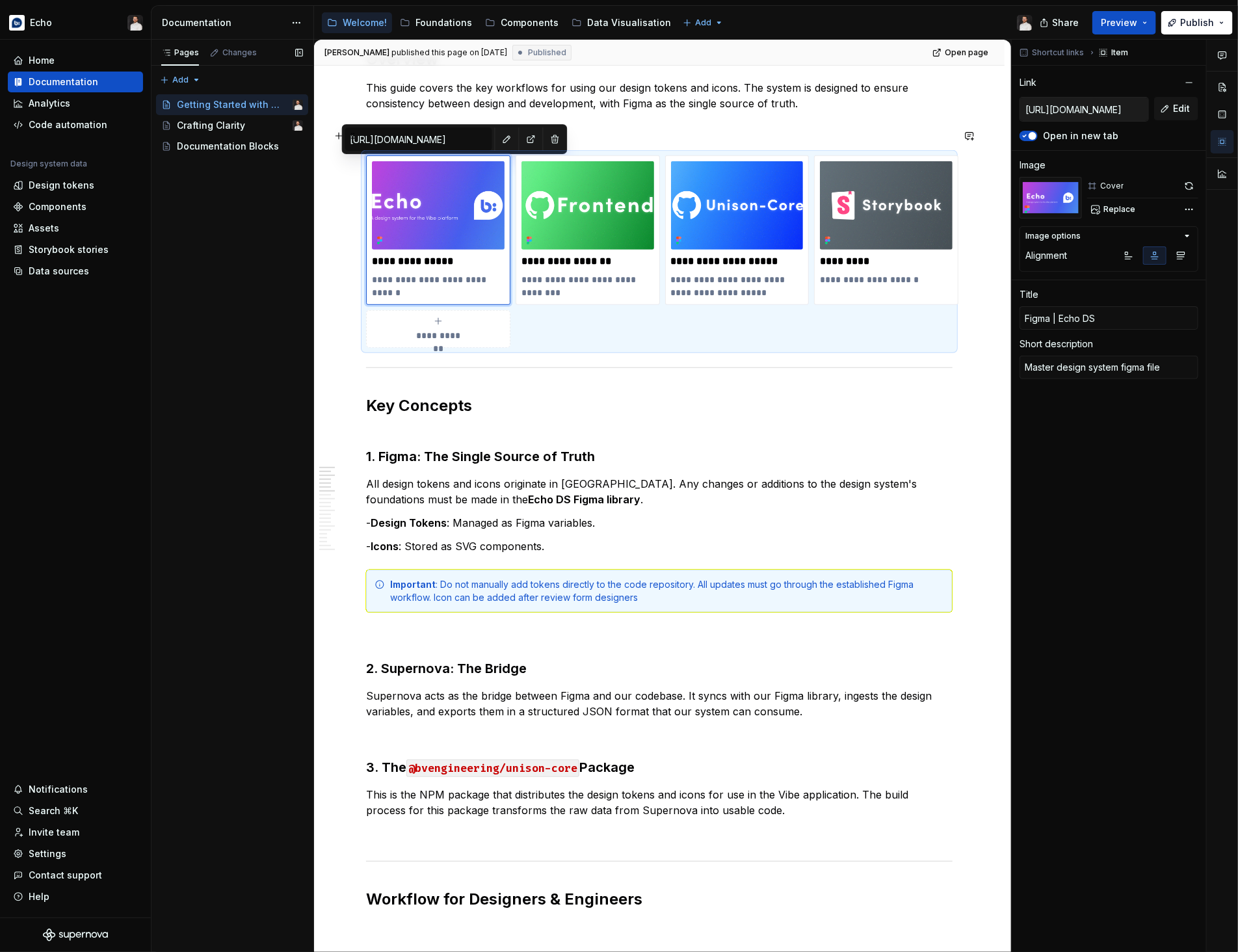
scroll to position [252, 0]
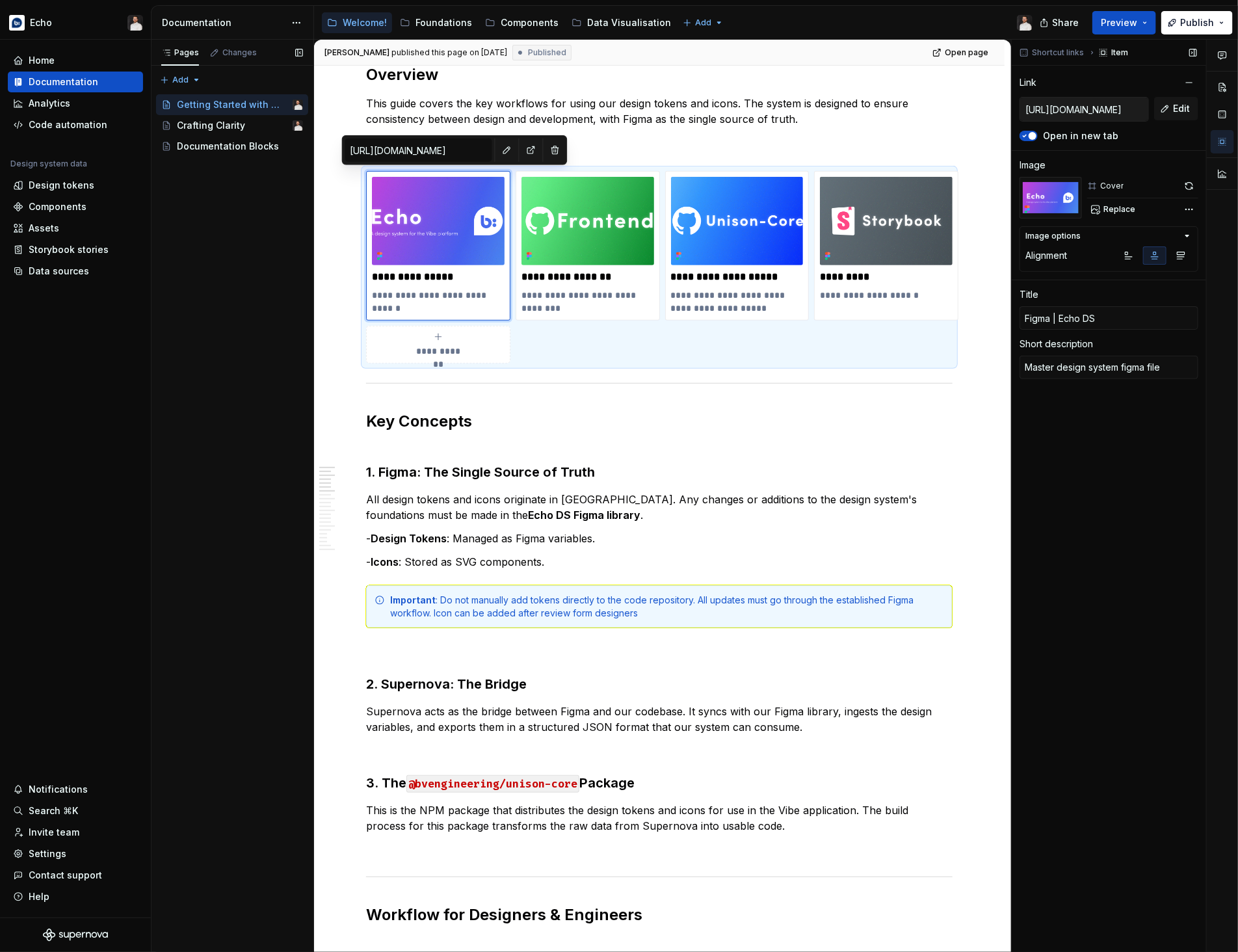
click at [1139, 208] on div "Replace" at bounding box center [1143, 210] width 111 height 18
click at [1127, 211] on span "Replace" at bounding box center [1119, 209] width 32 height 11
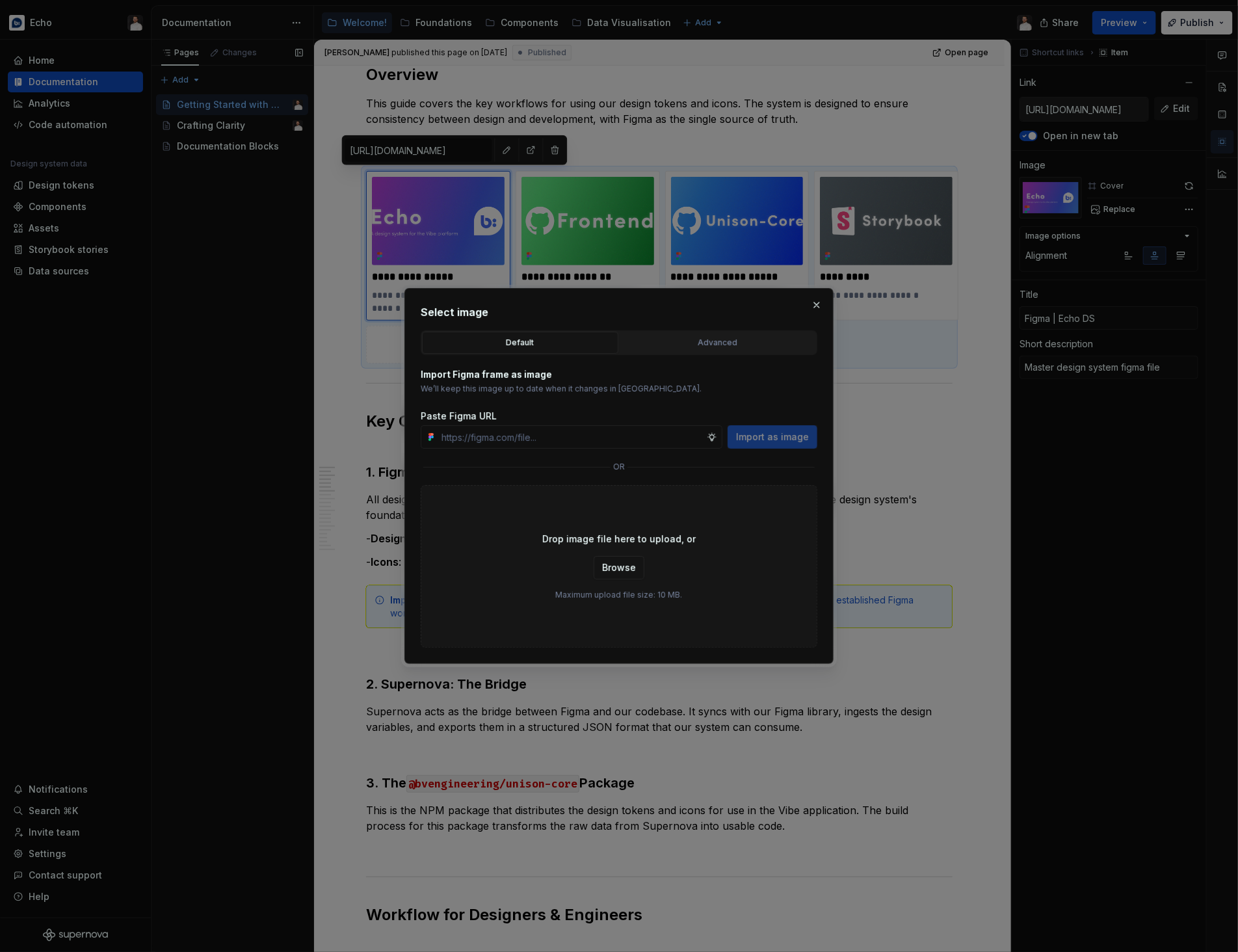
type textarea "*"
paste input "[URL][DOMAIN_NAME]"
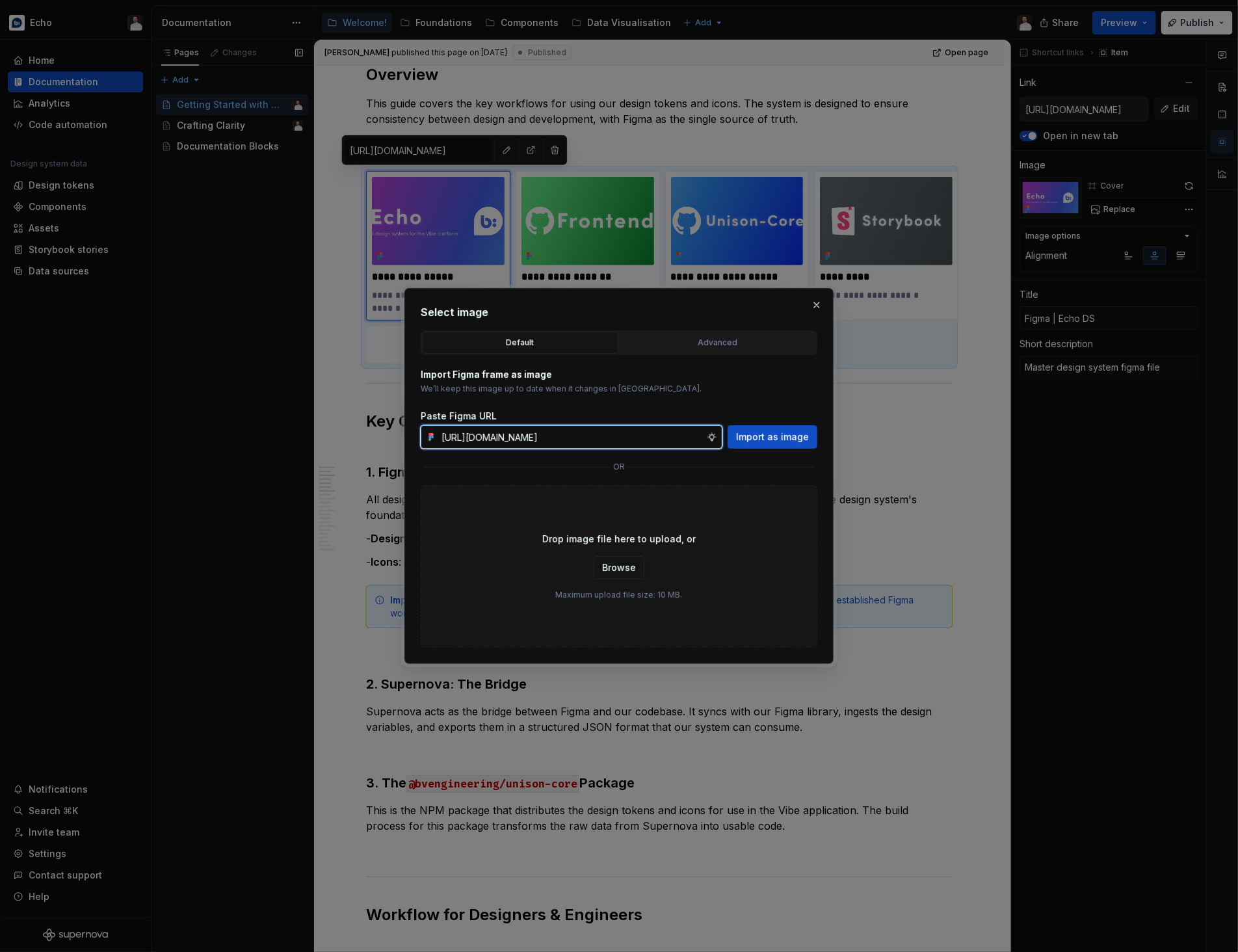
scroll to position [0, 249]
type input "[URL][DOMAIN_NAME]"
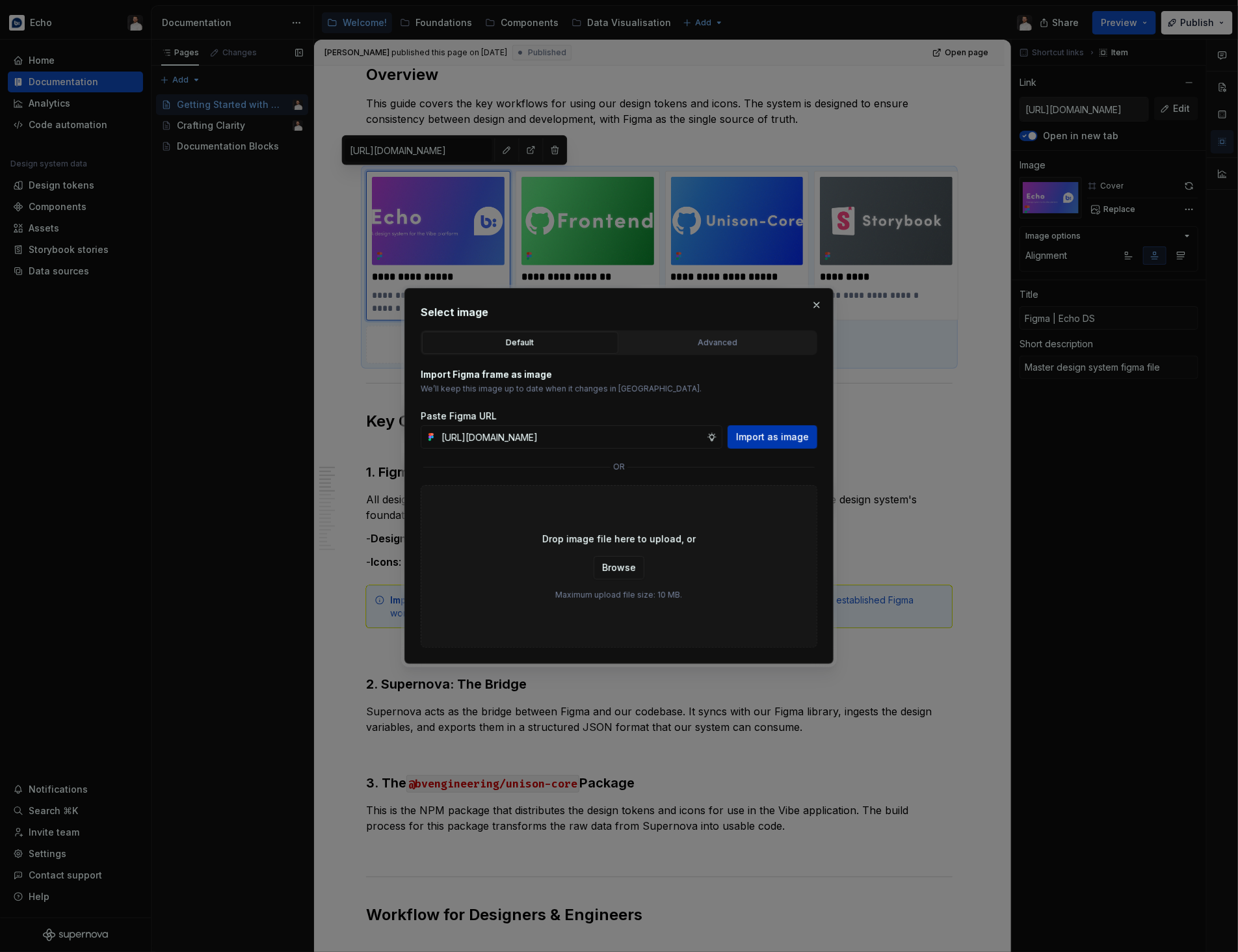
click at [785, 441] on span "Import as image" at bounding box center [772, 437] width 73 height 13
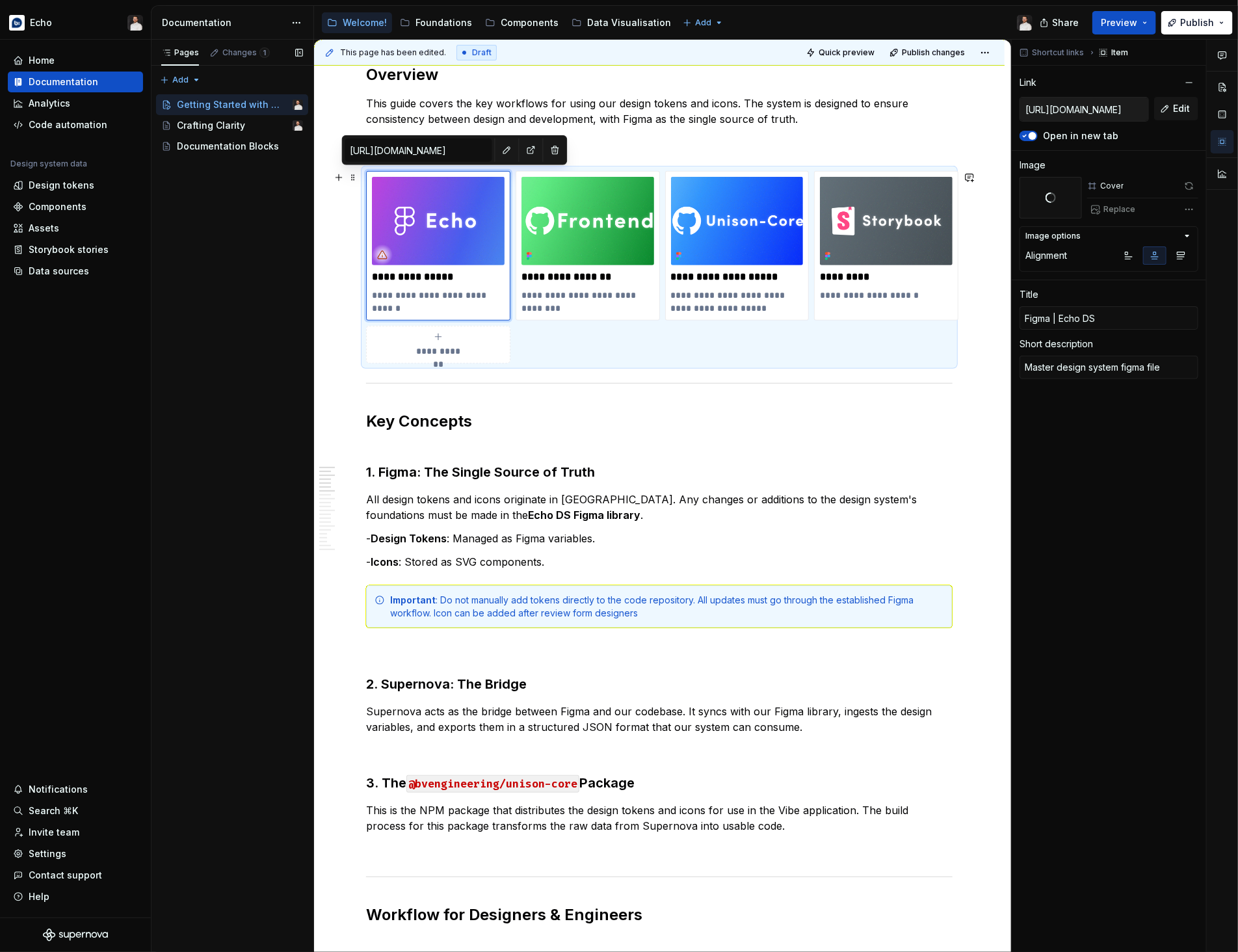
click at [1178, 26] on button "Publish" at bounding box center [1197, 23] width 72 height 23
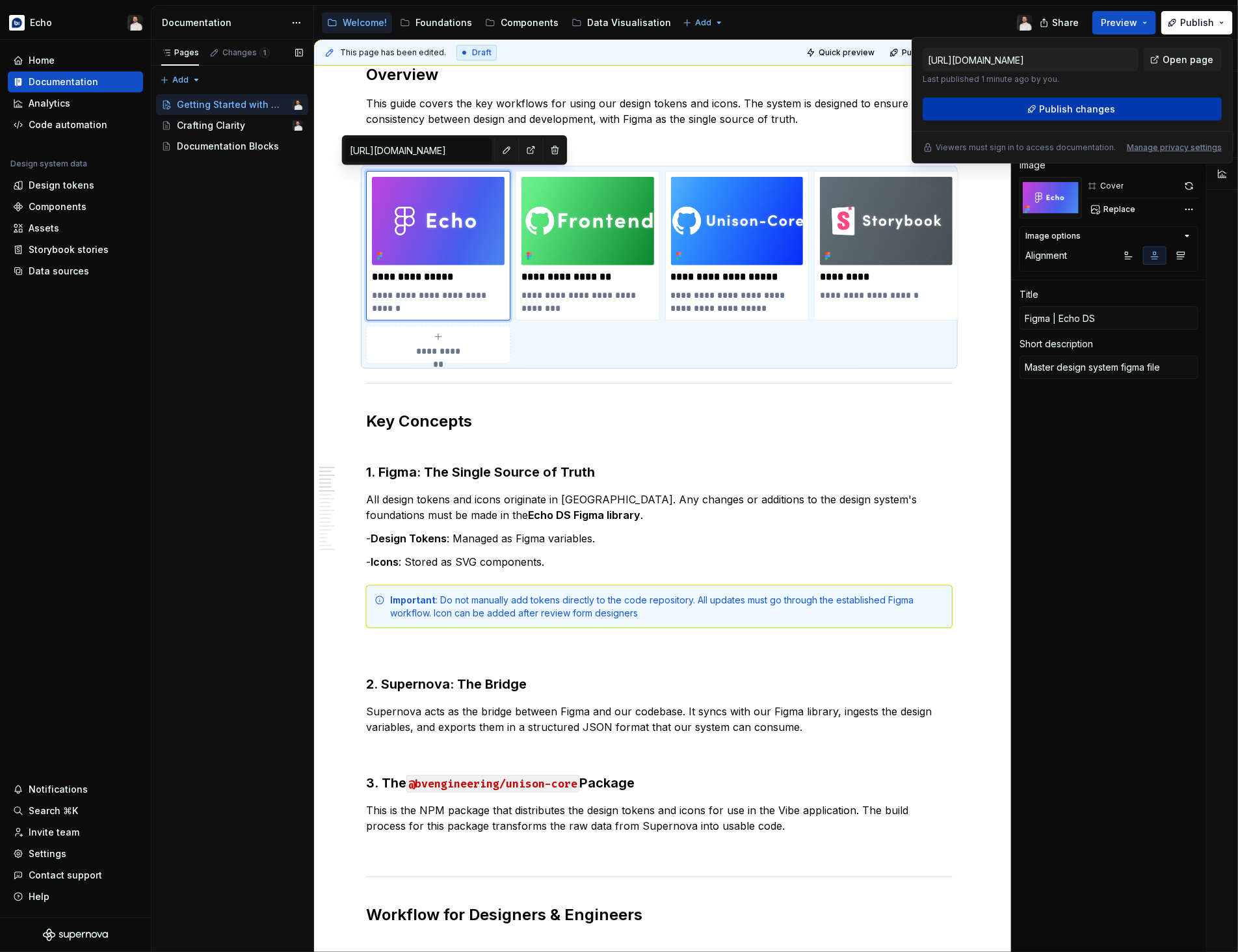
click at [1116, 105] on button "Publish changes" at bounding box center [1072, 109] width 299 height 23
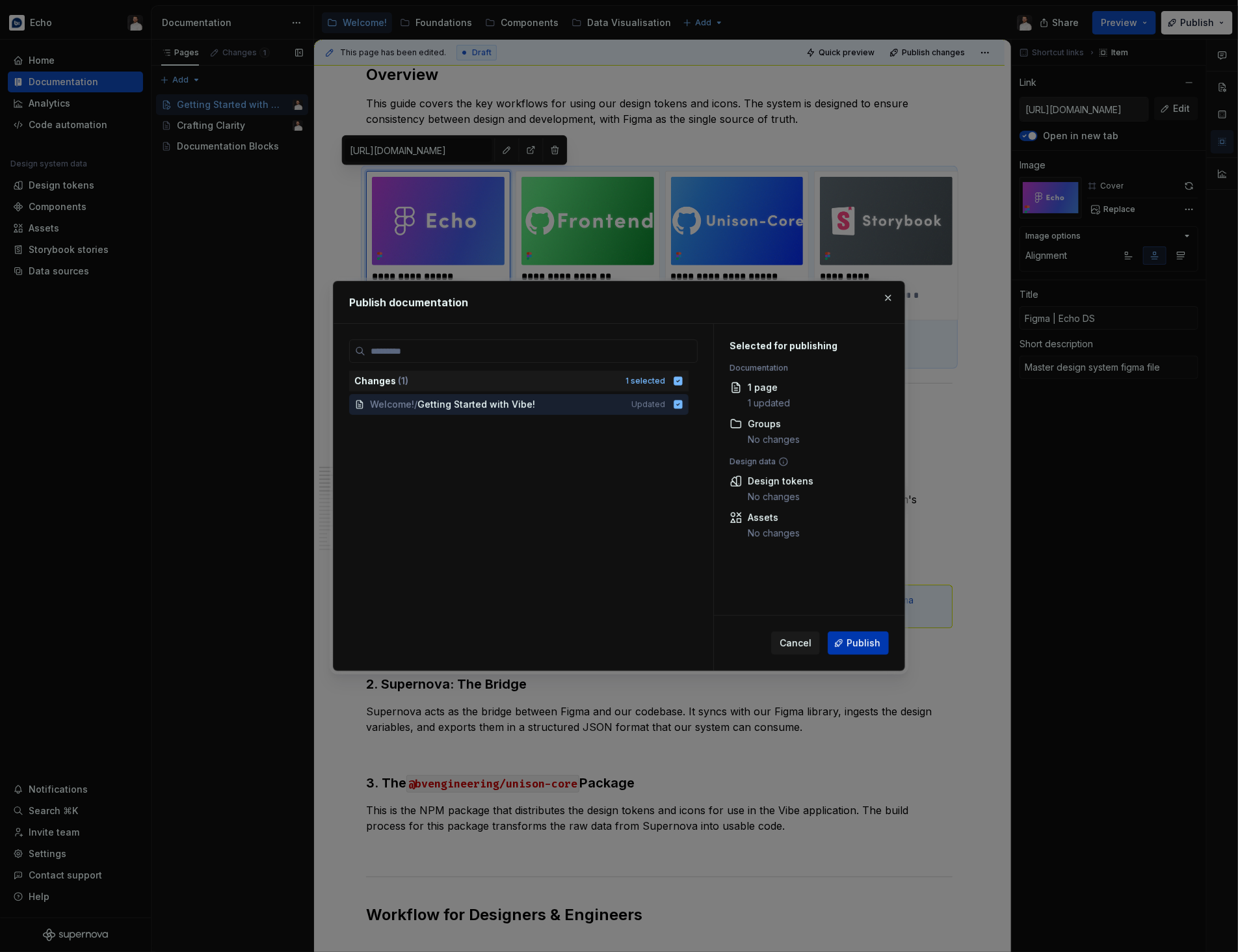
click at [873, 643] on span "Publish" at bounding box center [863, 643] width 34 height 13
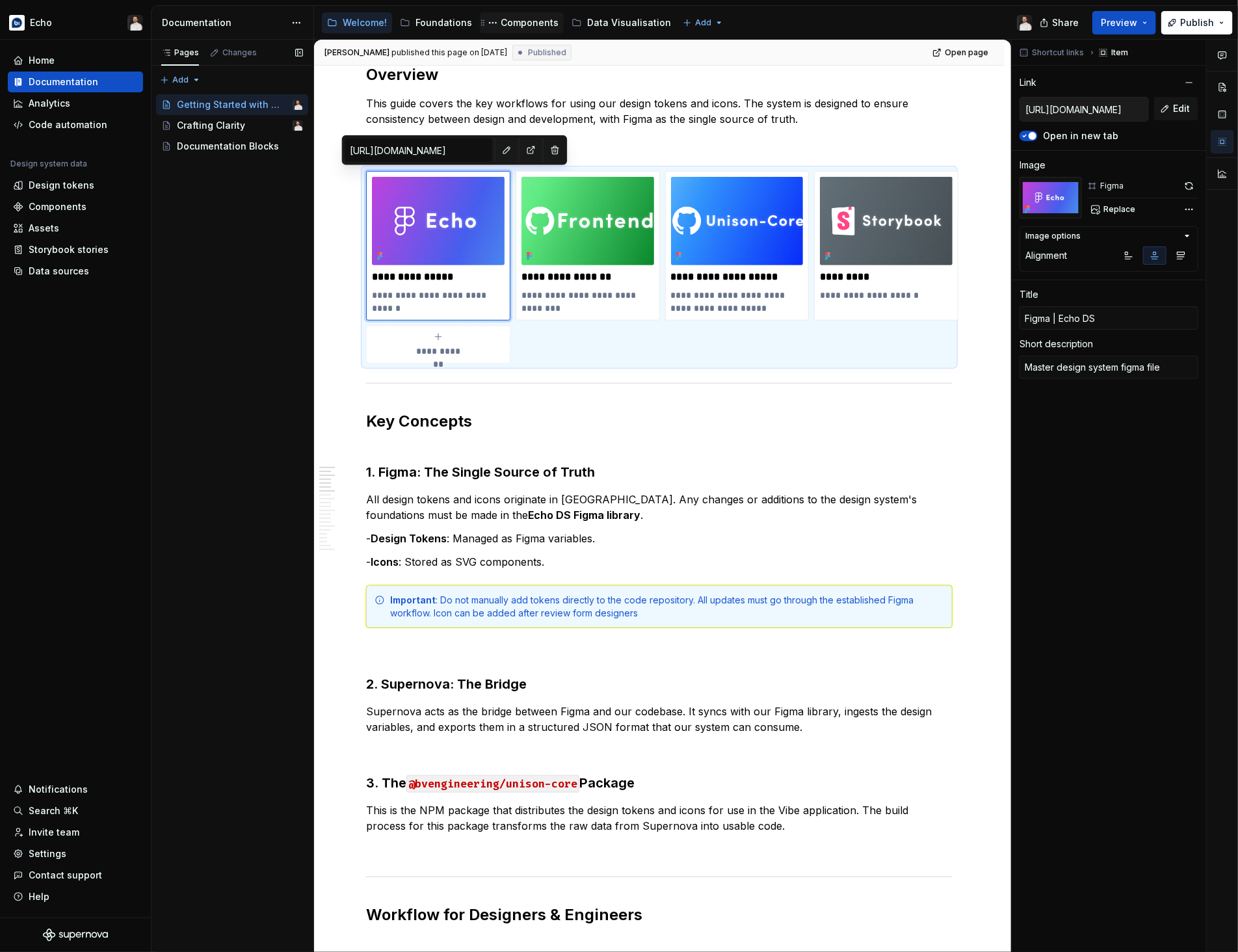
click at [521, 23] on div "Components" at bounding box center [529, 23] width 58 height 13
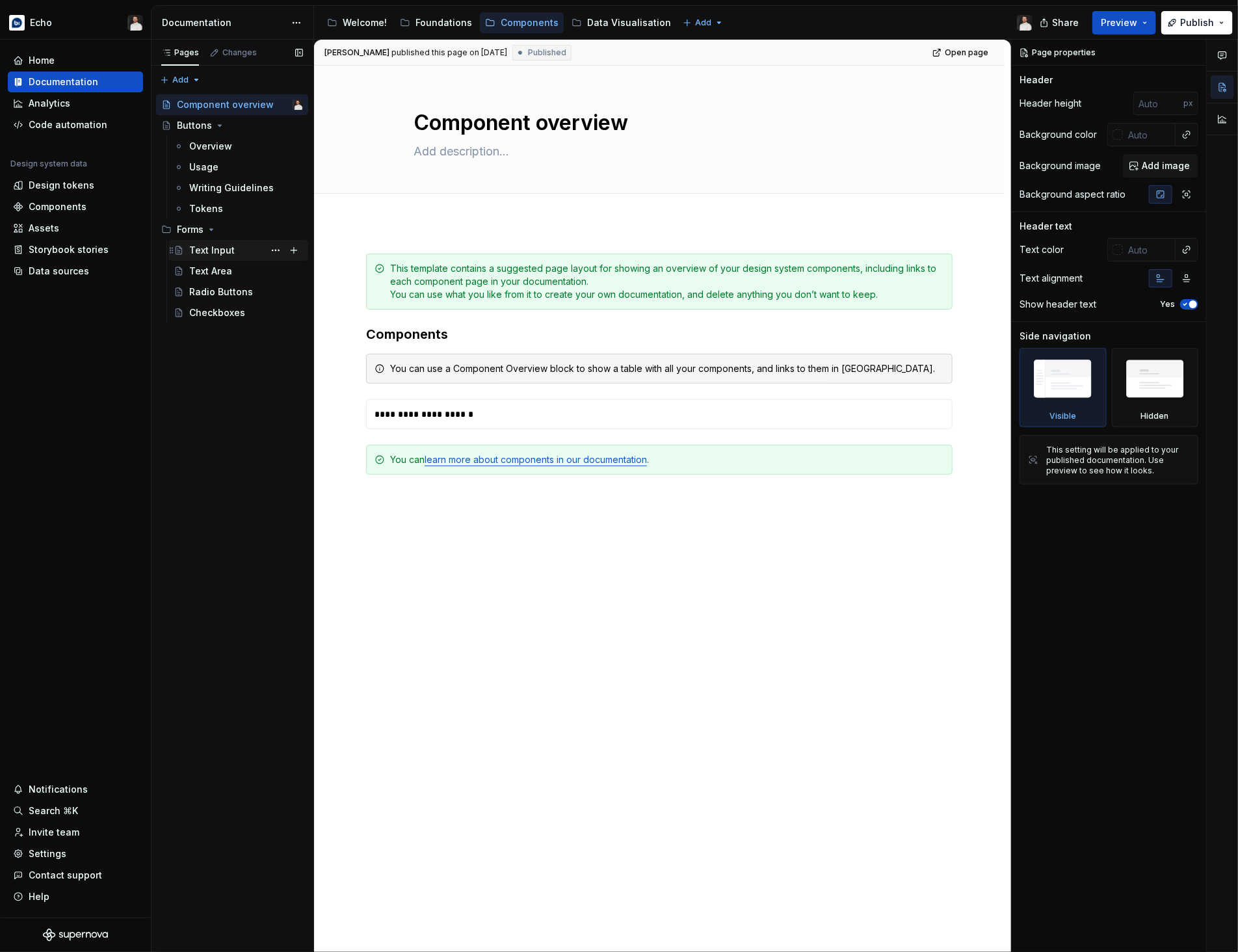
click at [204, 254] on div "Text Input" at bounding box center [212, 250] width 46 height 13
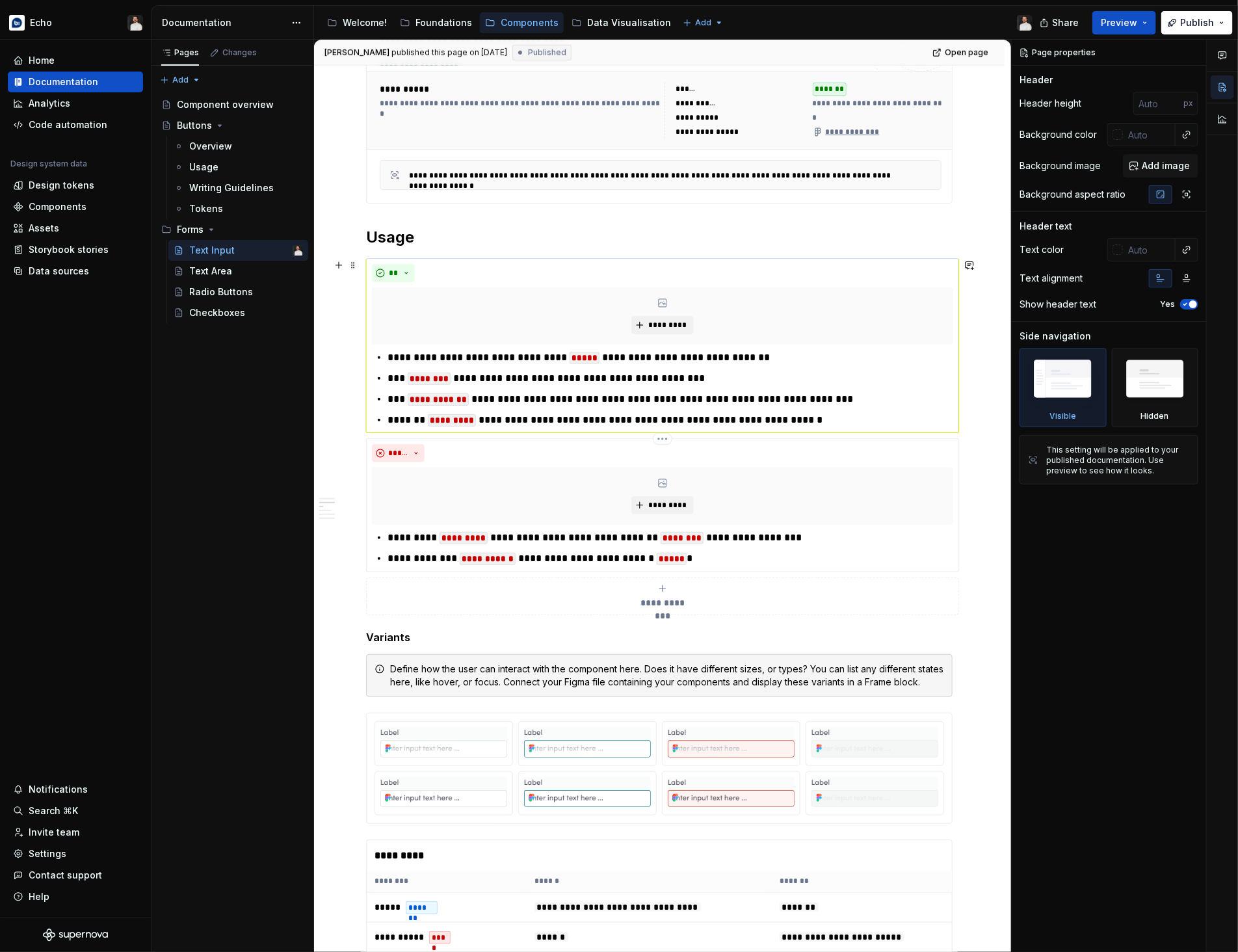
scroll to position [688, 0]
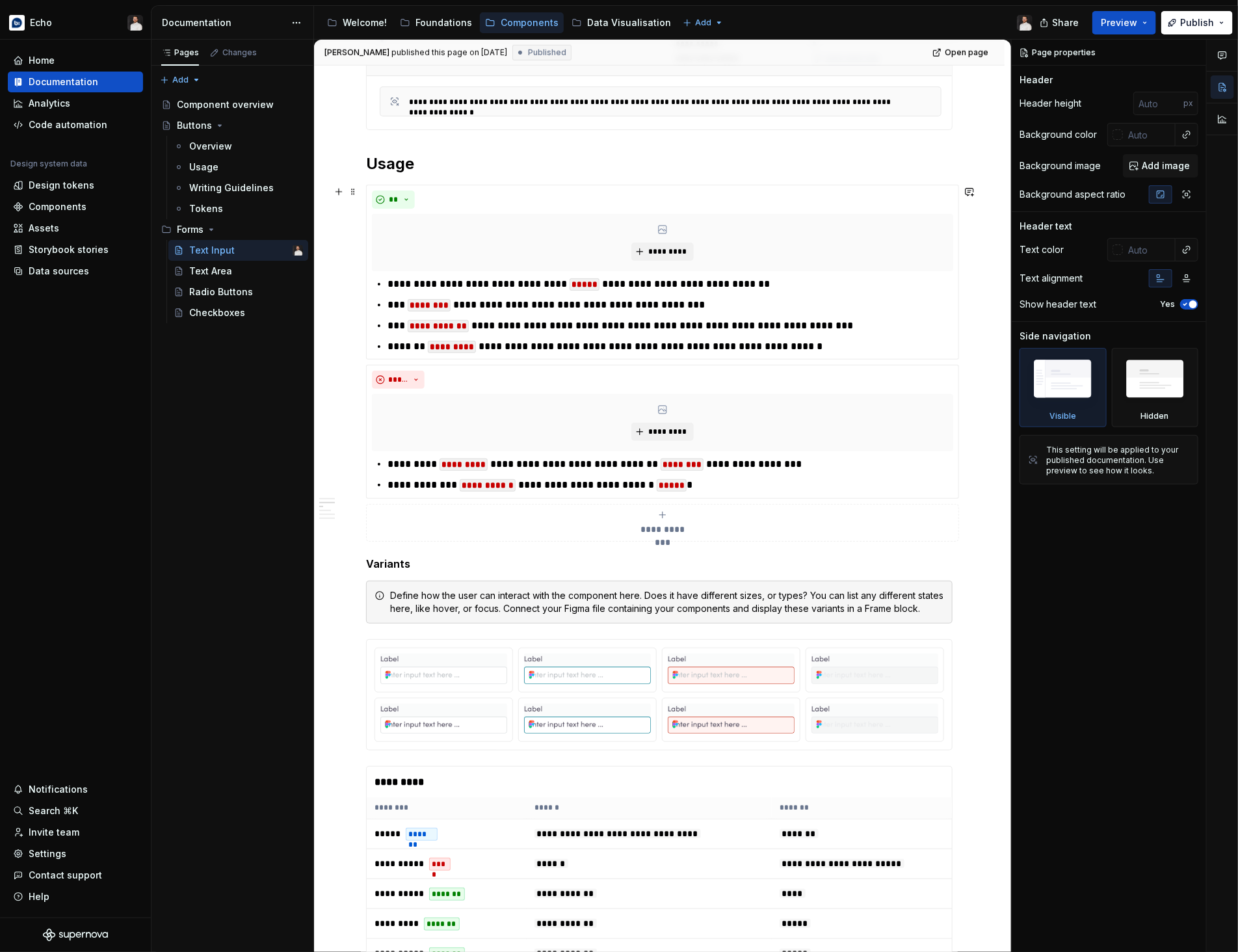
click at [791, 526] on div "**********" at bounding box center [662, 523] width 581 height 26
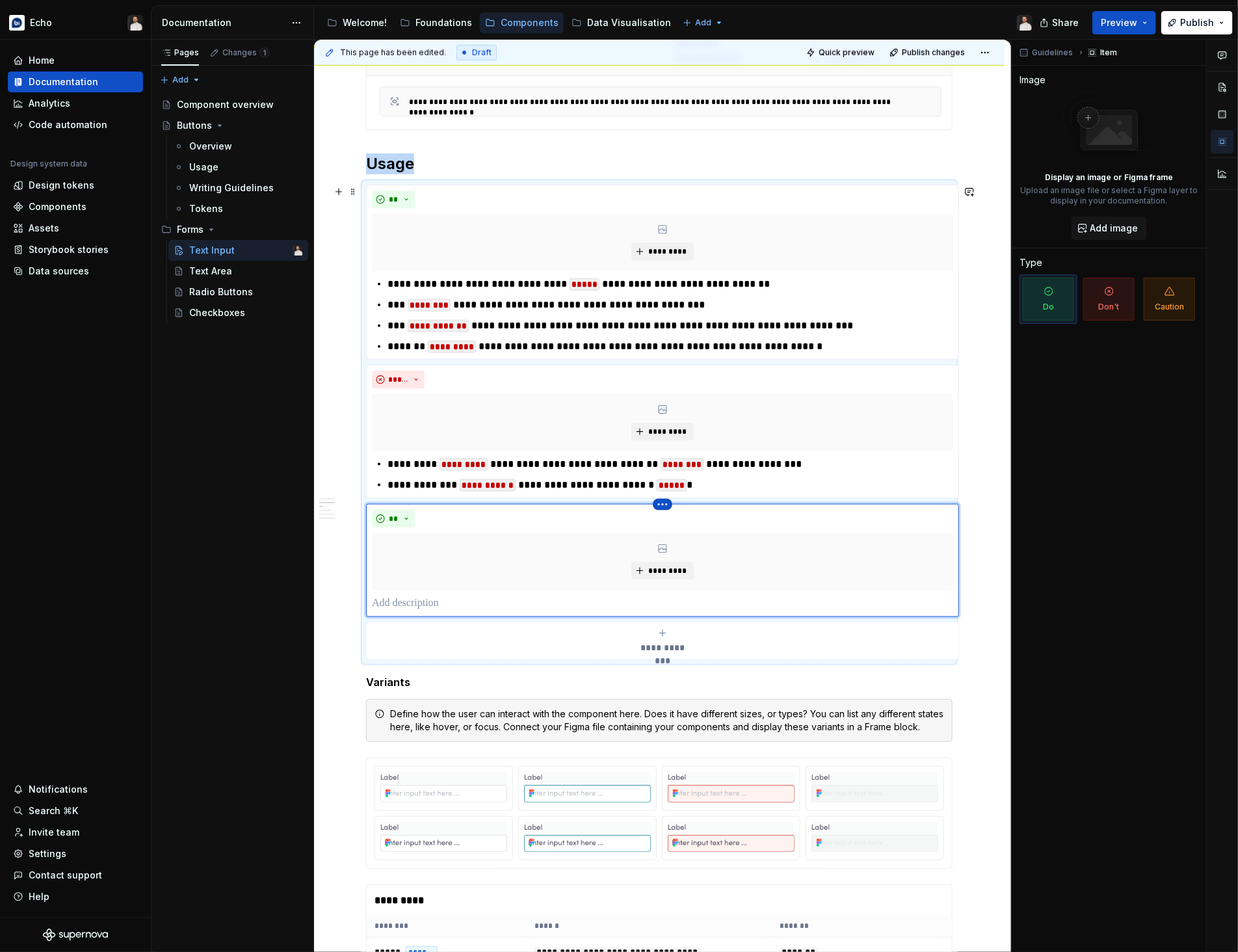
click at [658, 504] on html "Echo Home Documentation Analytics Code automation Design system data Design tok…" at bounding box center [619, 476] width 1238 height 952
click at [700, 529] on div "Delete item" at bounding box center [719, 527] width 85 height 13
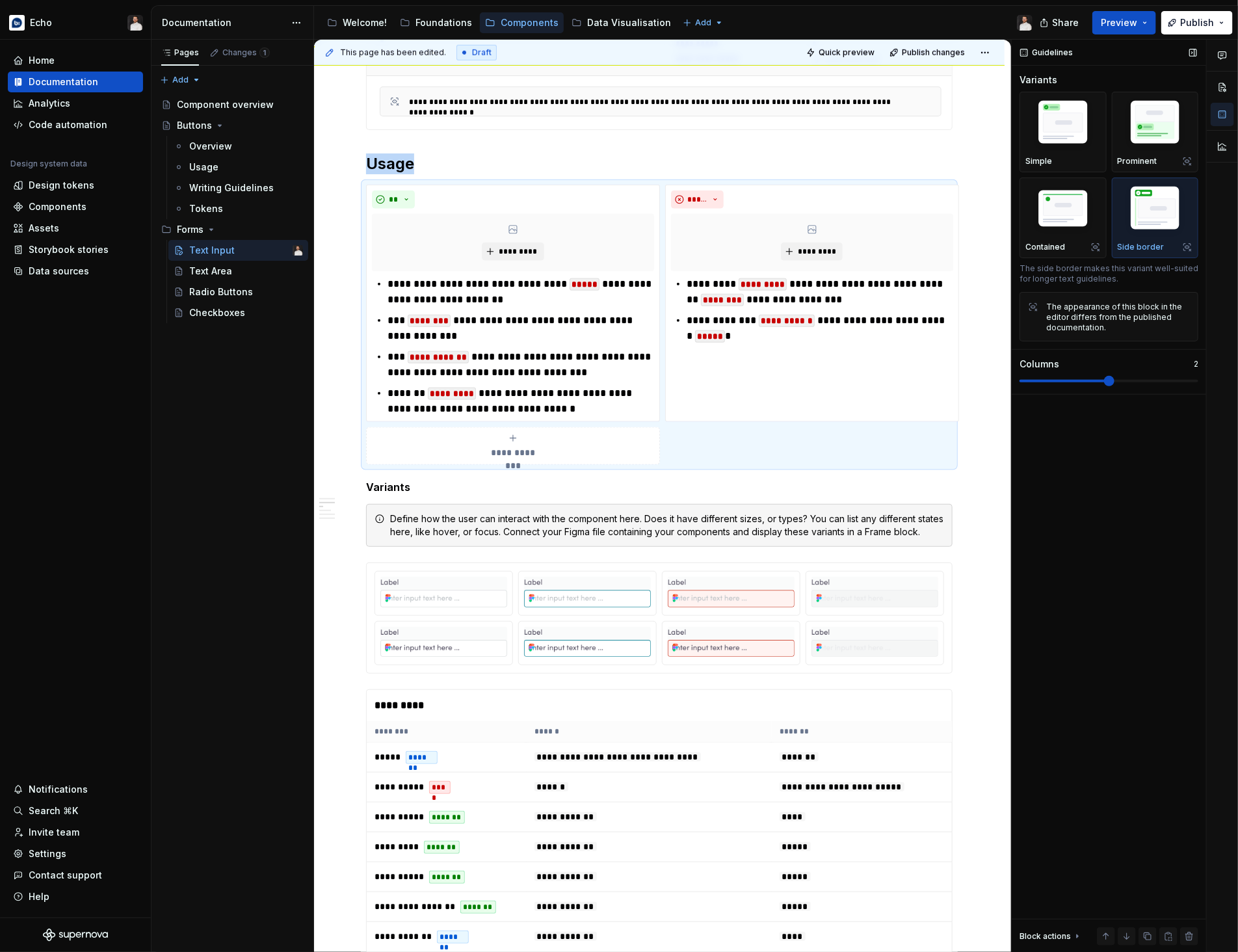
click at [1138, 380] on span at bounding box center [1109, 381] width 178 height 3
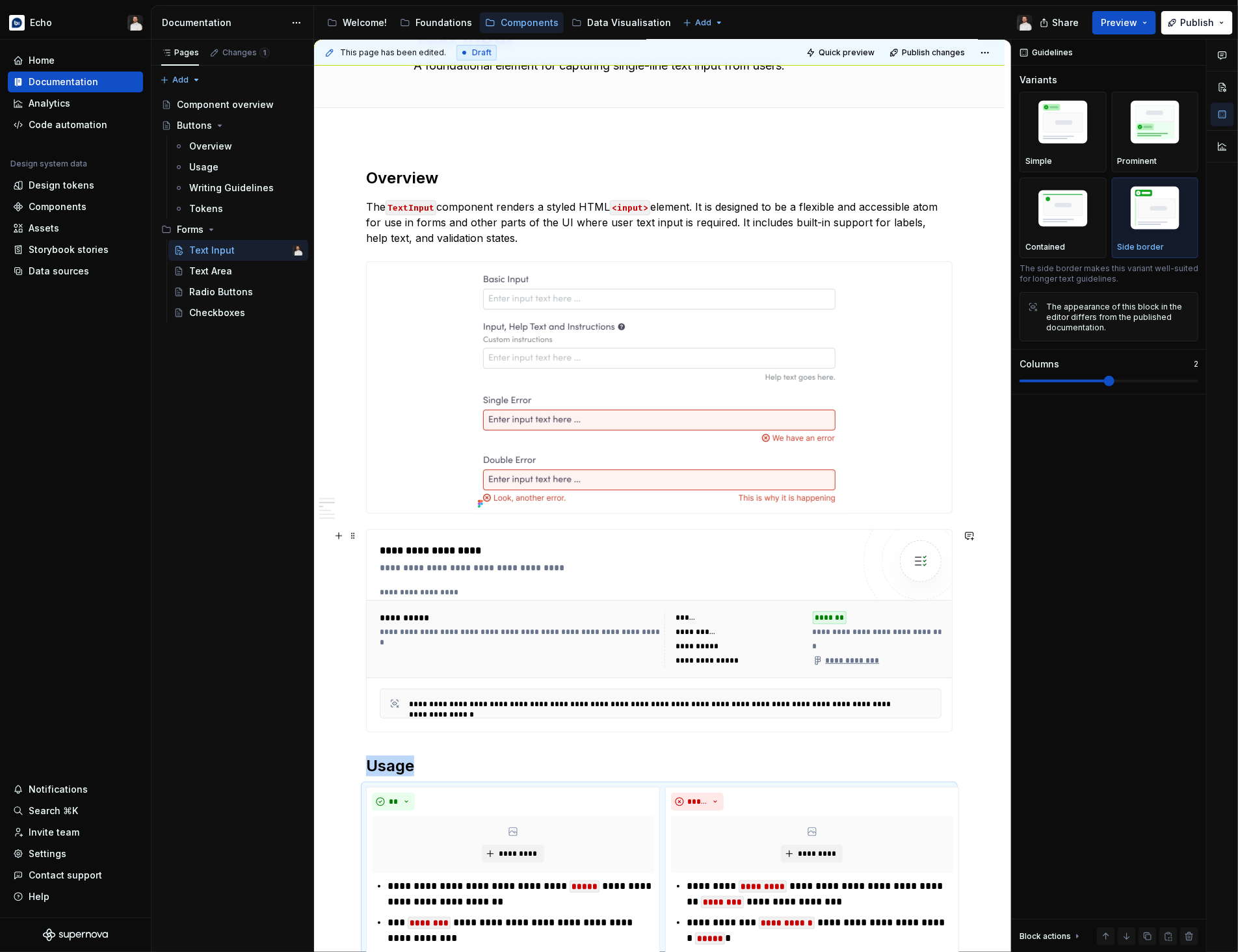
scroll to position [0, 0]
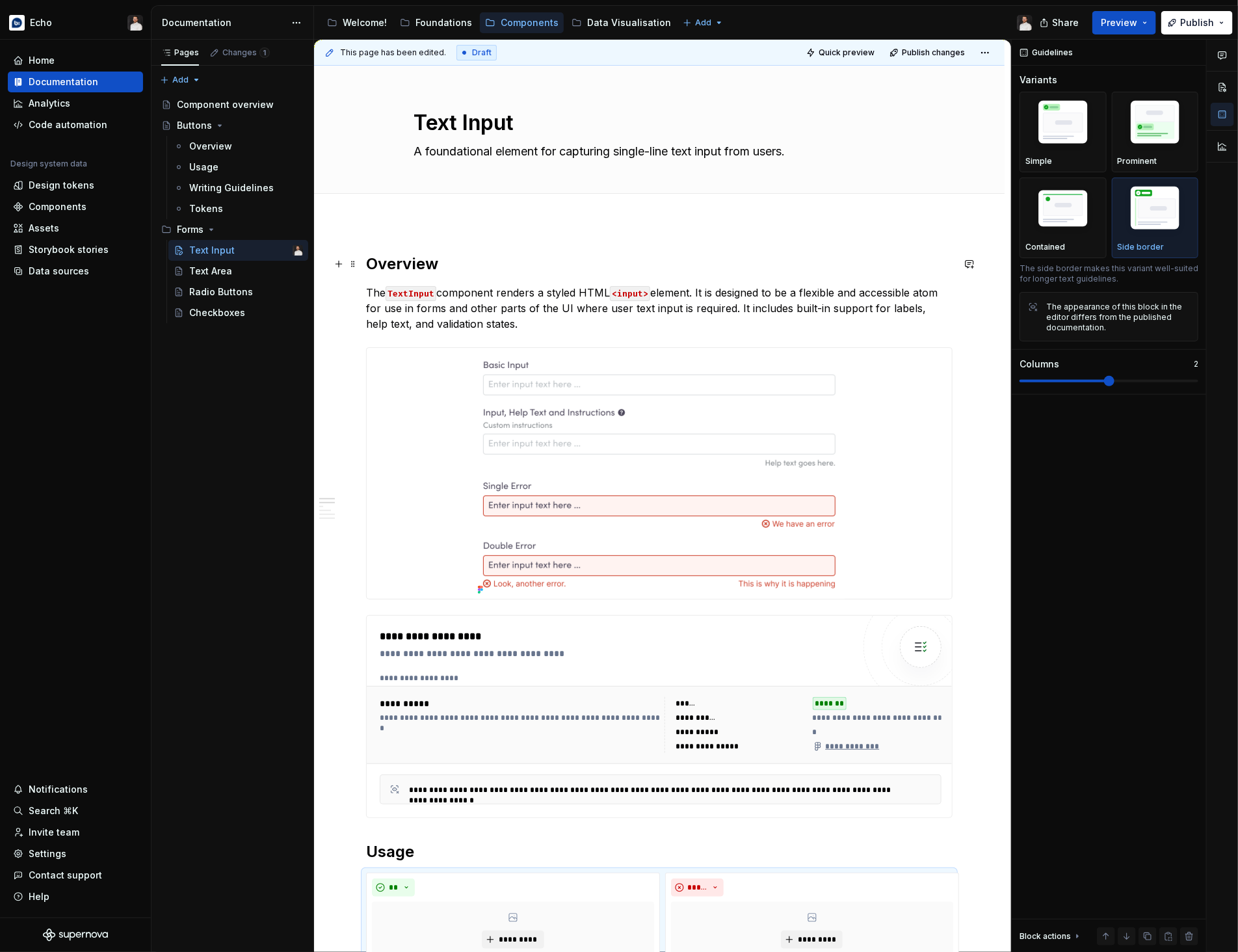
click at [417, 274] on h2 "Overview" at bounding box center [659, 264] width 587 height 21
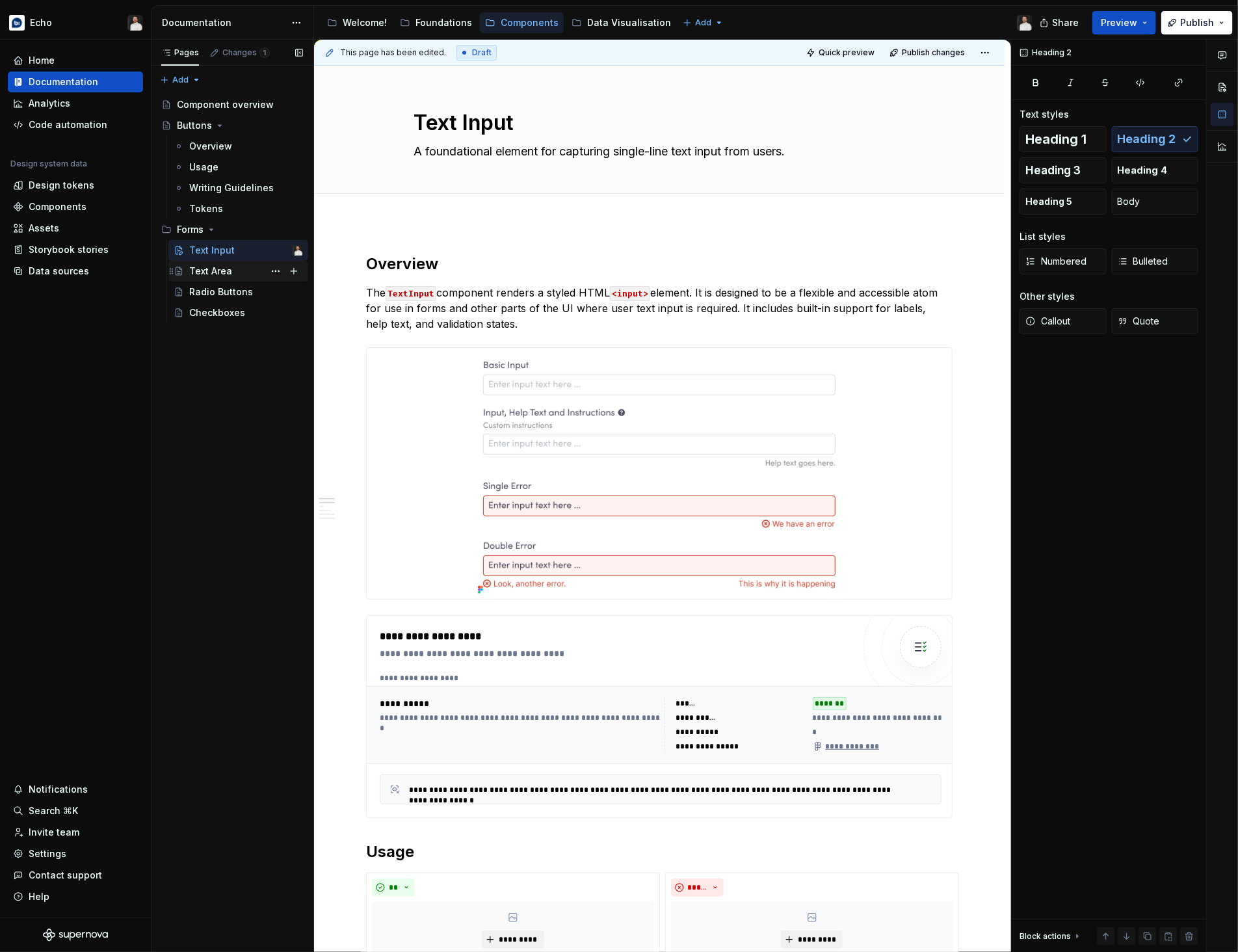
click at [198, 268] on div "Text Area" at bounding box center [210, 271] width 43 height 13
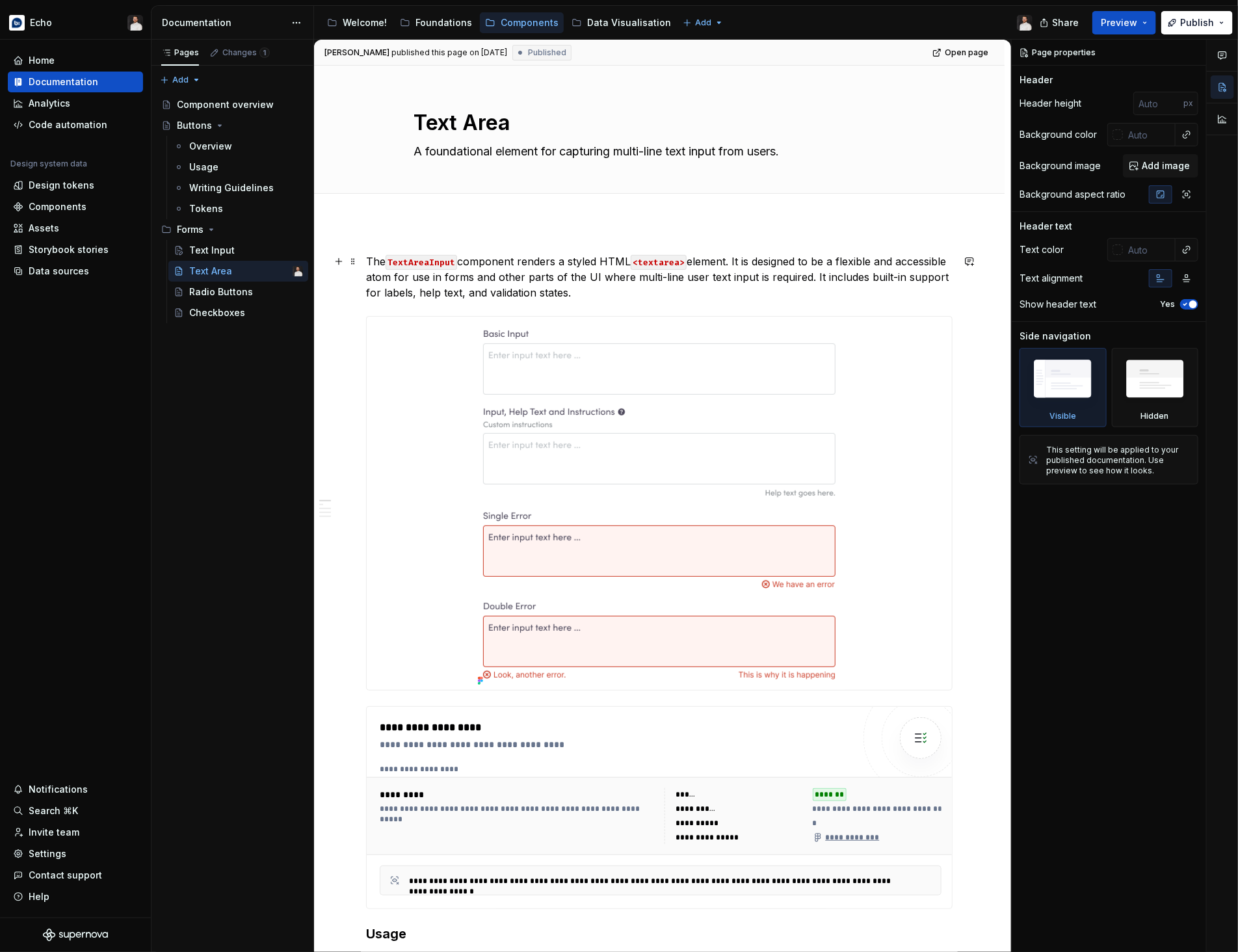
type textarea "*"
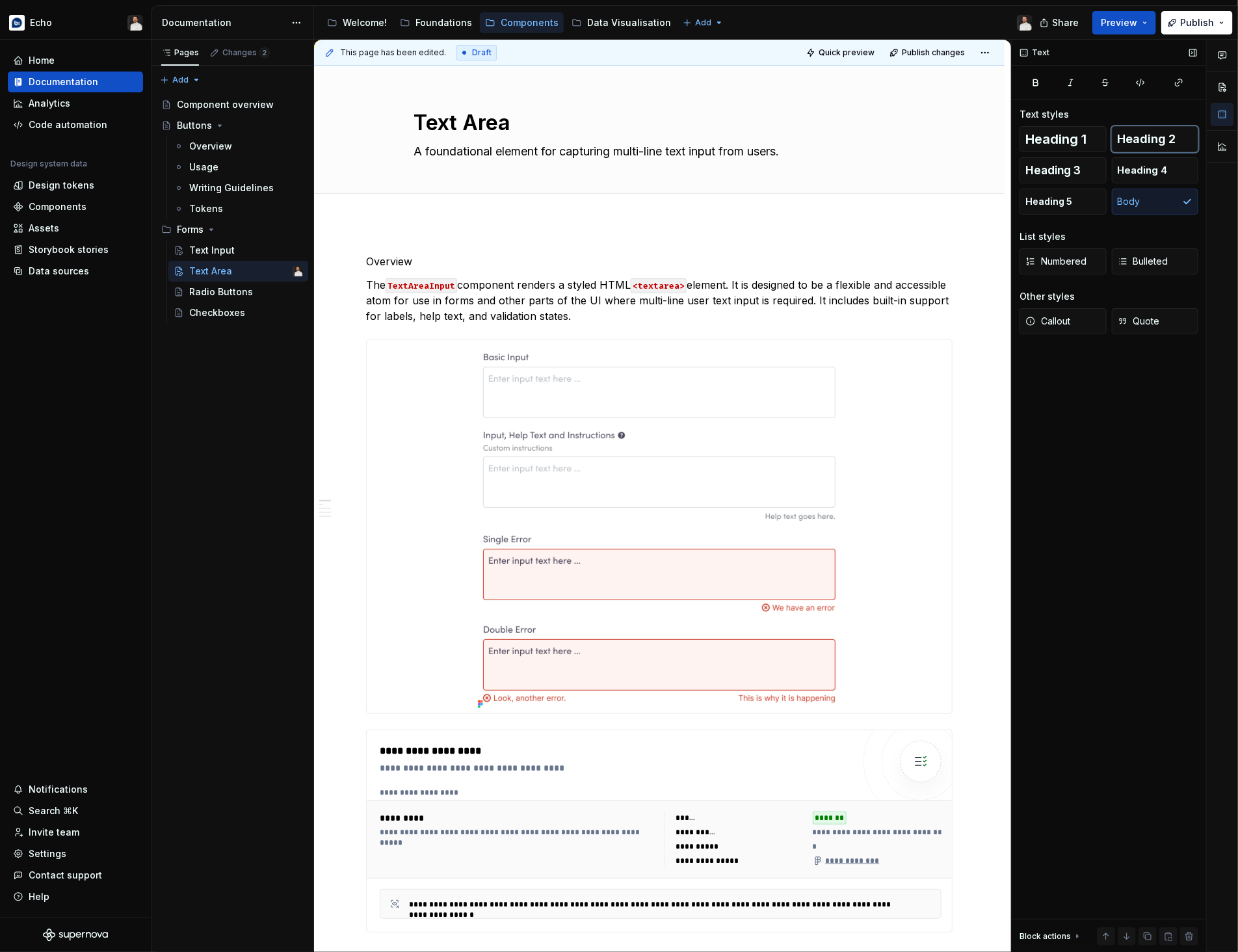
click at [1136, 140] on span "Heading 2" at bounding box center [1147, 139] width 58 height 13
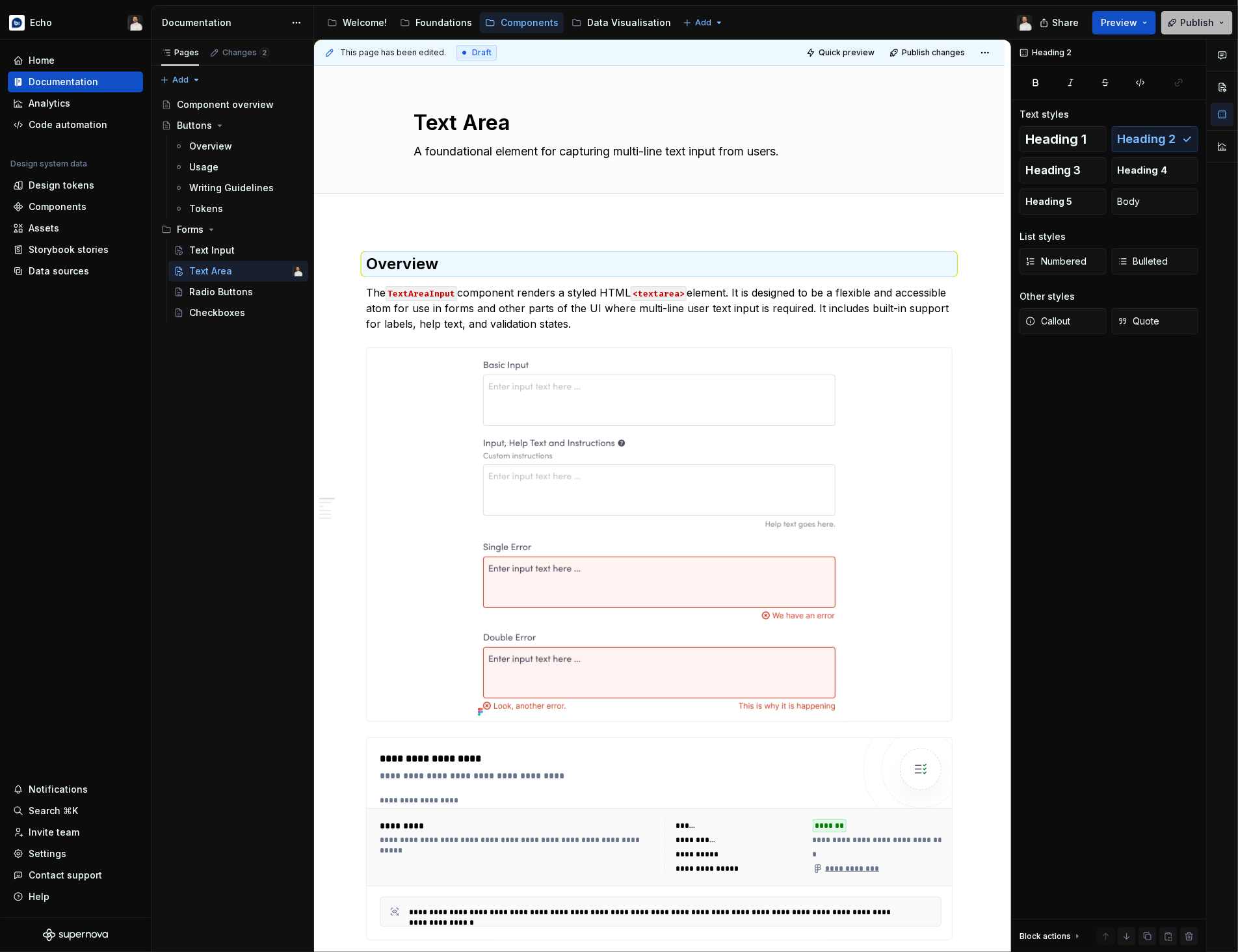
click at [1202, 23] on span "Publish" at bounding box center [1197, 23] width 34 height 13
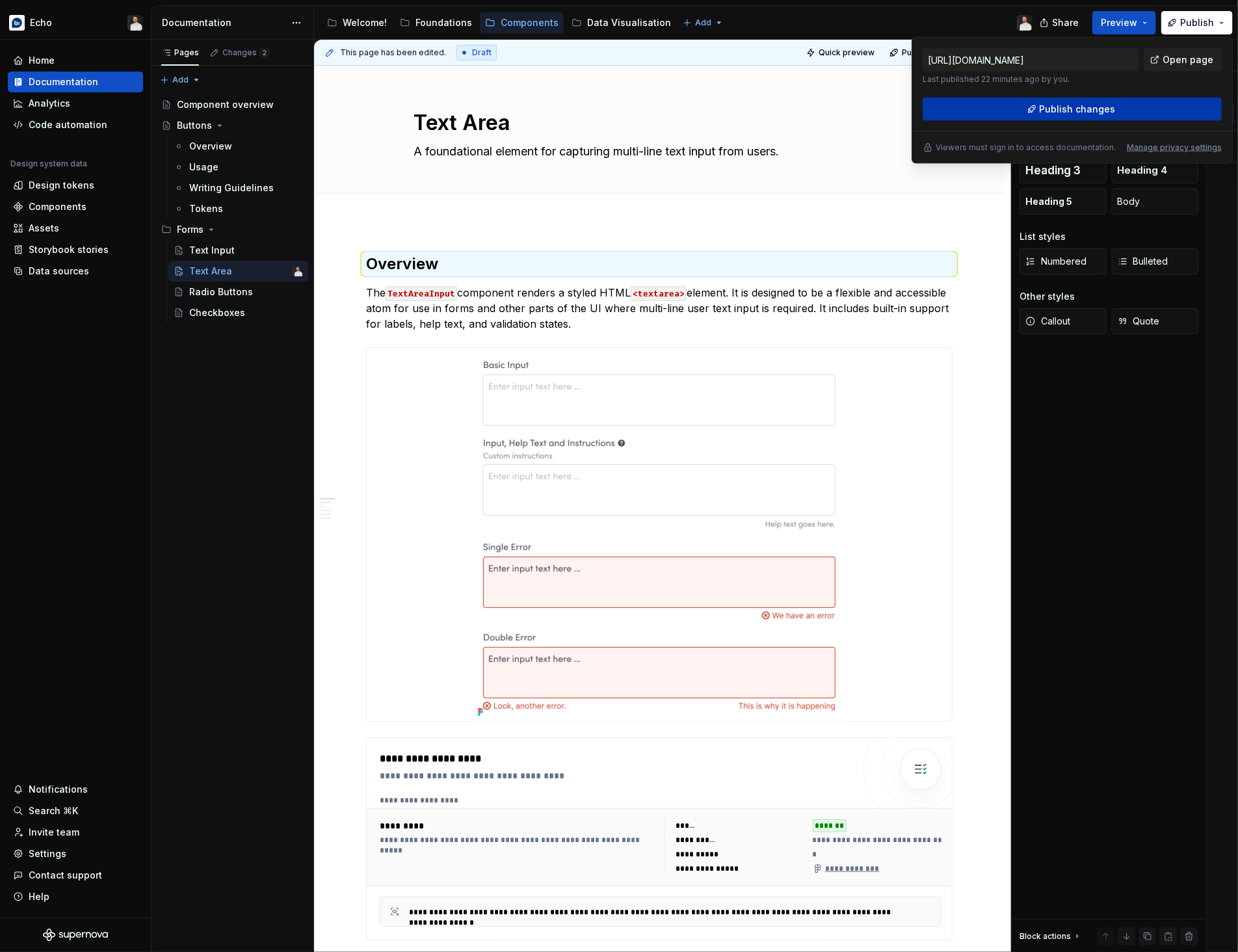
click at [1084, 109] on span "Publish changes" at bounding box center [1077, 109] width 76 height 13
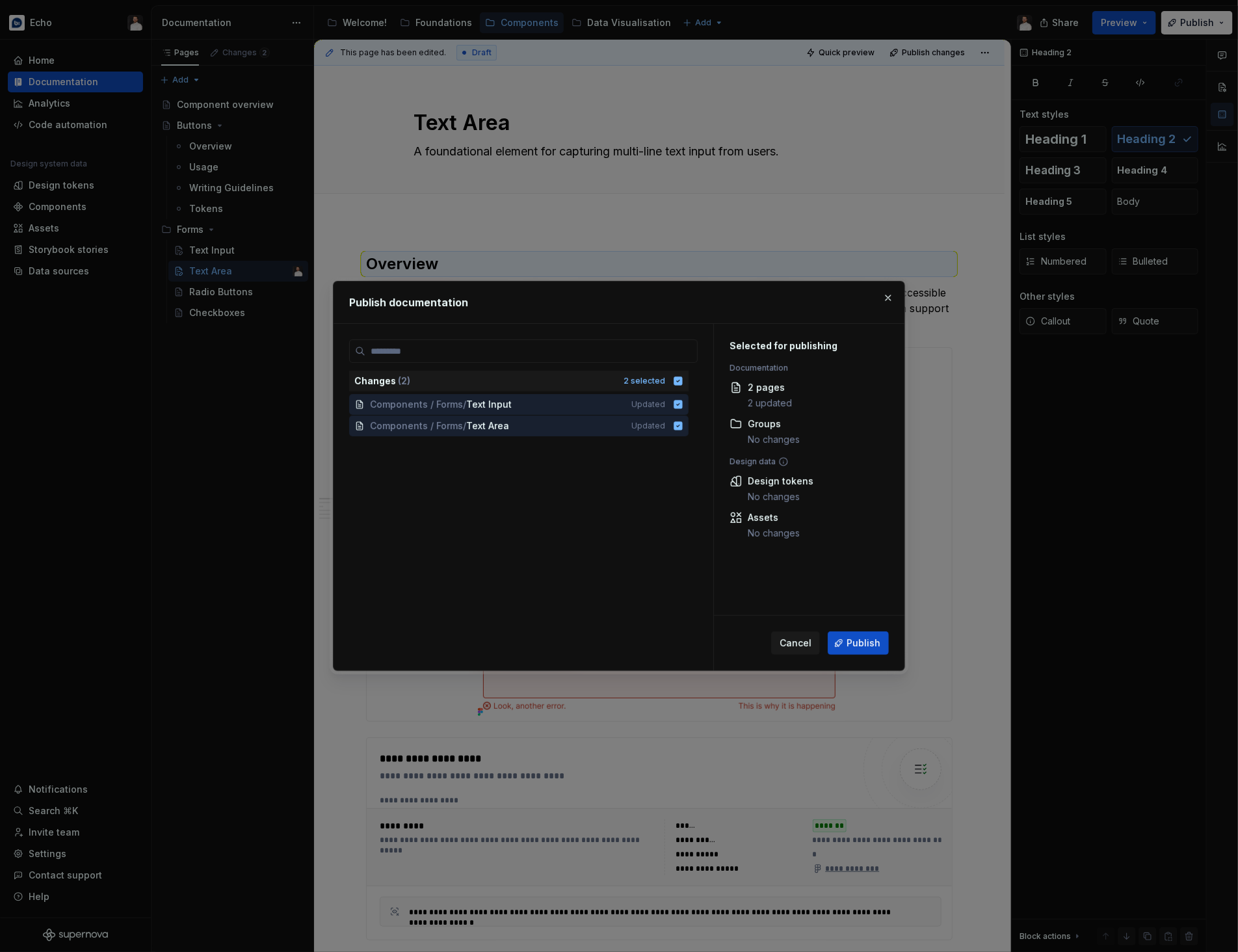
click at [870, 638] on span "Publish" at bounding box center [863, 643] width 34 height 13
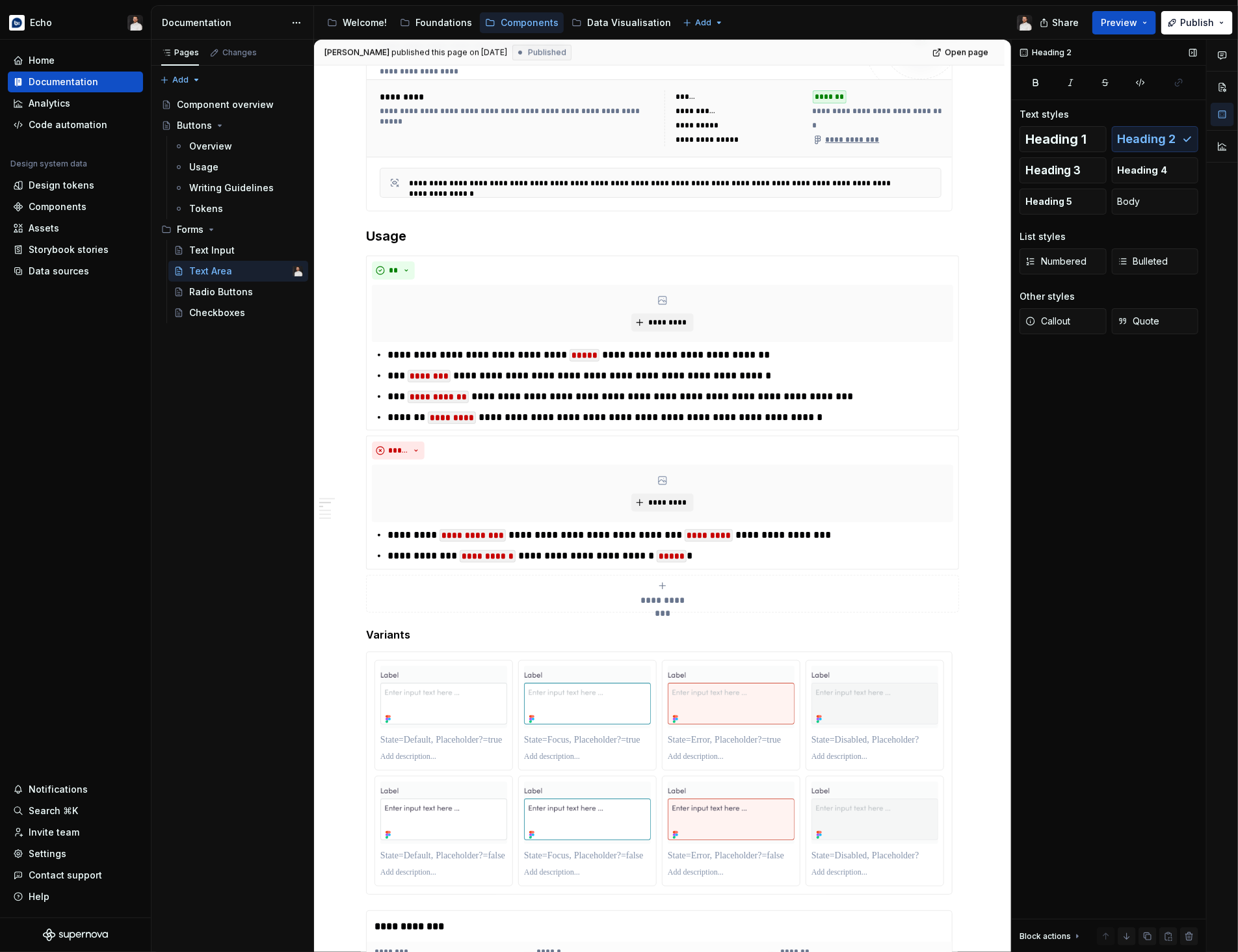
scroll to position [855, 0]
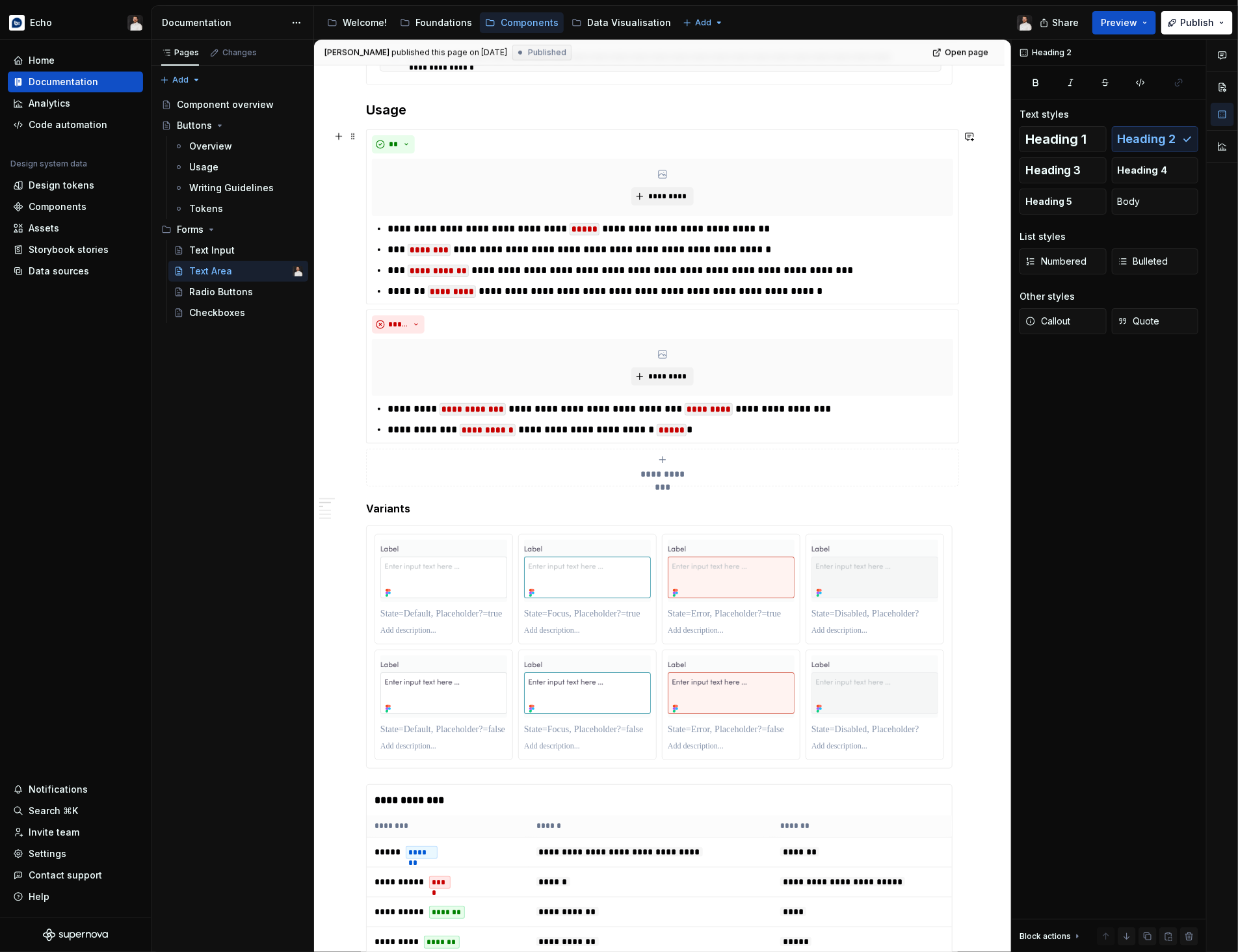
click at [951, 481] on div "**********" at bounding box center [662, 467] width 581 height 26
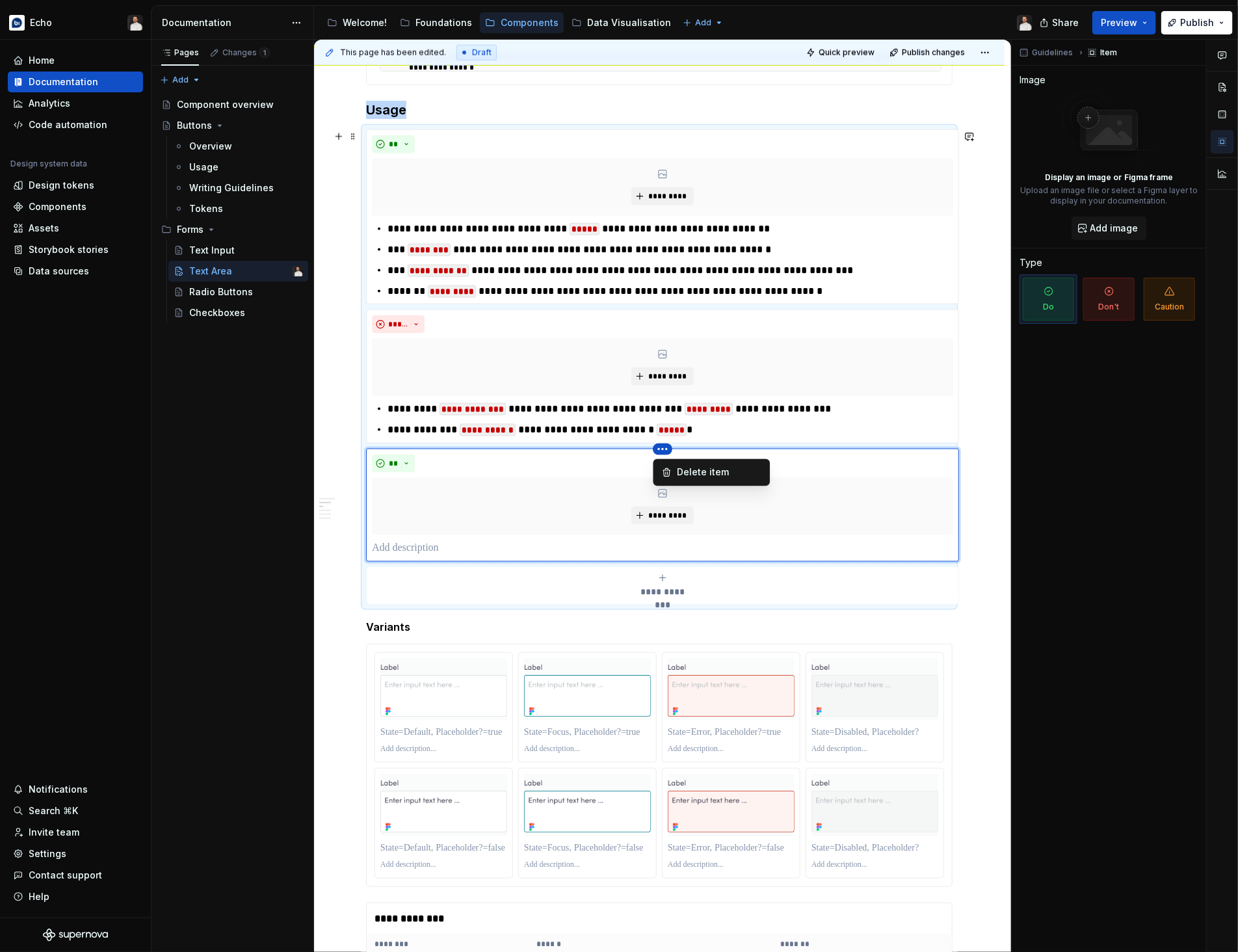
click at [665, 454] on html "Echo Home Documentation Analytics Code automation Design system data Design tok…" at bounding box center [619, 476] width 1238 height 952
click at [681, 471] on div "Delete item" at bounding box center [719, 473] width 85 height 13
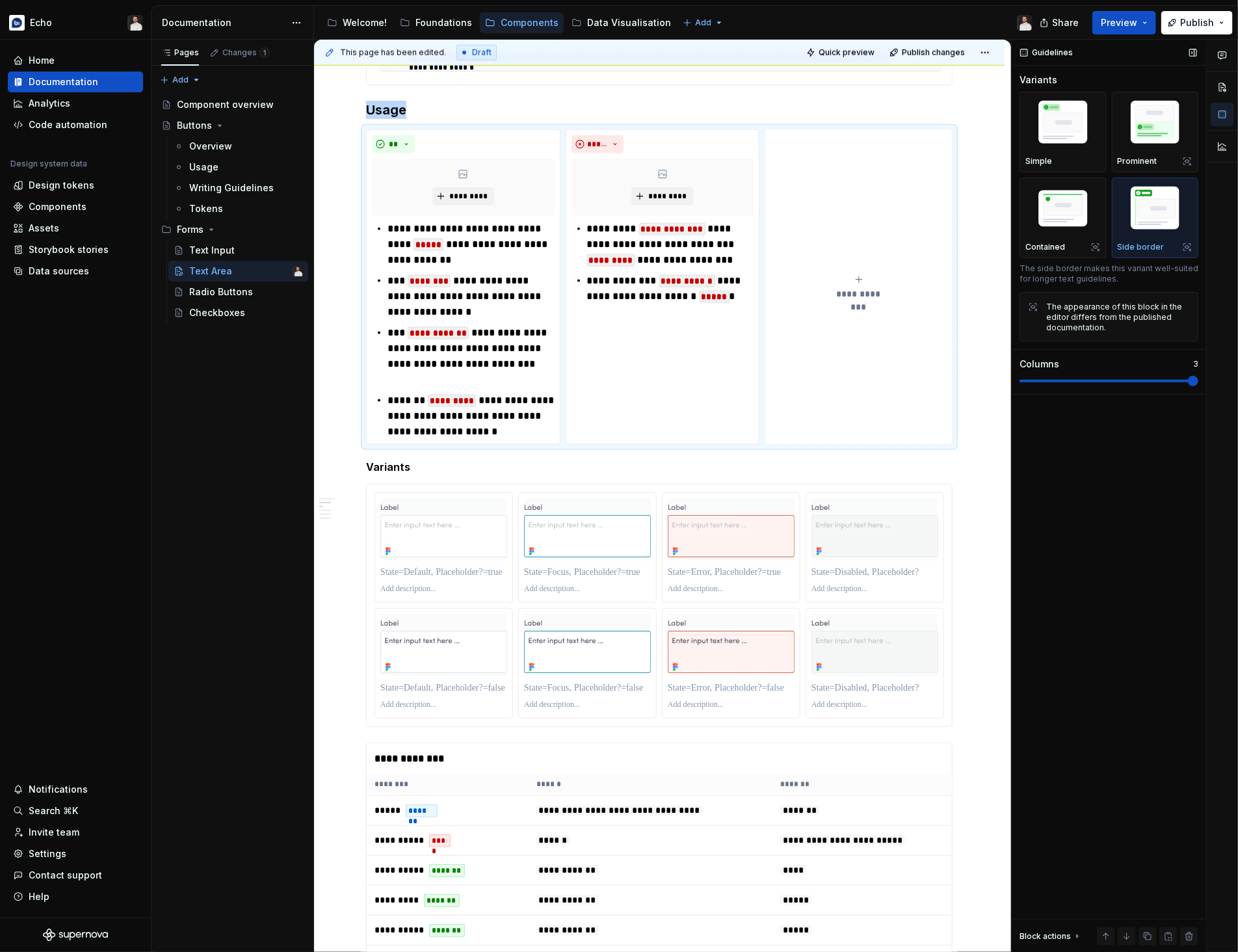
click at [1185, 375] on span at bounding box center [1109, 380] width 178 height 11
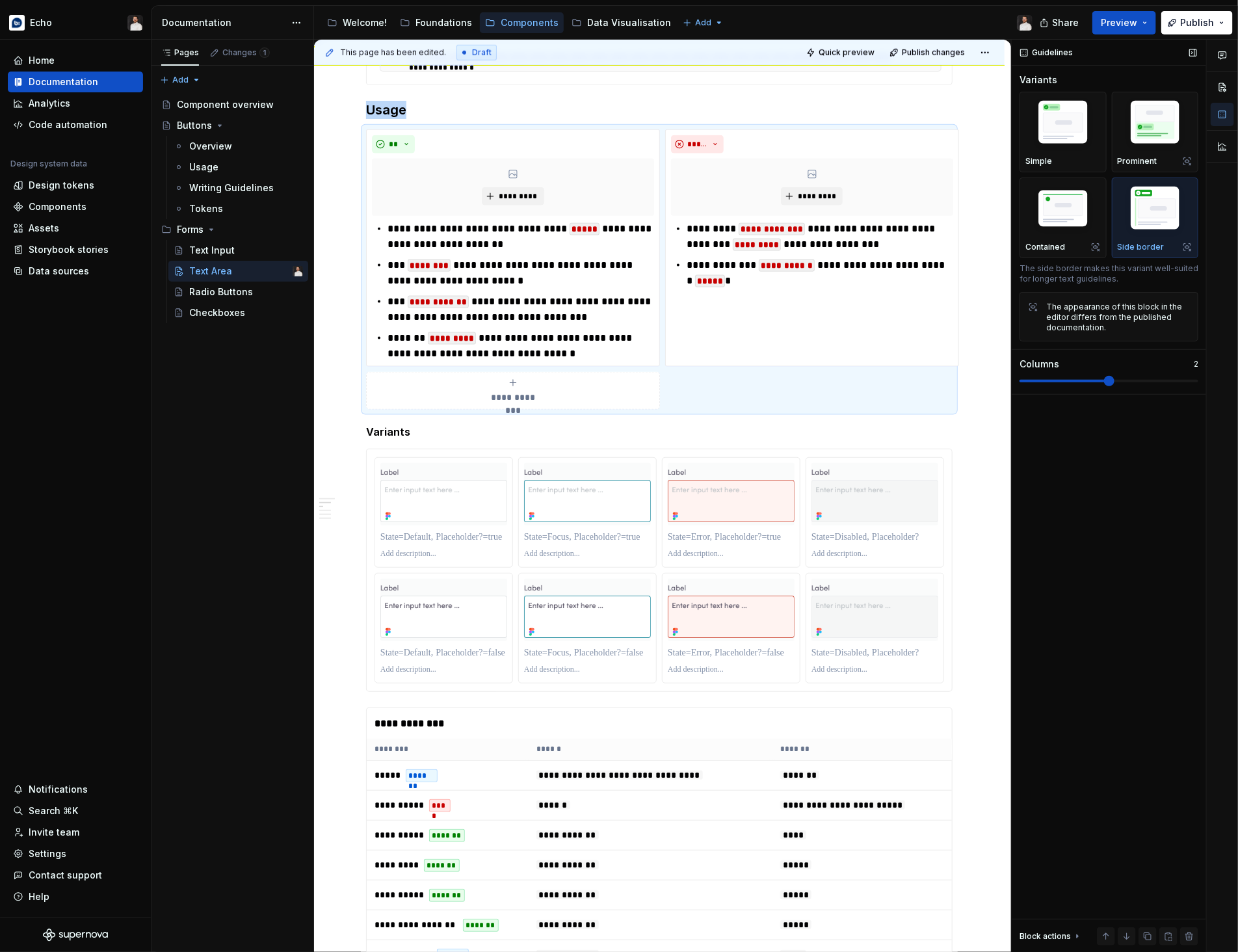
click at [1114, 381] on span at bounding box center [1109, 380] width 11 height 11
click at [999, 387] on div "**********" at bounding box center [659, 841] width 690 height 2948
click at [1190, 25] on span "Publish" at bounding box center [1197, 23] width 34 height 13
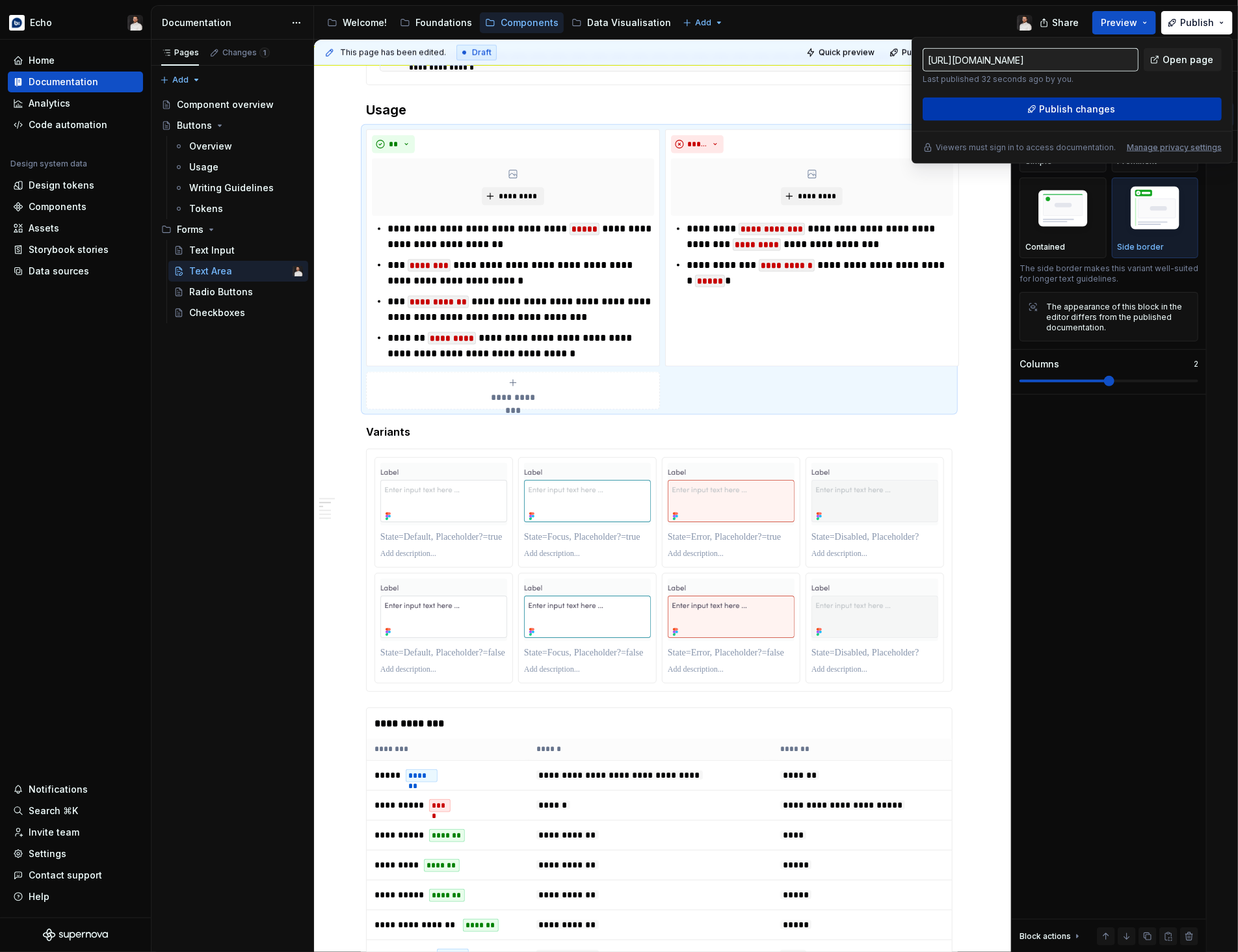
click at [1087, 110] on span "Publish changes" at bounding box center [1077, 109] width 76 height 13
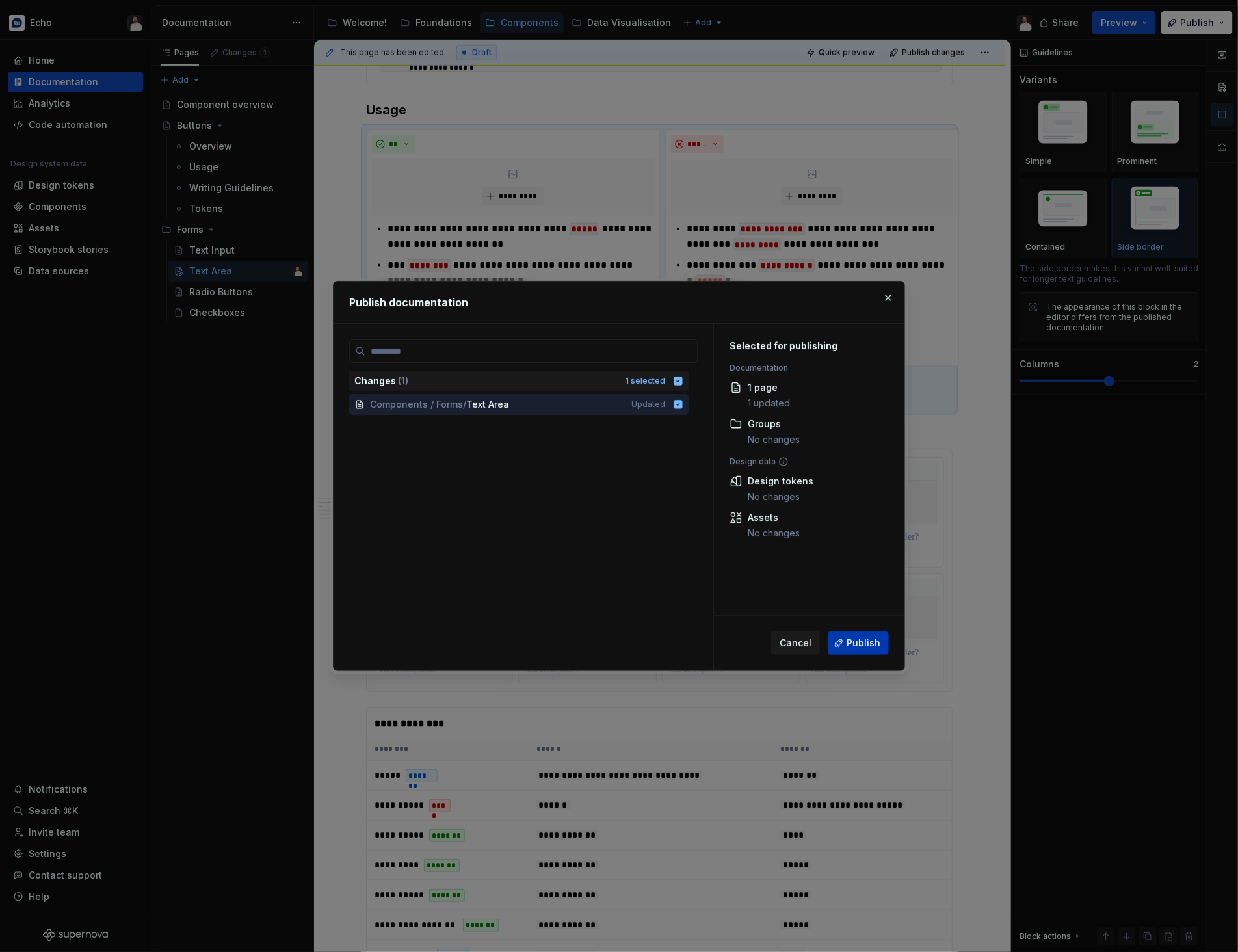
click at [842, 642] on button "Publish" at bounding box center [858, 643] width 61 height 23
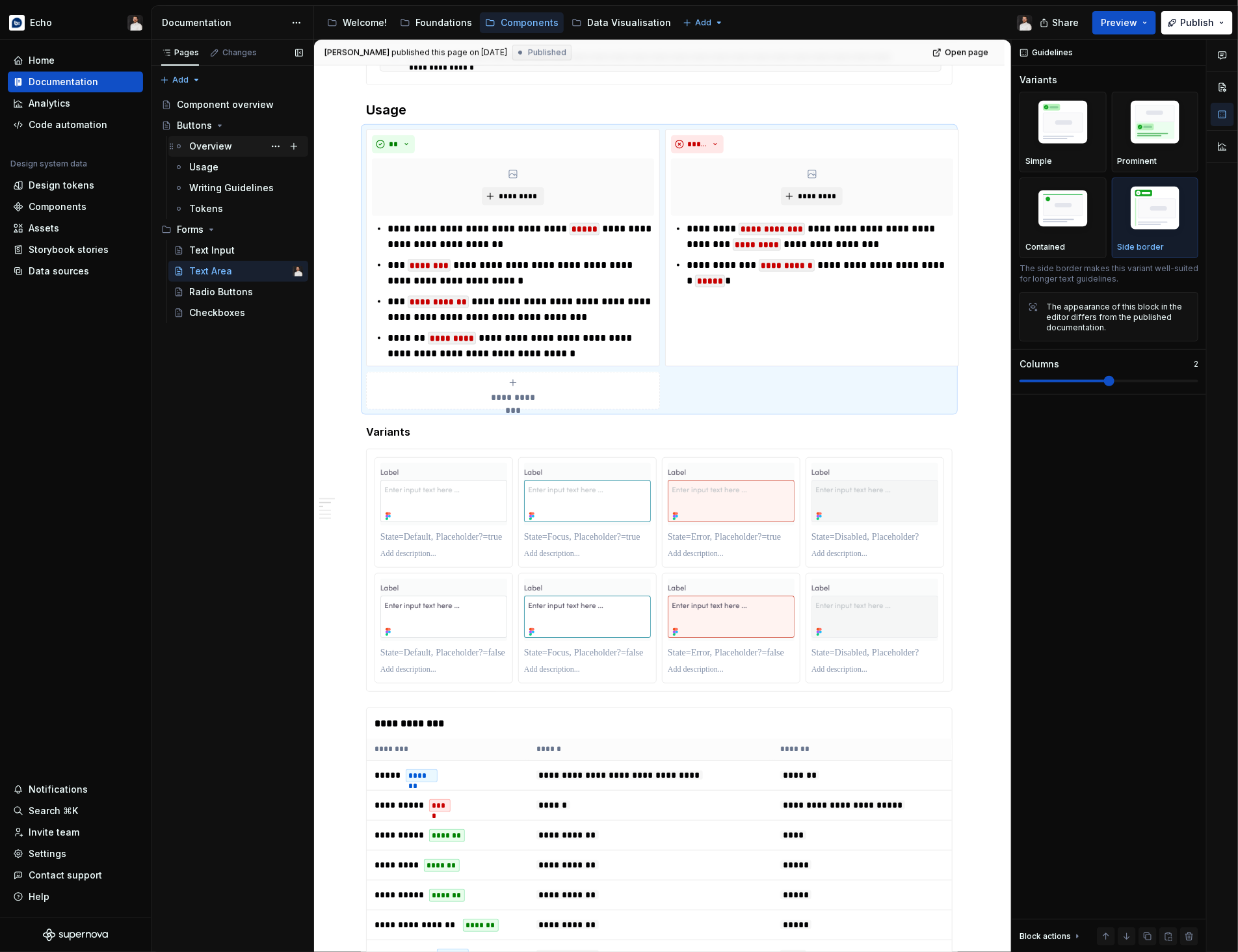
click at [204, 142] on div "Overview" at bounding box center [210, 146] width 43 height 13
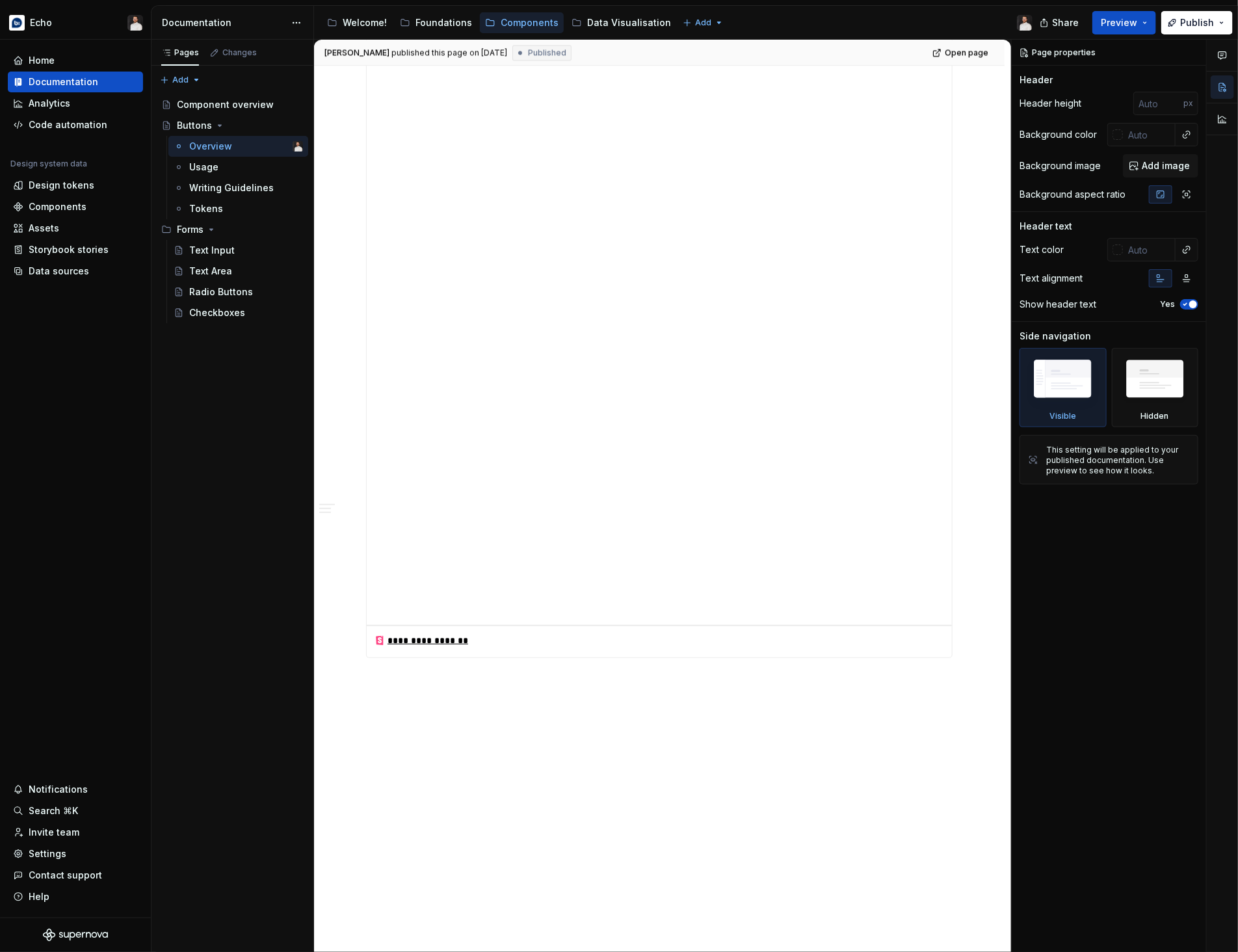
scroll to position [1619, 0]
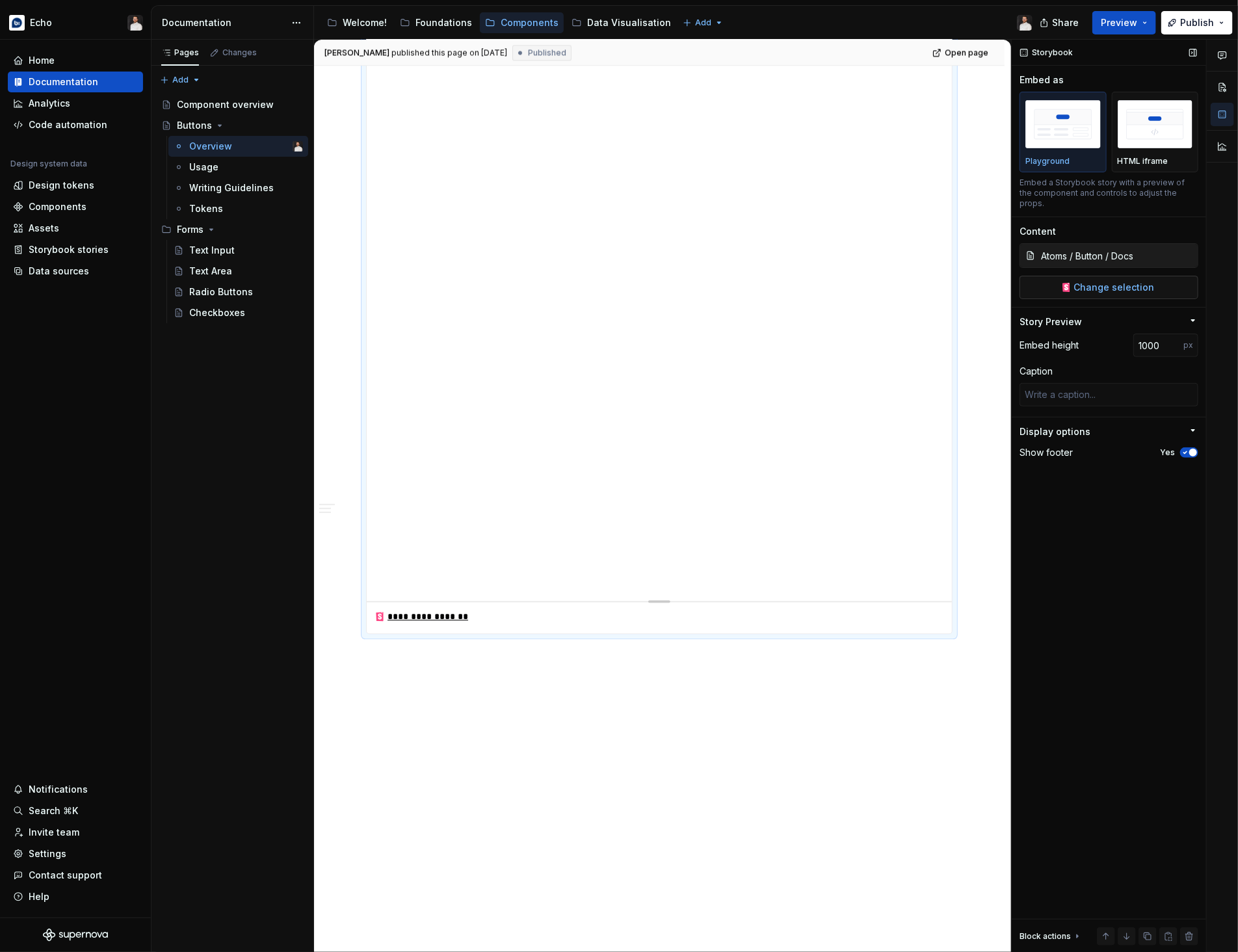
click at [1101, 287] on button "Change selection" at bounding box center [1109, 287] width 178 height 23
type textarea "*"
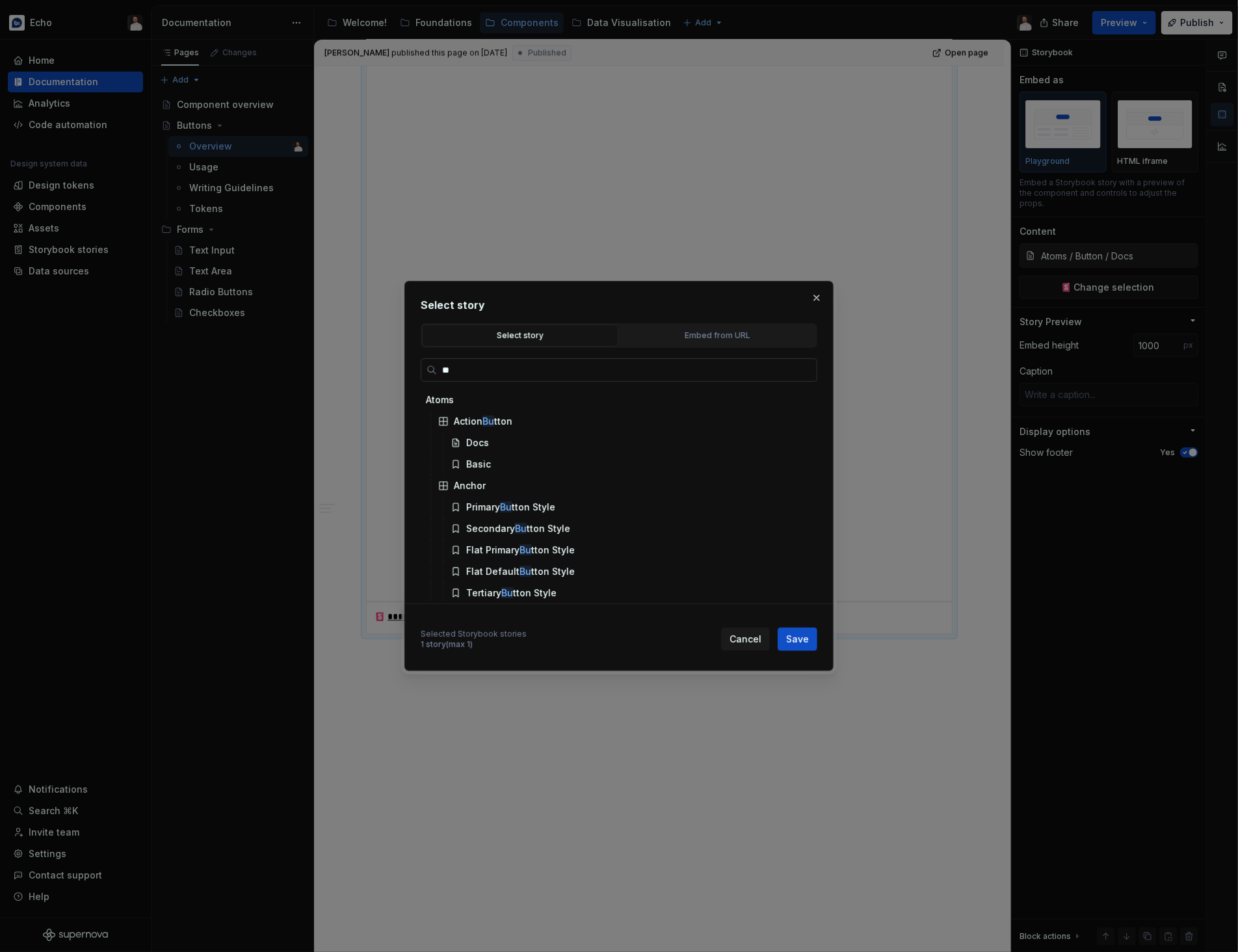
type input "***"
click at [813, 299] on button "button" at bounding box center [817, 298] width 18 height 18
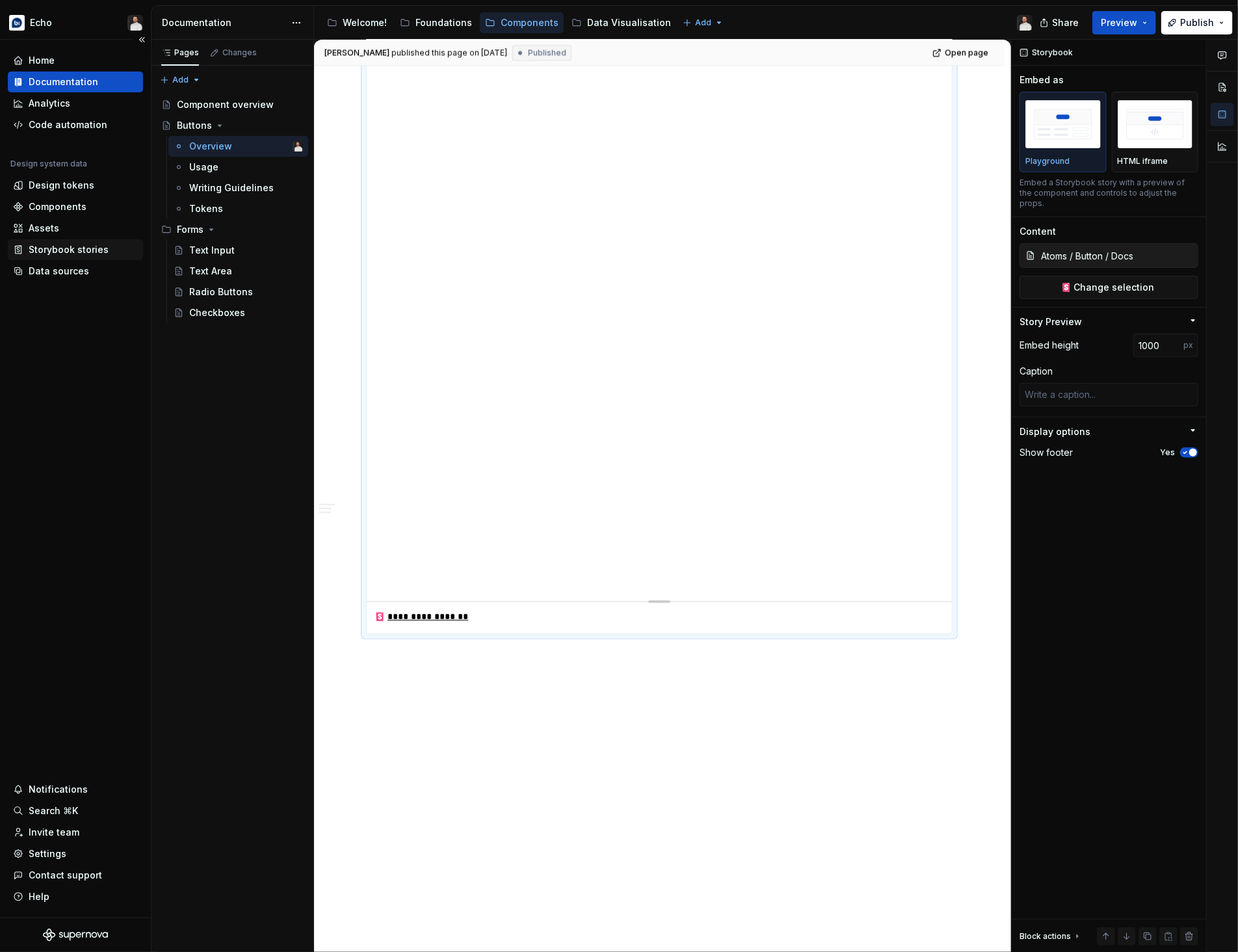
click at [73, 257] on div "Storybook stories" at bounding box center [75, 249] width 135 height 21
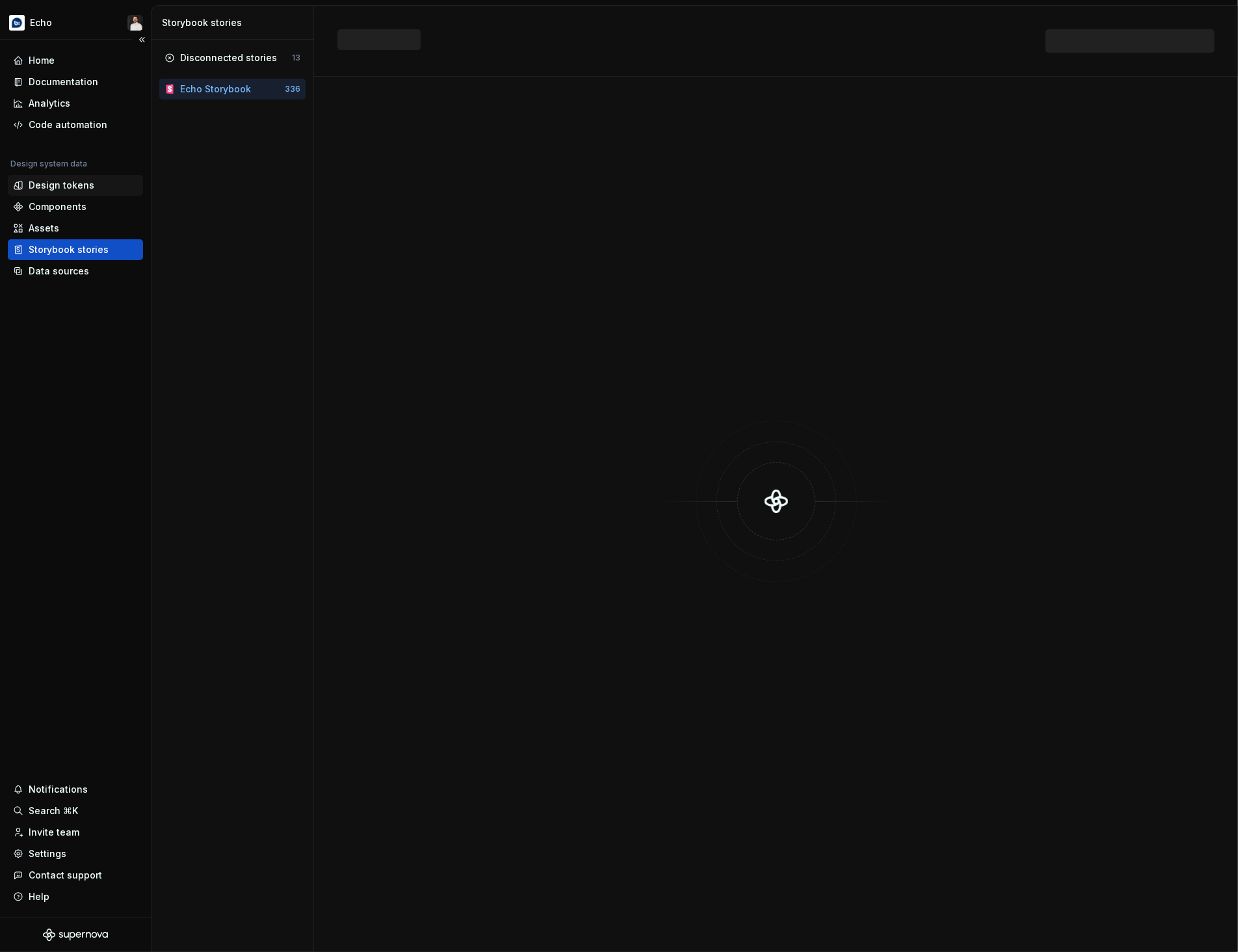
click at [74, 186] on div "Design tokens" at bounding box center [61, 185] width 65 height 13
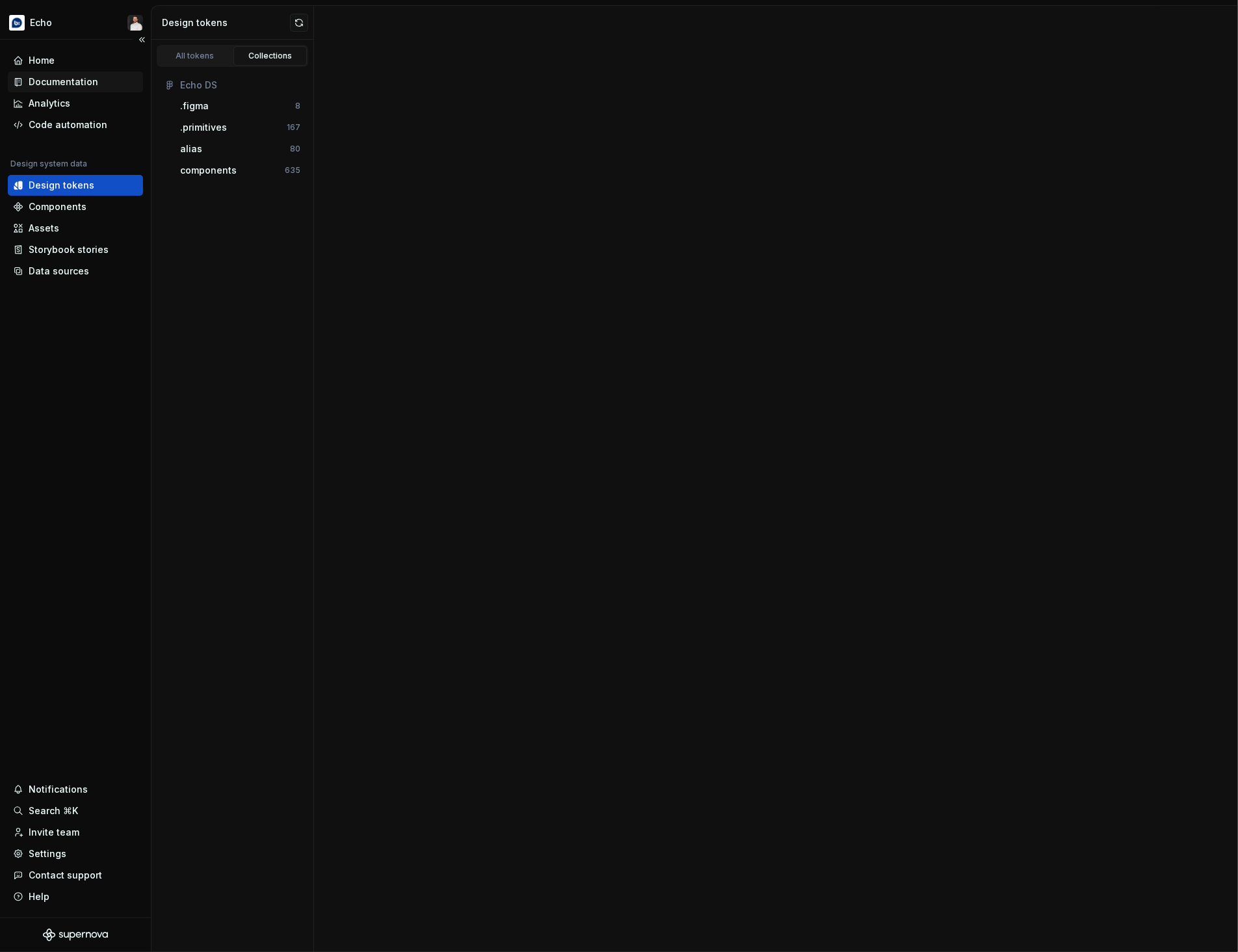
click at [80, 81] on div "Documentation" at bounding box center [63, 82] width 70 height 13
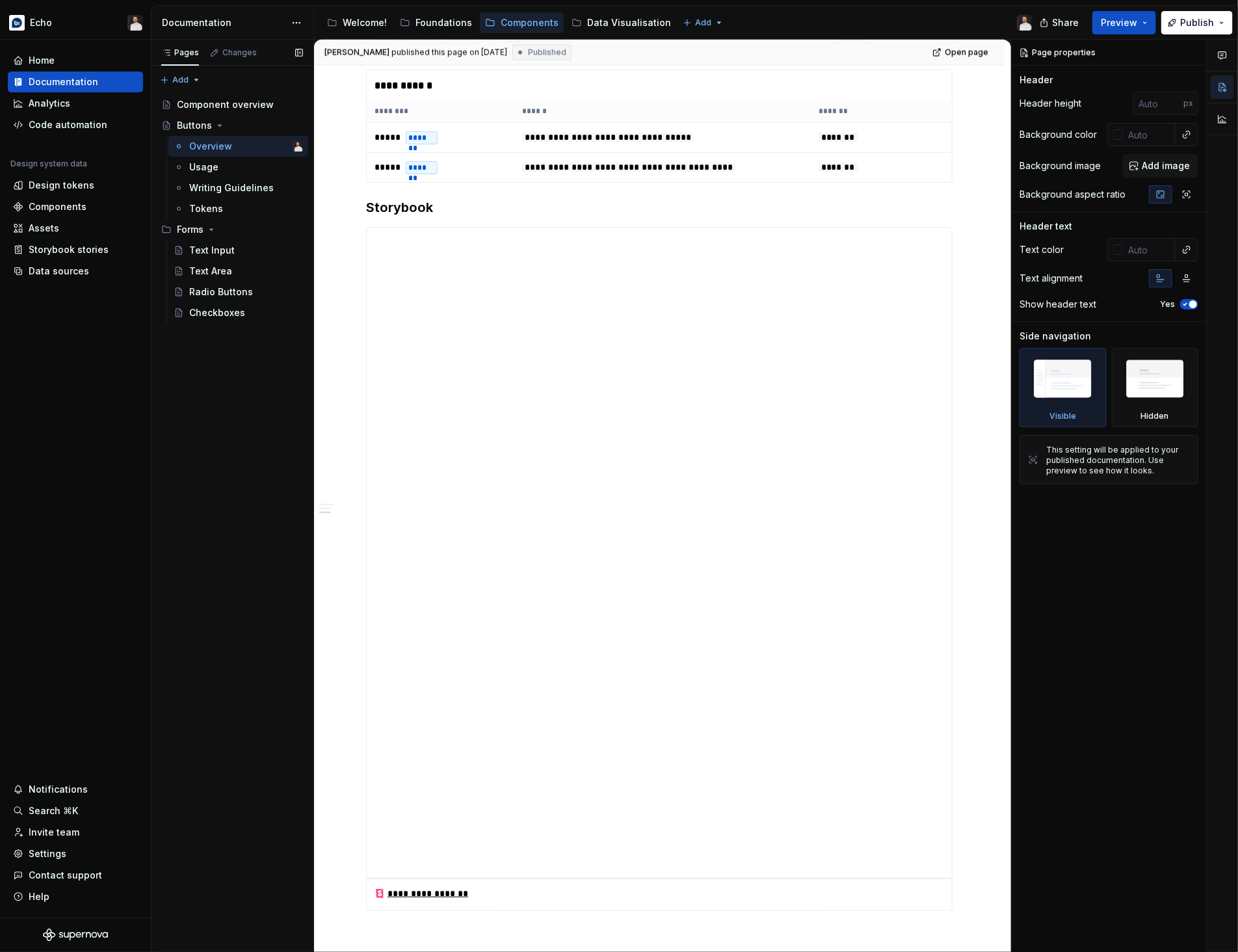
scroll to position [1658, 0]
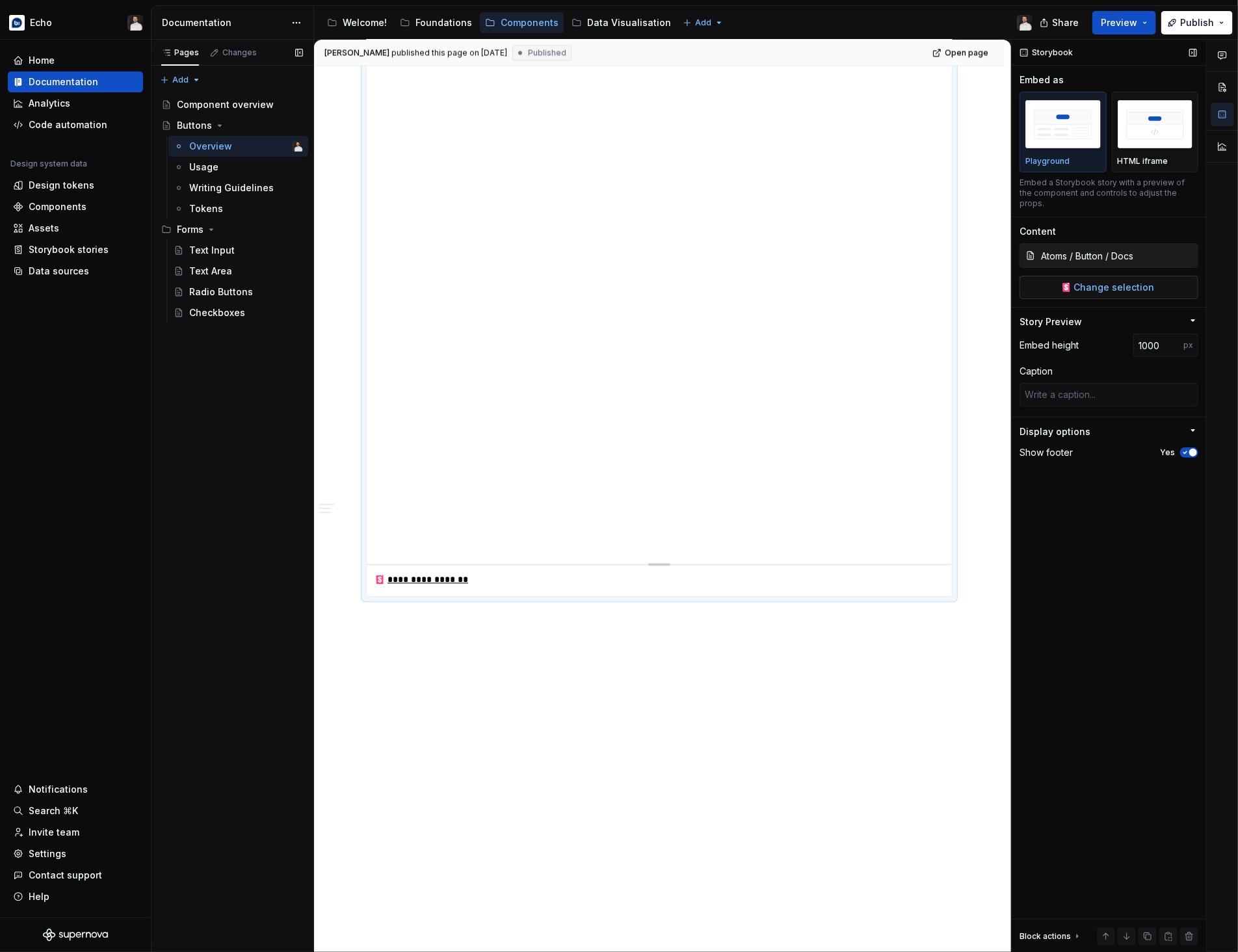
click at [1119, 281] on span "Change selection" at bounding box center [1114, 287] width 80 height 13
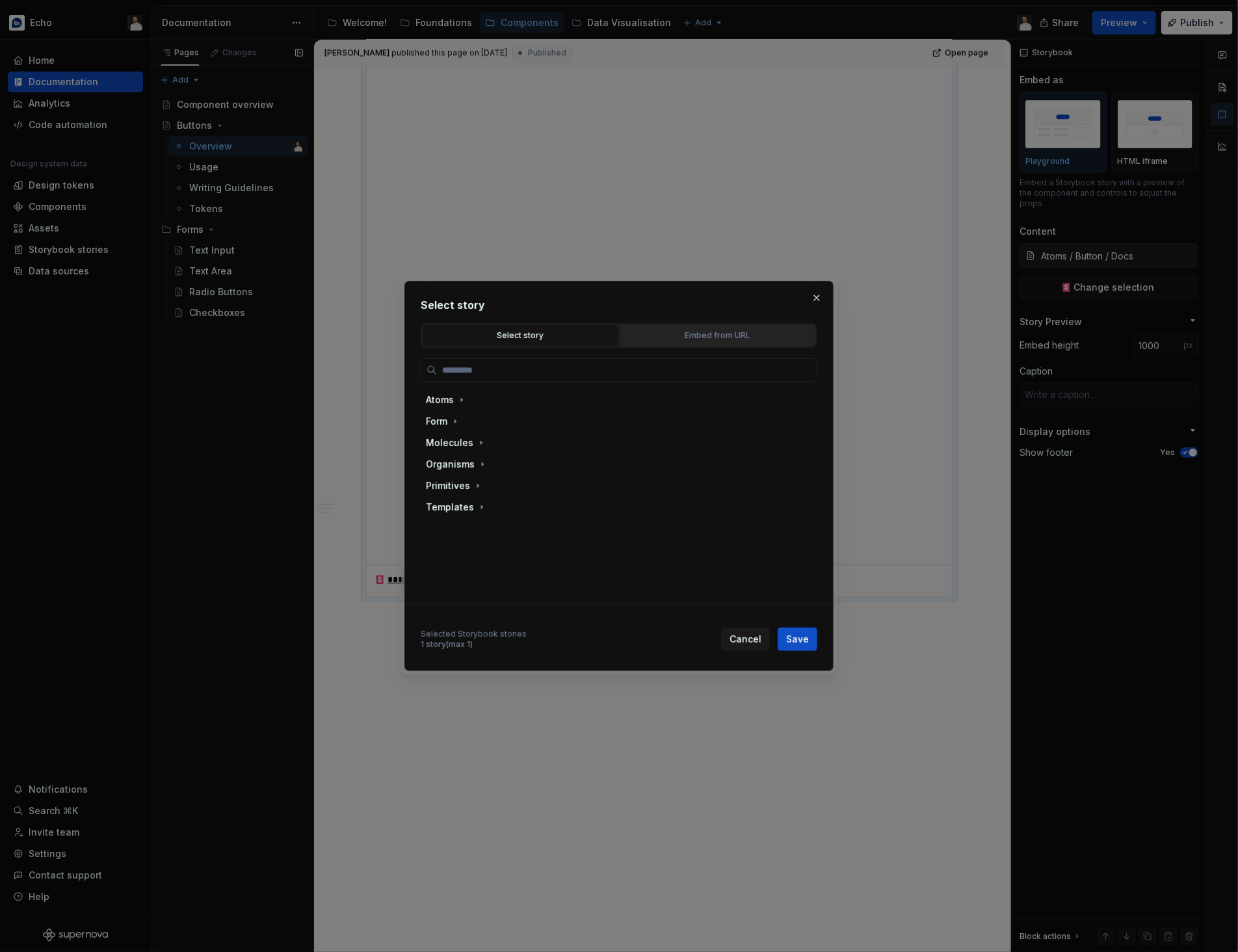
click at [710, 329] on div "Embed from URL" at bounding box center [717, 336] width 187 height 13
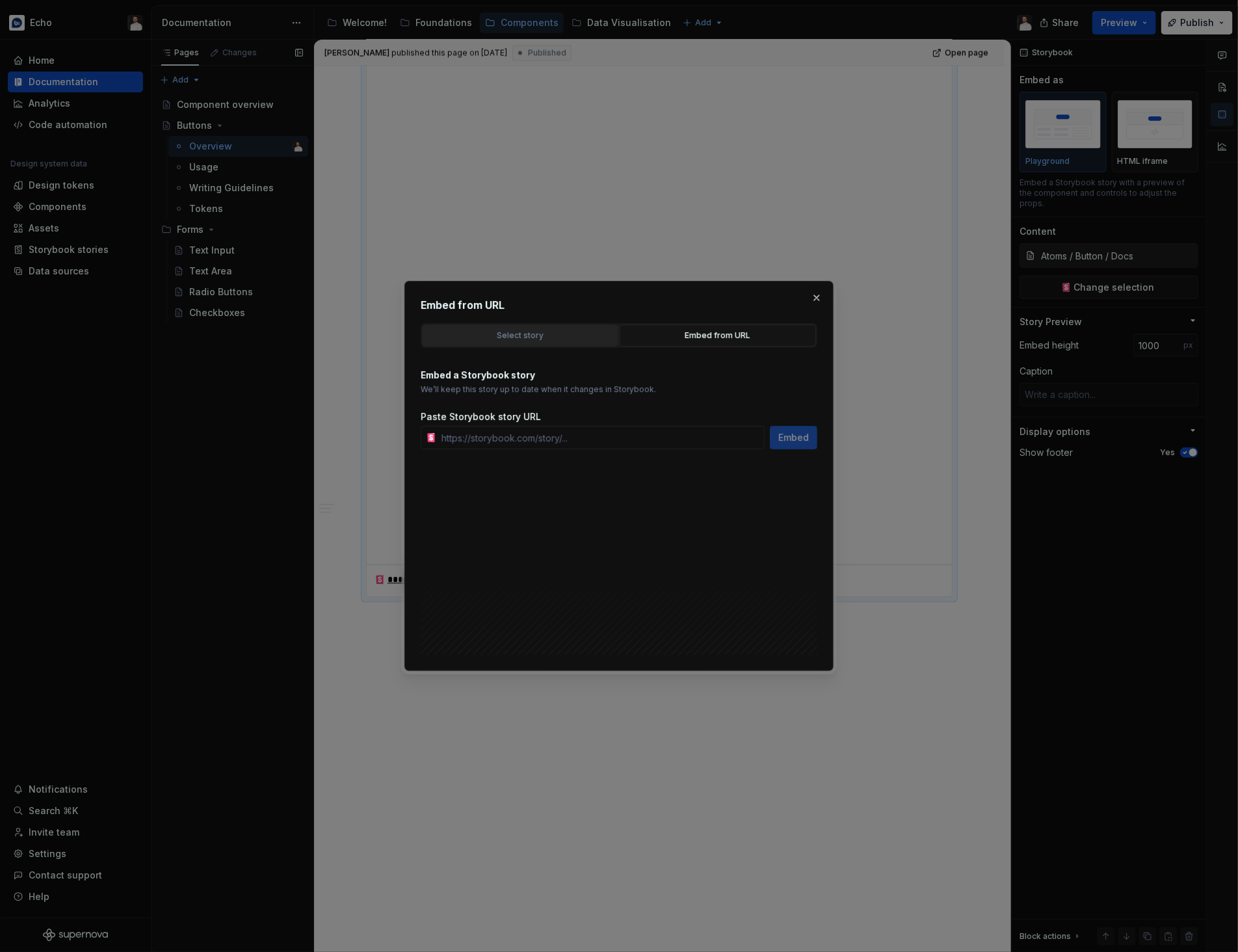
click at [567, 345] on button "Select story" at bounding box center [520, 335] width 196 height 22
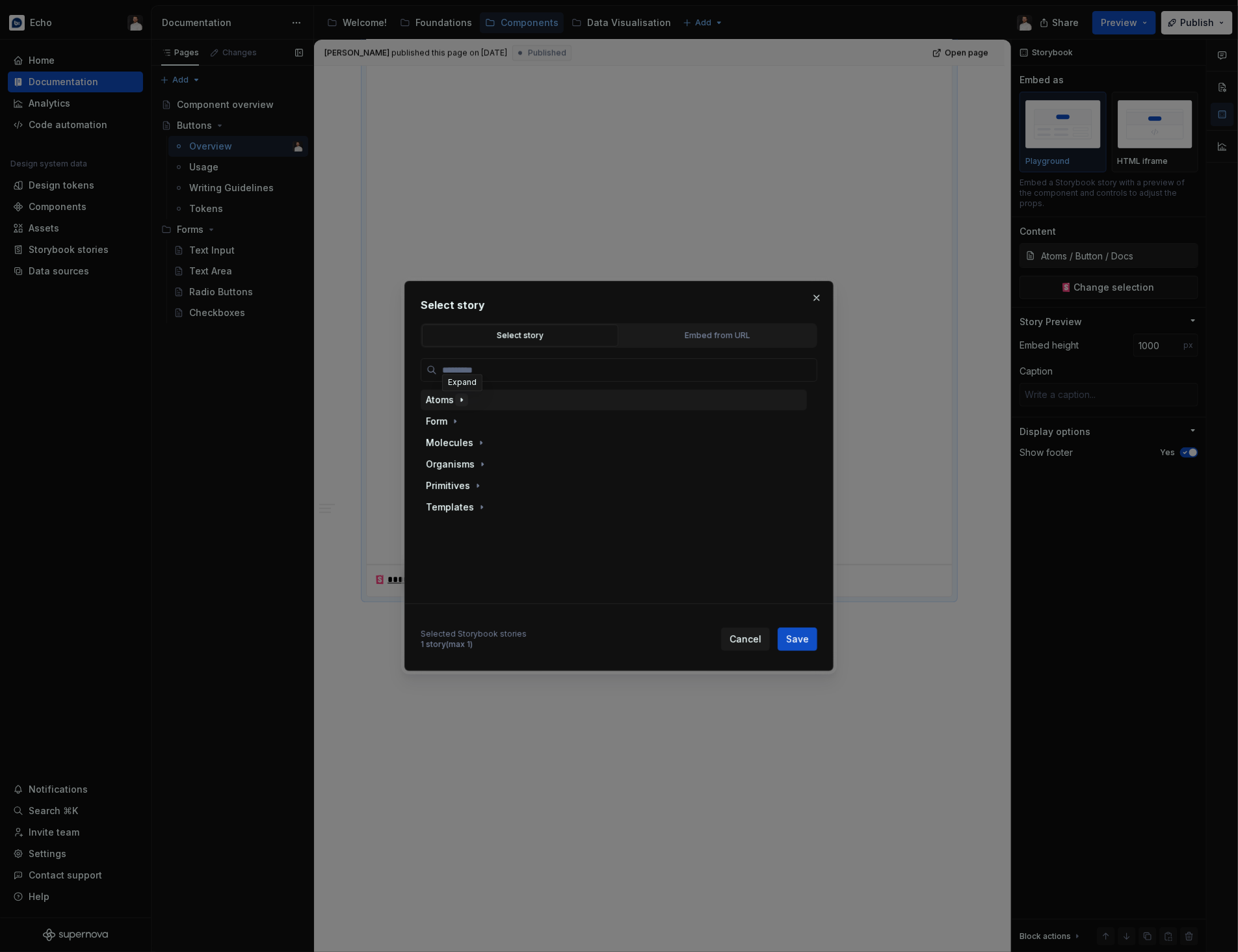
click at [461, 400] on icon "button" at bounding box center [461, 400] width 1 height 4
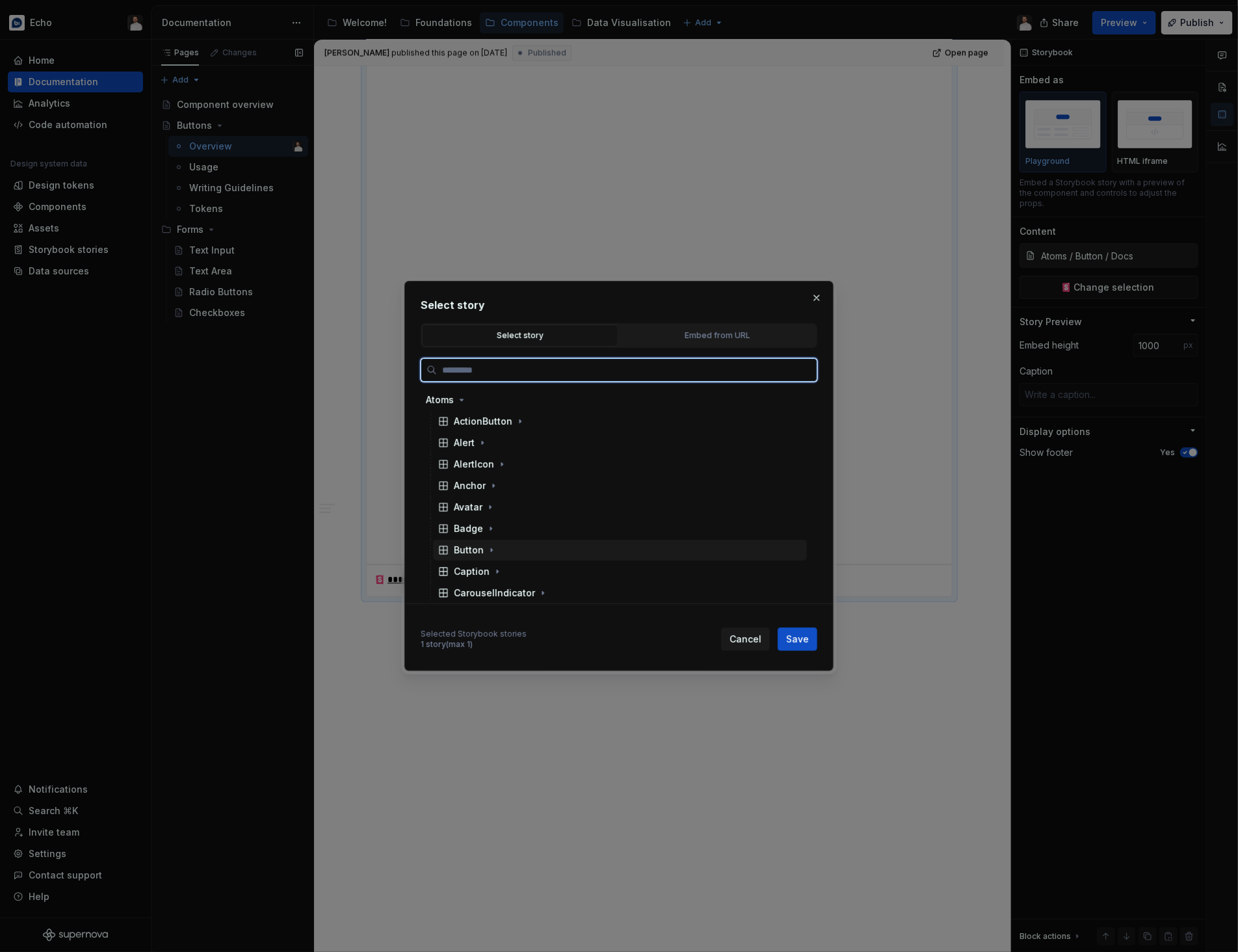
click at [478, 555] on div "Button" at bounding box center [469, 550] width 30 height 13
click at [489, 570] on div "Docs" at bounding box center [626, 571] width 361 height 21
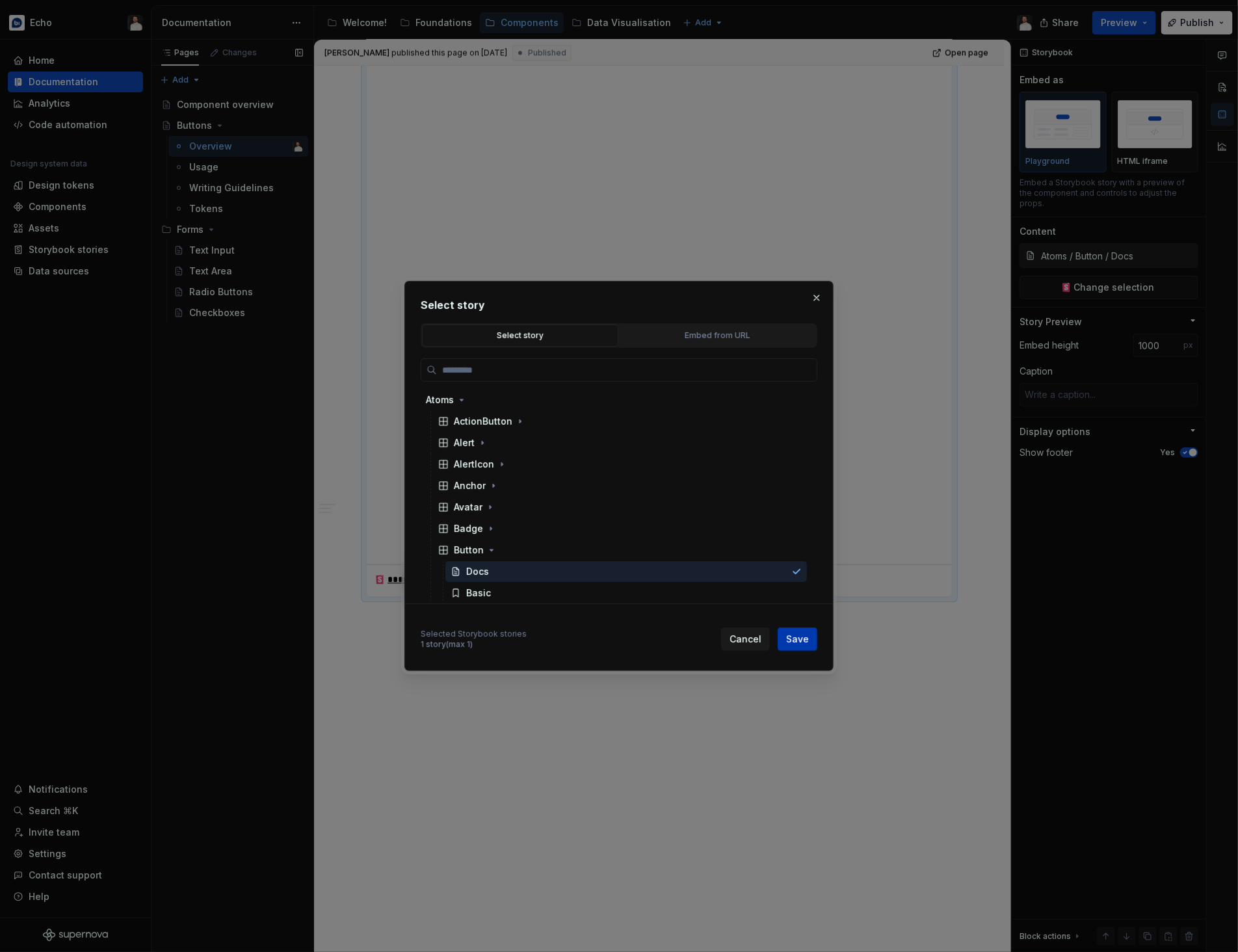
click at [811, 634] on button "Save" at bounding box center [797, 638] width 40 height 23
type textarea "*"
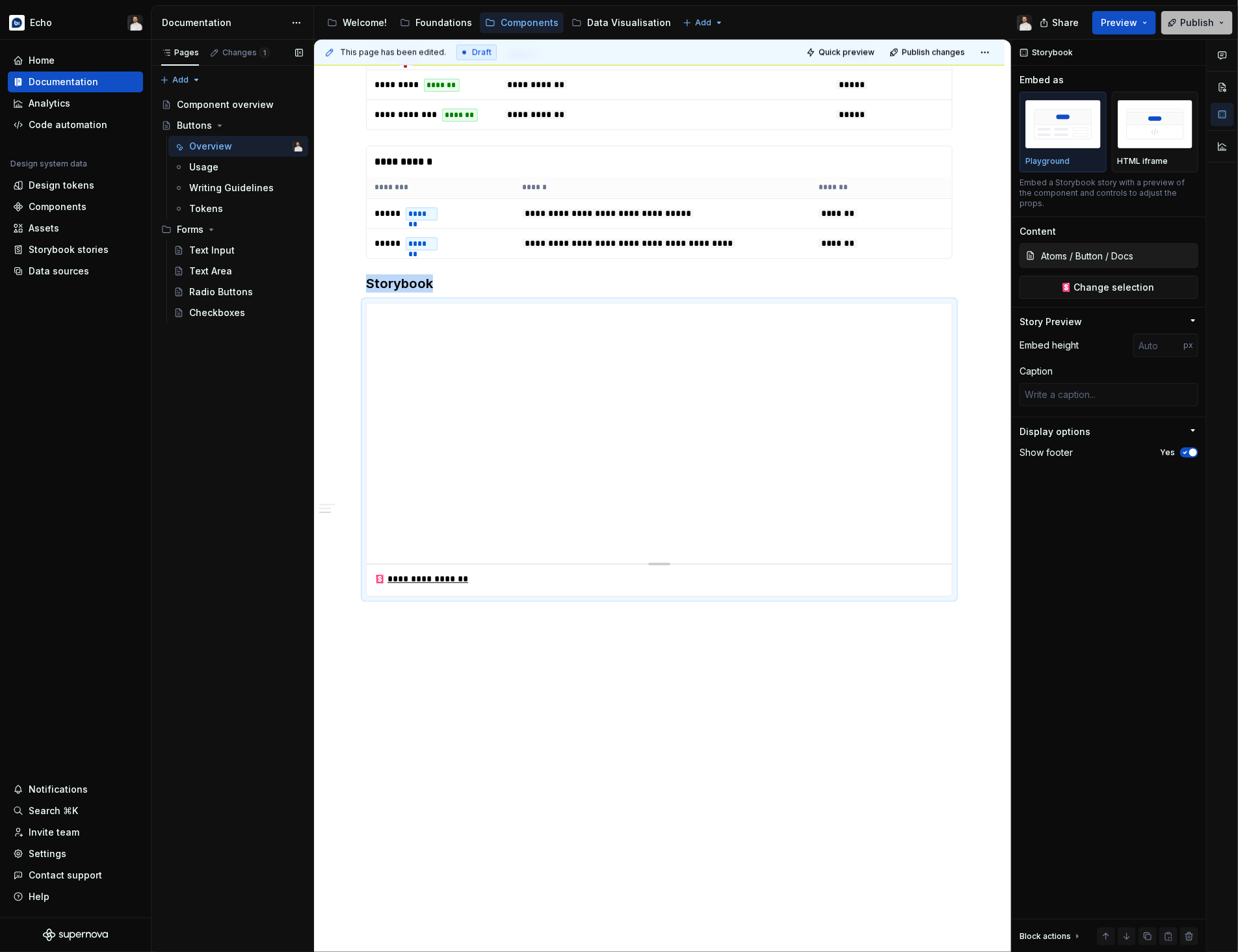
click at [1183, 25] on span "Publish" at bounding box center [1197, 23] width 34 height 13
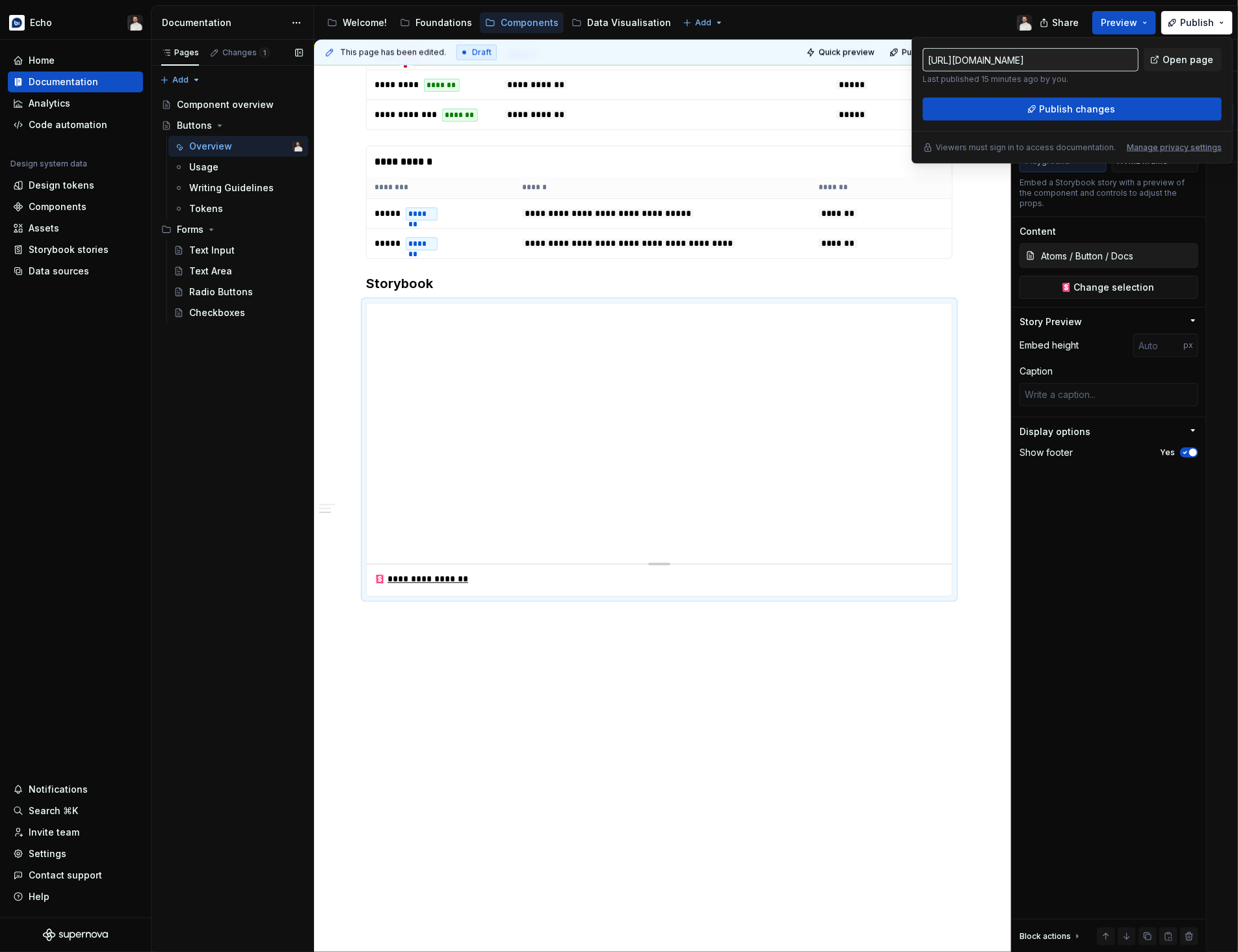
click at [1089, 92] on div "[URL][DOMAIN_NAME] Last published 15 minutes ago by you. Open page Publish chan…" at bounding box center [1072, 85] width 299 height 73
click at [1073, 114] on span "Publish changes" at bounding box center [1077, 109] width 76 height 13
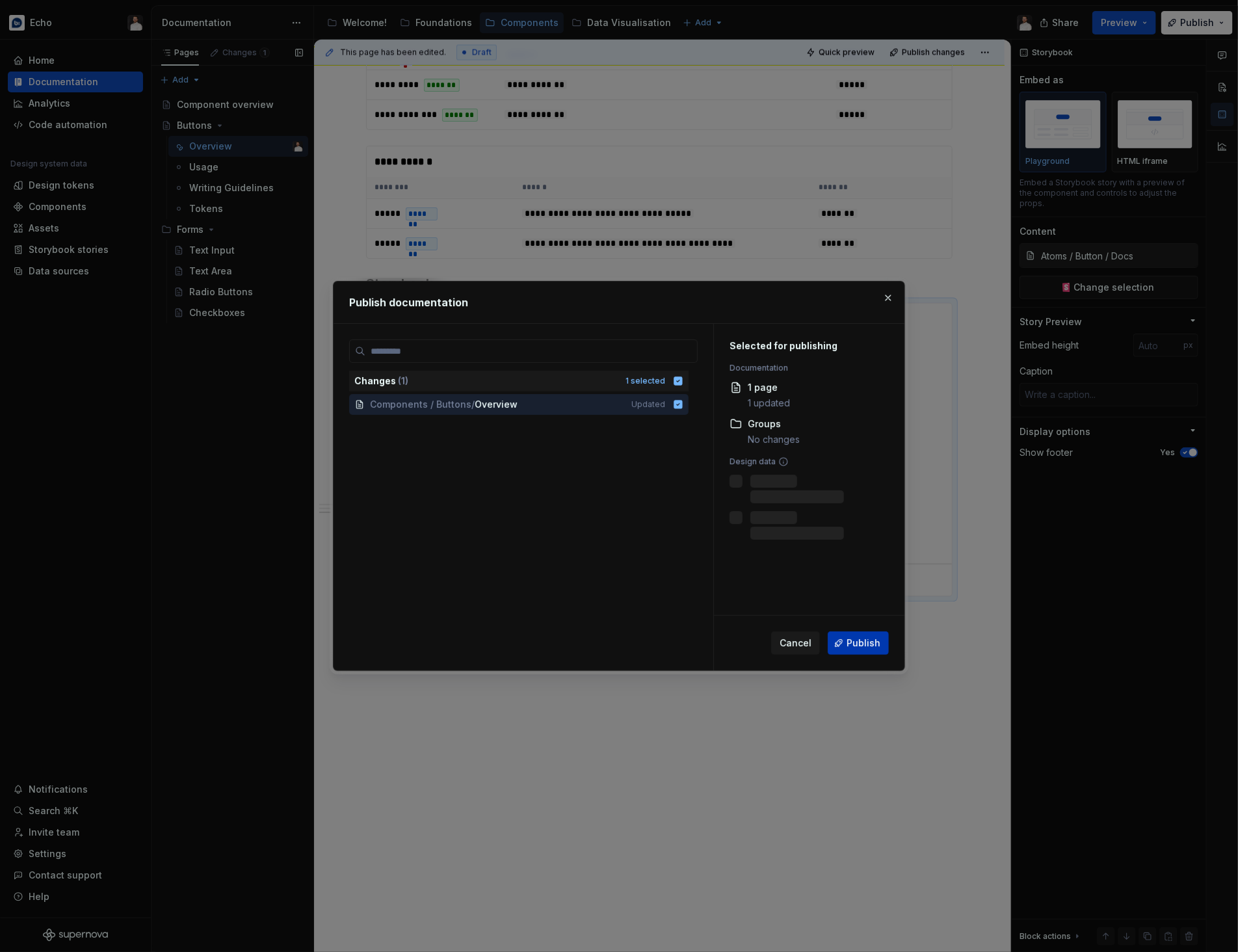
click at [866, 638] on span "Publish" at bounding box center [863, 643] width 34 height 13
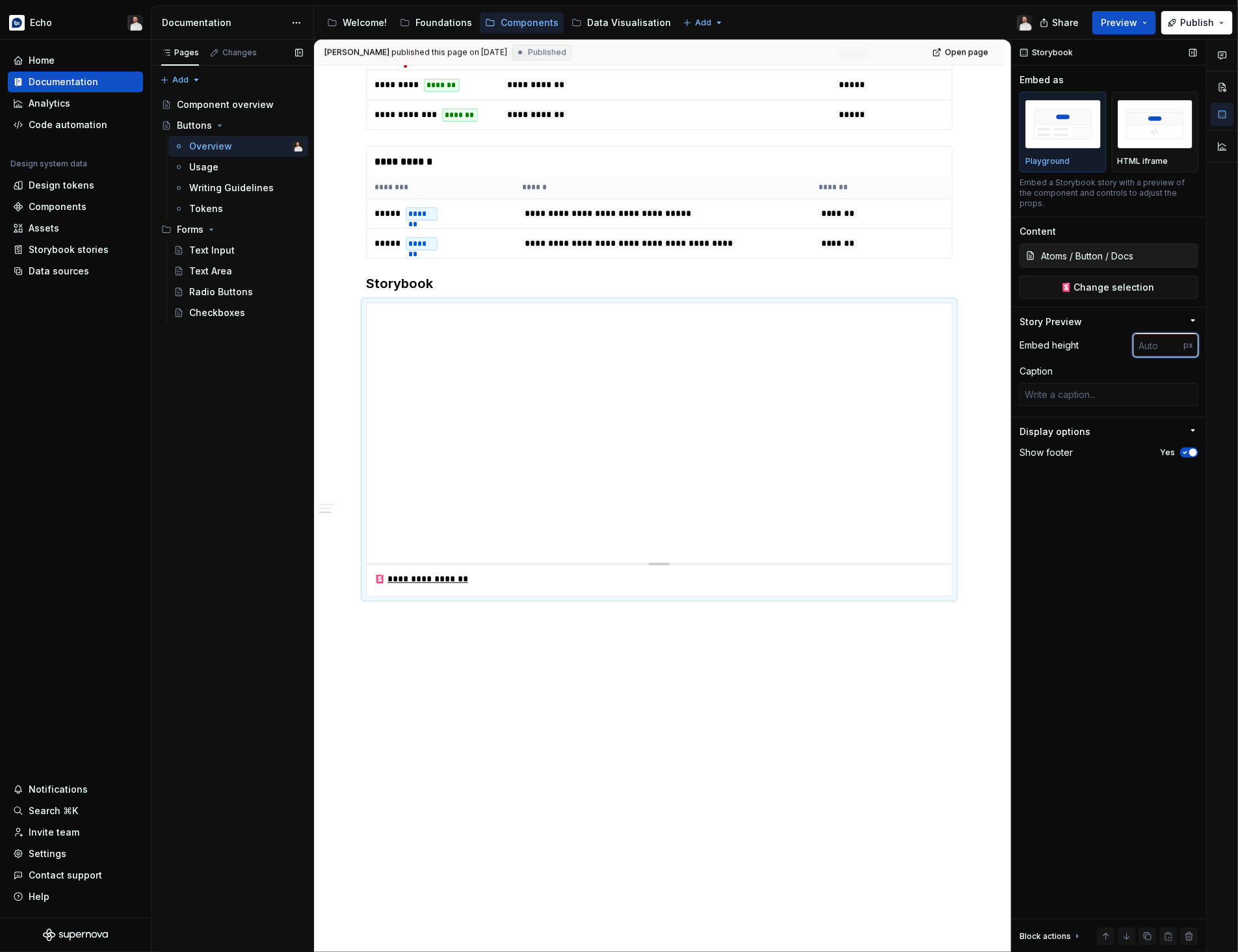
click at [1152, 339] on input "number" at bounding box center [1158, 345] width 50 height 23
type textarea "*"
type input "1000"
click at [1077, 624] on div "Storybook Embed as Playground HTML iframe Embed a Storybook story with a previe…" at bounding box center [1109, 496] width 194 height 913
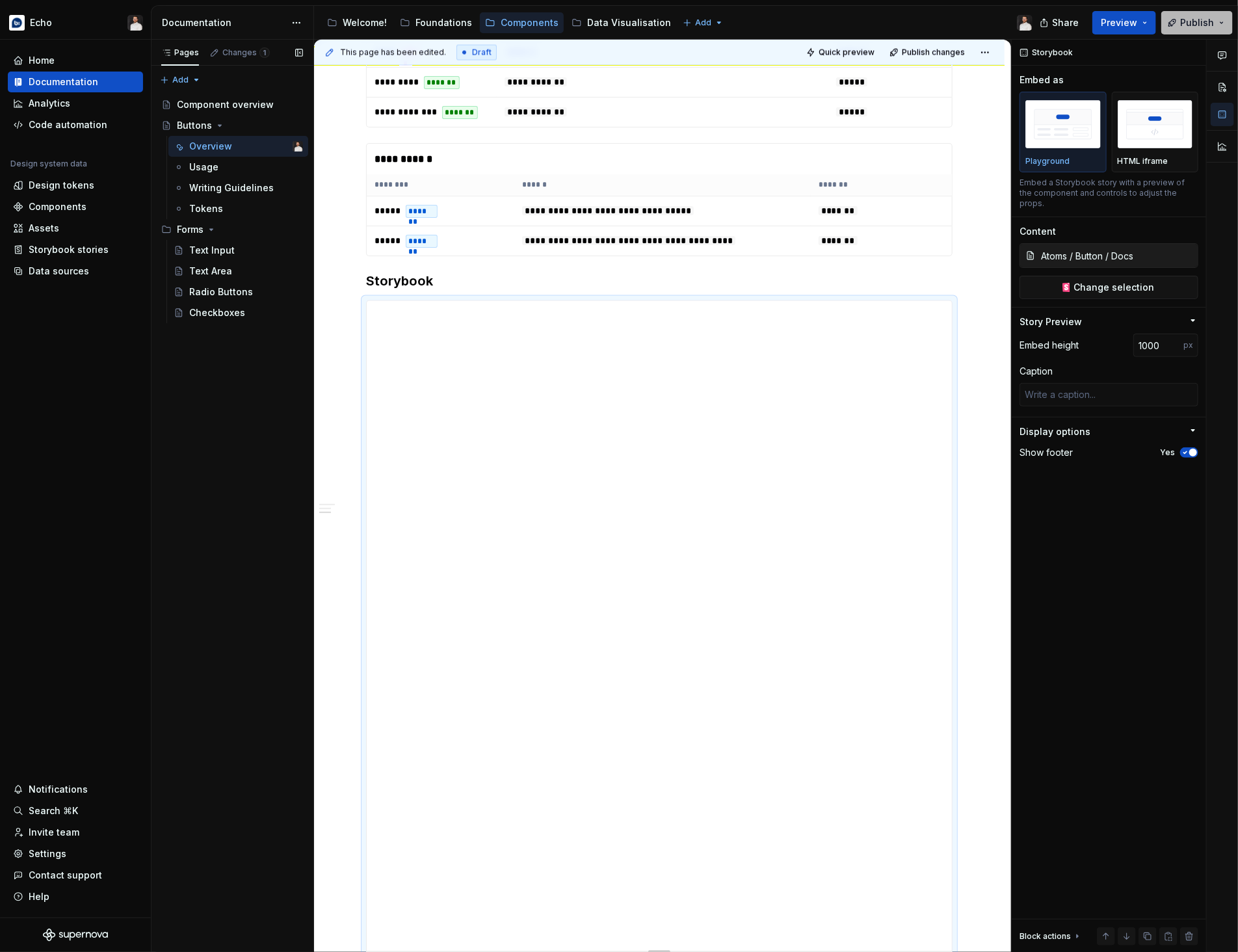
click at [1218, 20] on button "Publish" at bounding box center [1197, 23] width 72 height 23
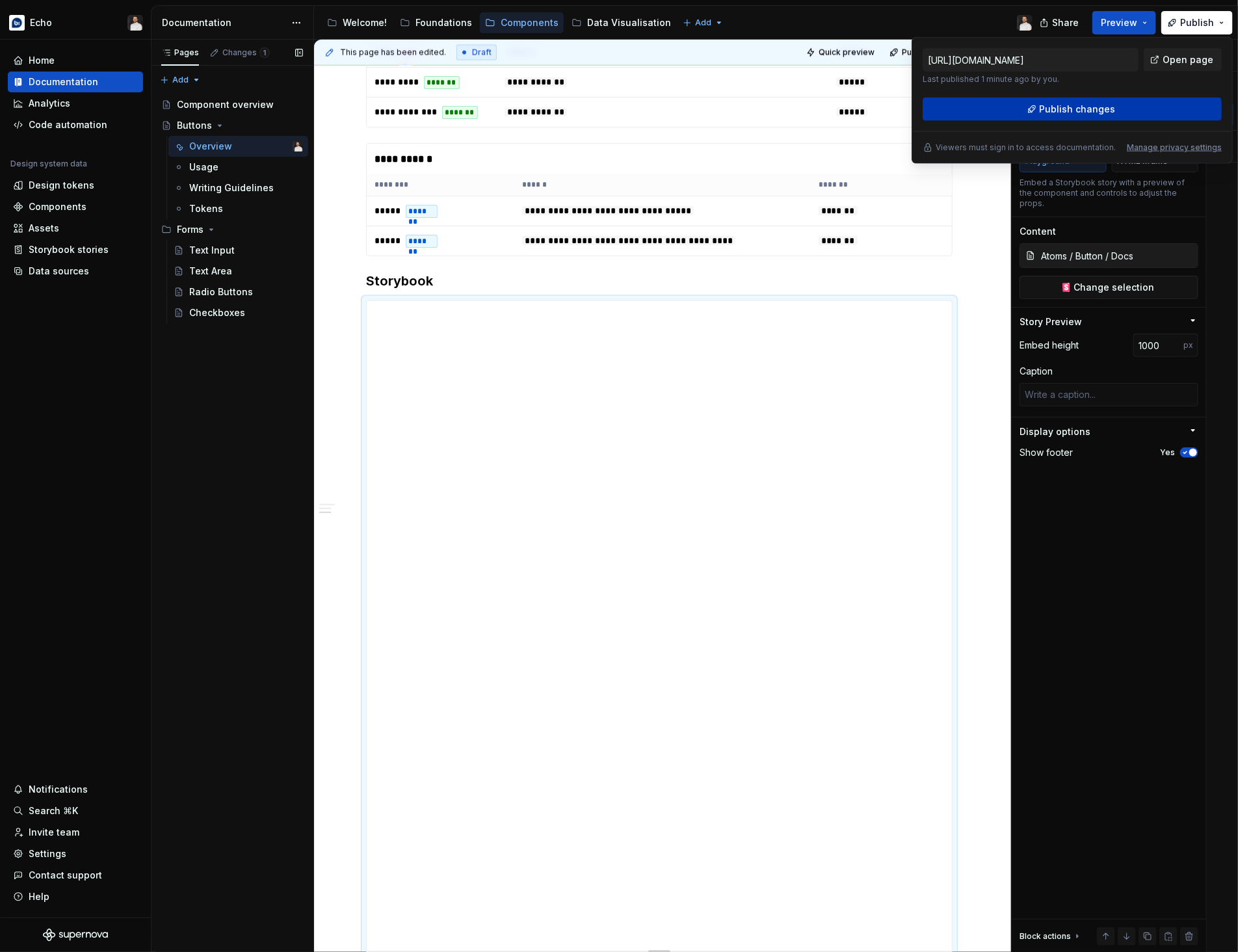
click at [1077, 106] on span "Publish changes" at bounding box center [1077, 109] width 76 height 13
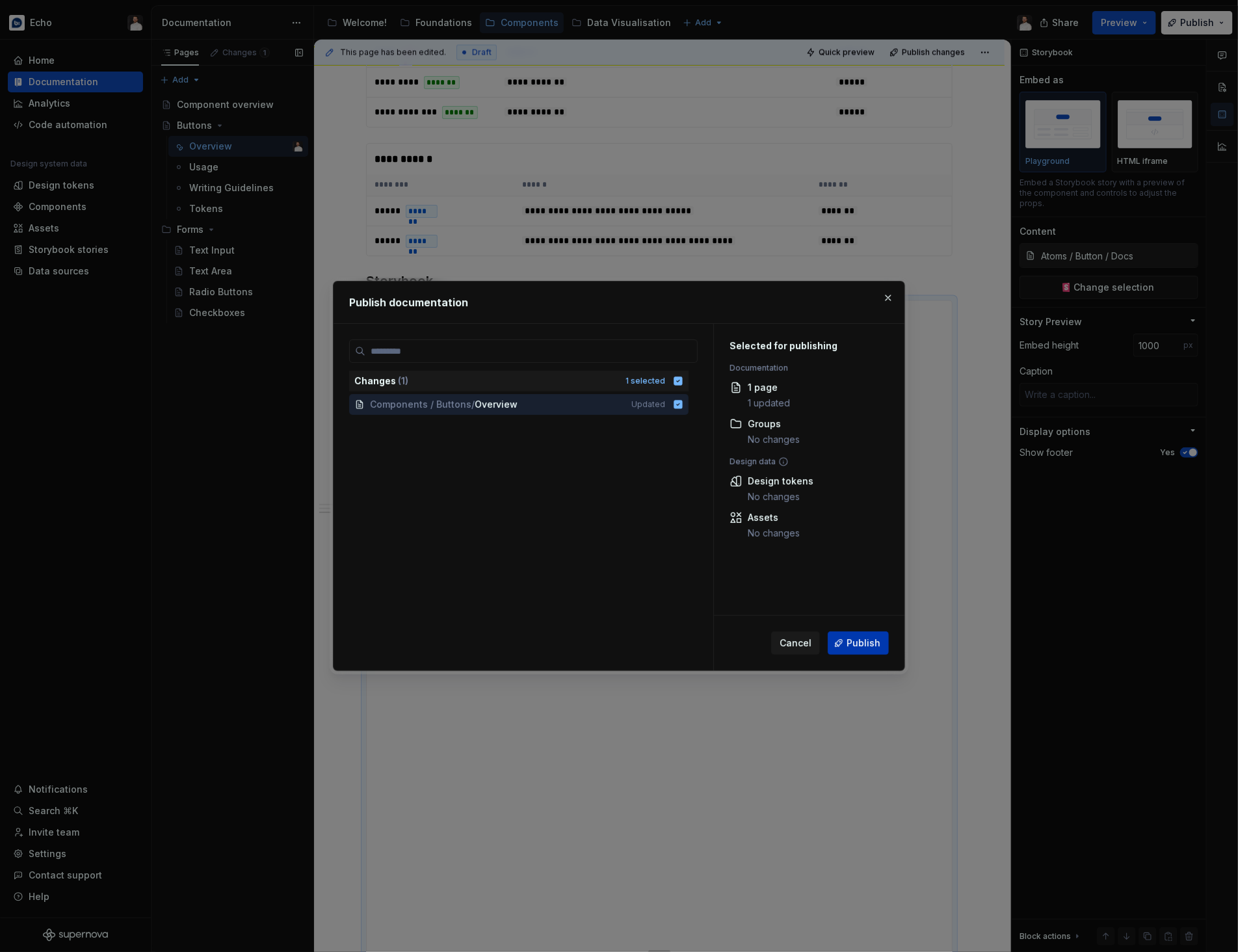
click at [855, 648] on span "Publish" at bounding box center [863, 643] width 34 height 13
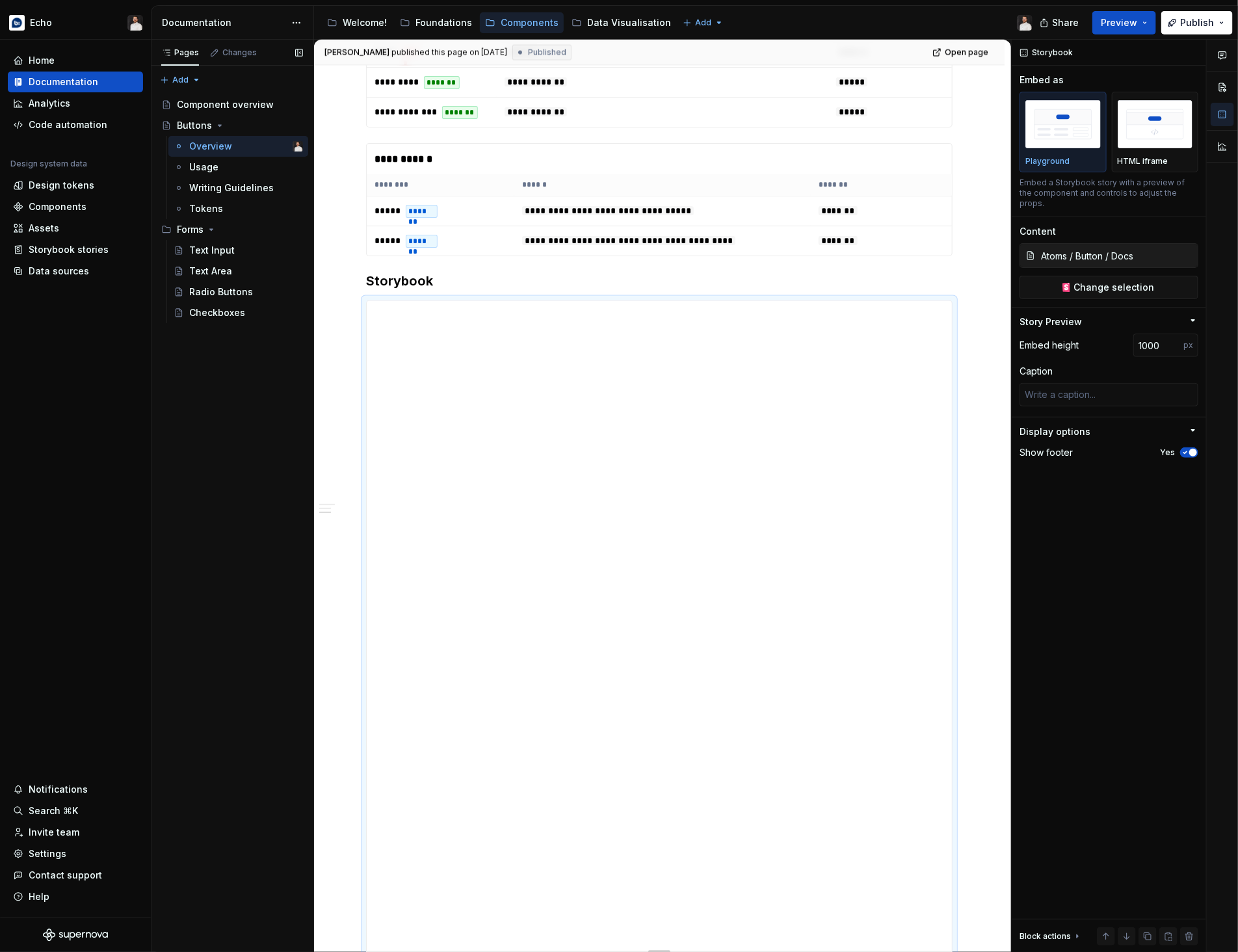
type textarea "*"
